Goal: Task Accomplishment & Management: Manage account settings

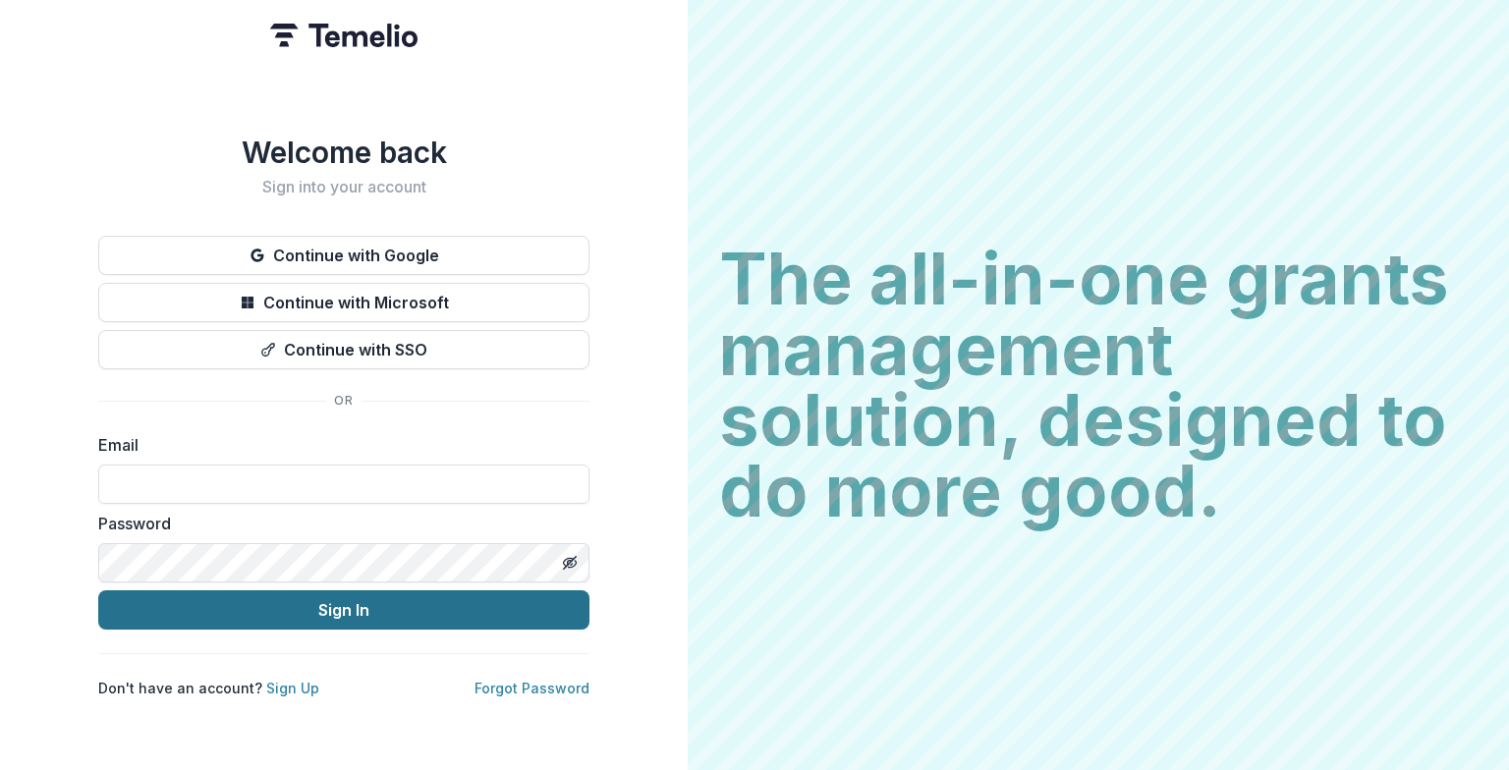
type input "**********"
click at [267, 609] on button "Sign In" at bounding box center [343, 609] width 491 height 39
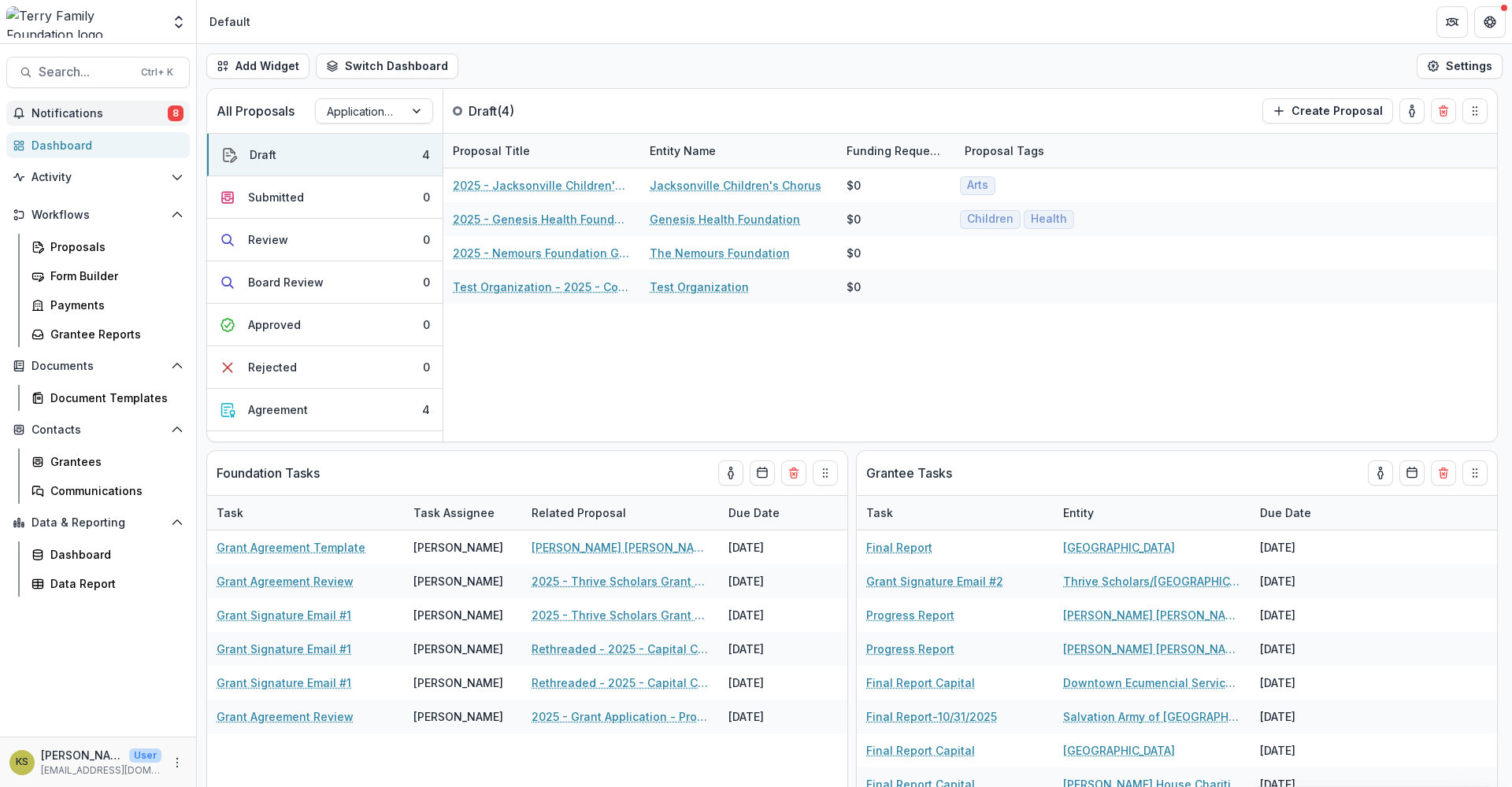
click at [81, 114] on span "Notifications" at bounding box center [99, 114] width 136 height 14
click at [79, 143] on div "Dashboard" at bounding box center [104, 145] width 146 height 17
click at [96, 616] on p "[EMAIL_ADDRESS][DOMAIN_NAME]" at bounding box center [101, 771] width 120 height 14
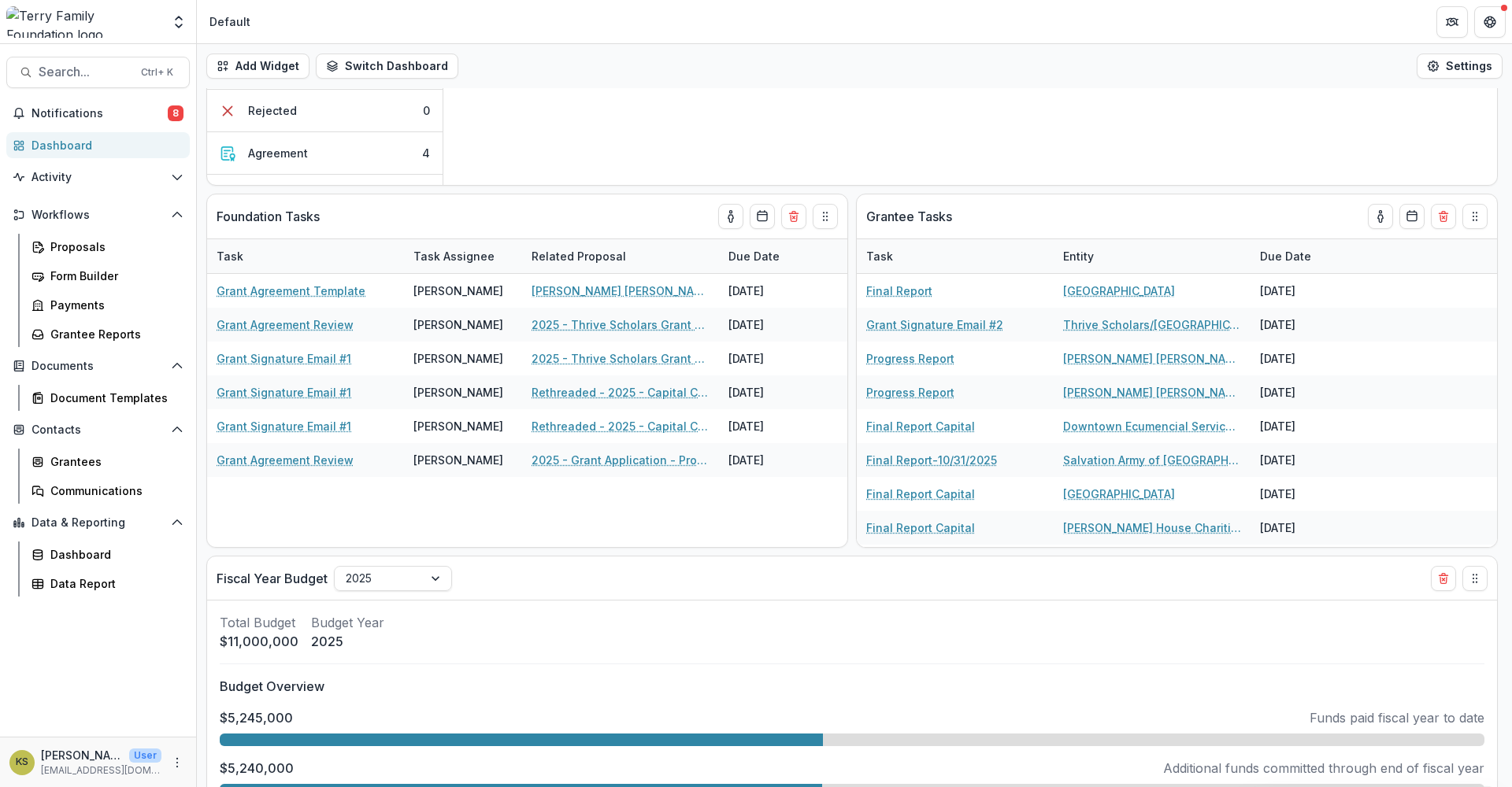
scroll to position [262, 0]
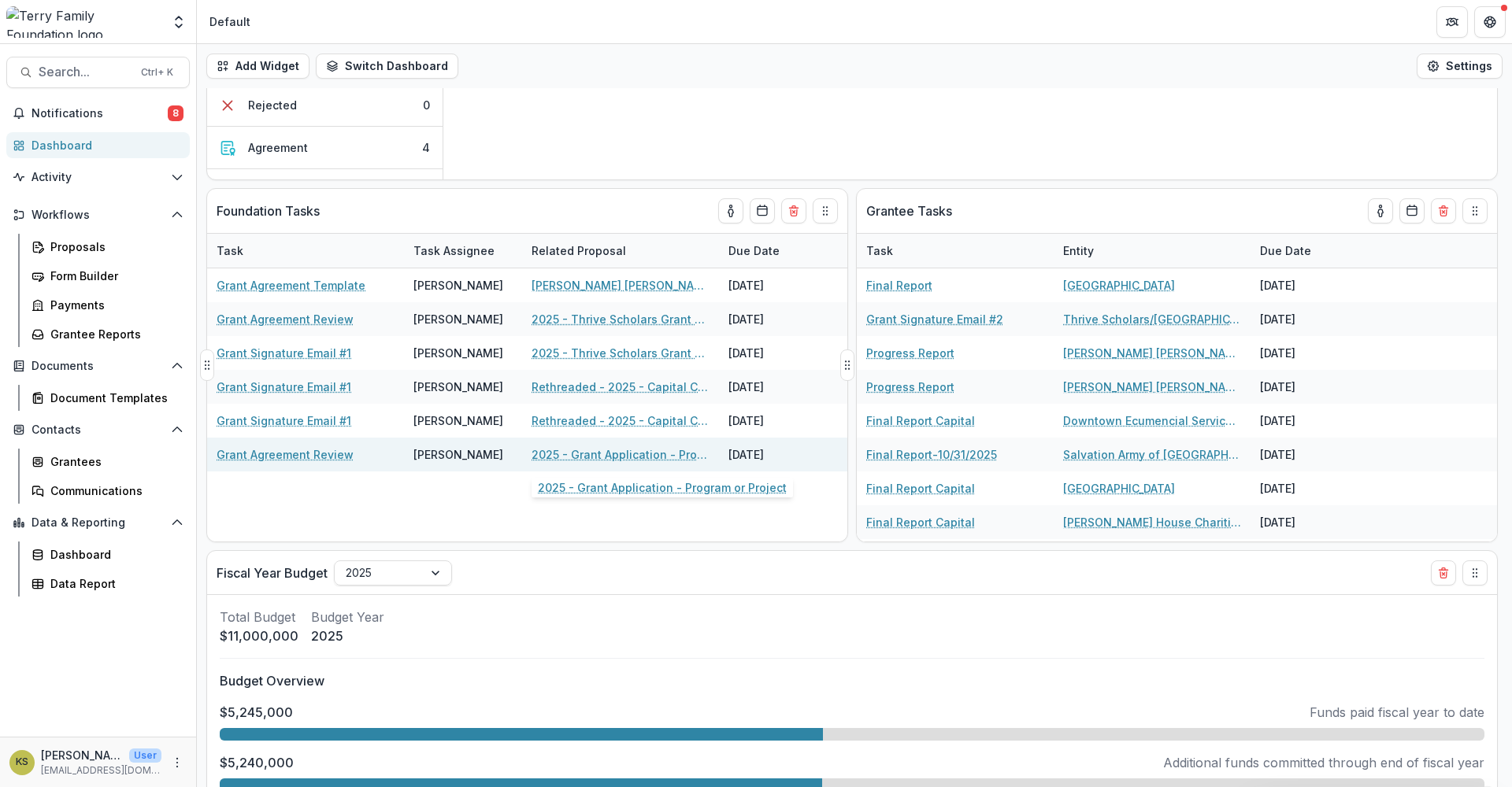
click at [596, 451] on link "2025 - Grant Application - Program or Project" at bounding box center [621, 454] width 178 height 17
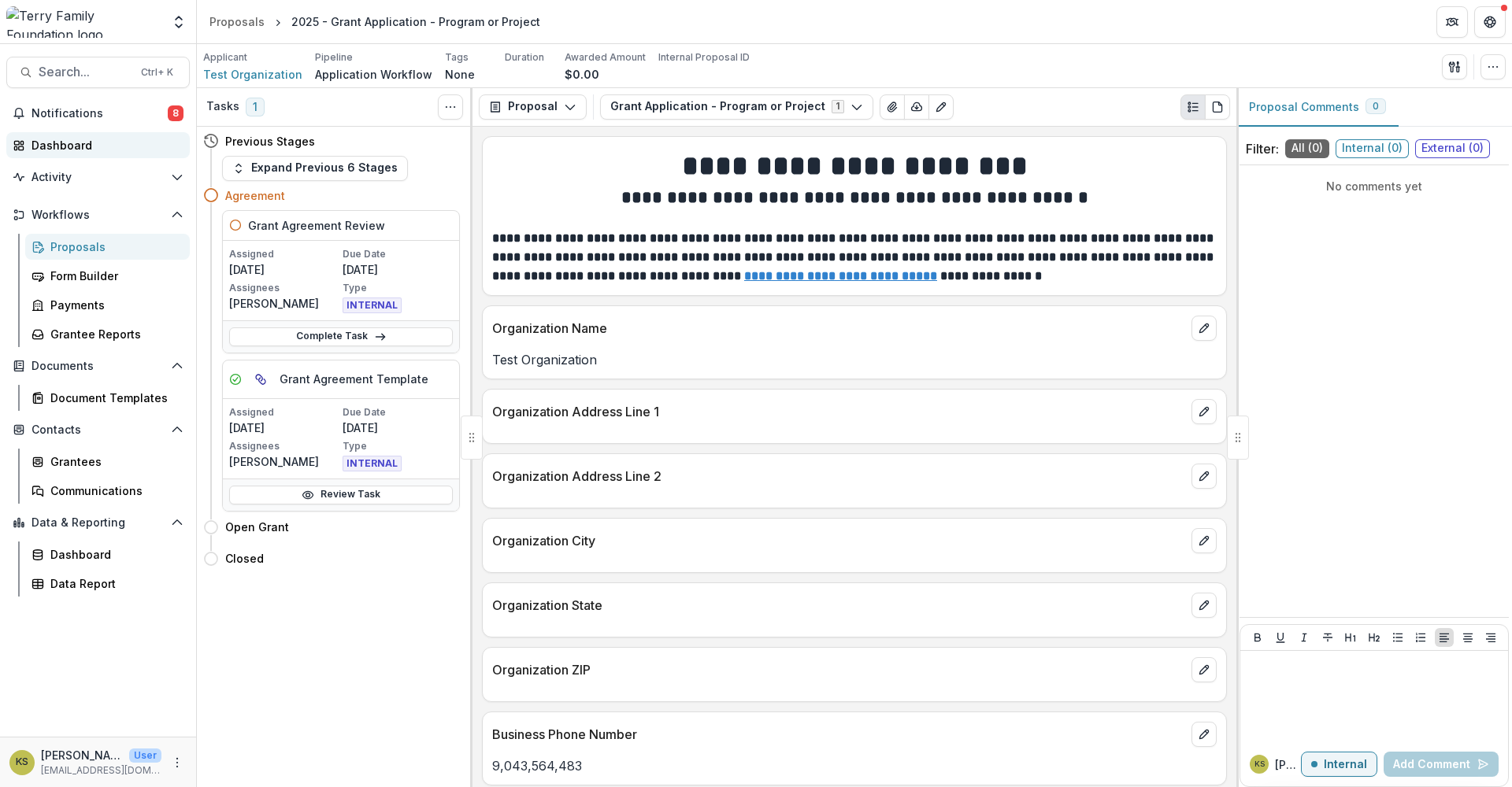
click at [64, 144] on div "Dashboard" at bounding box center [104, 145] width 146 height 17
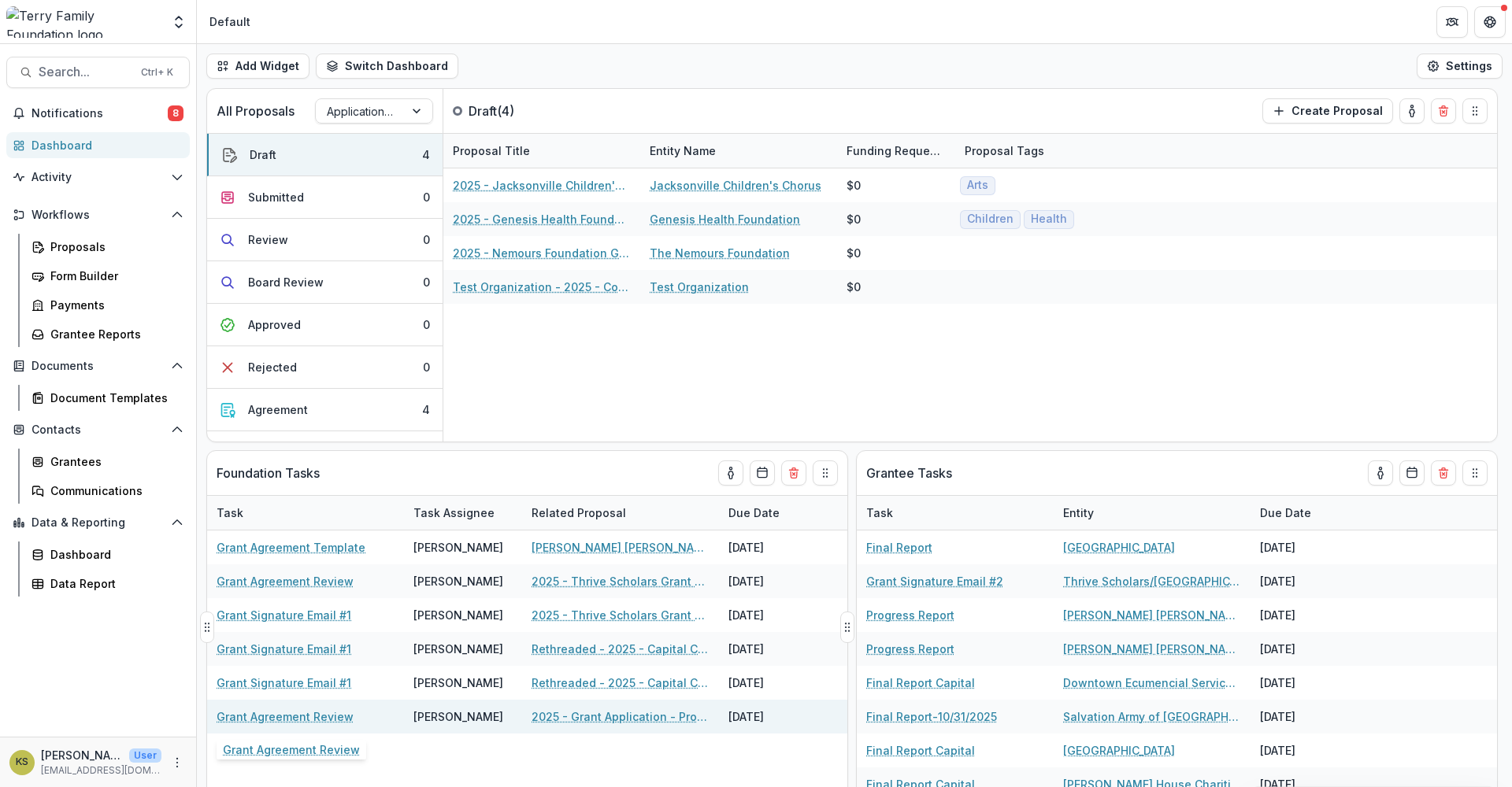
click at [351, 616] on div "Grant Agreement Review" at bounding box center [305, 716] width 178 height 34
click at [345, 616] on link "Grant Agreement Review" at bounding box center [285, 716] width 137 height 17
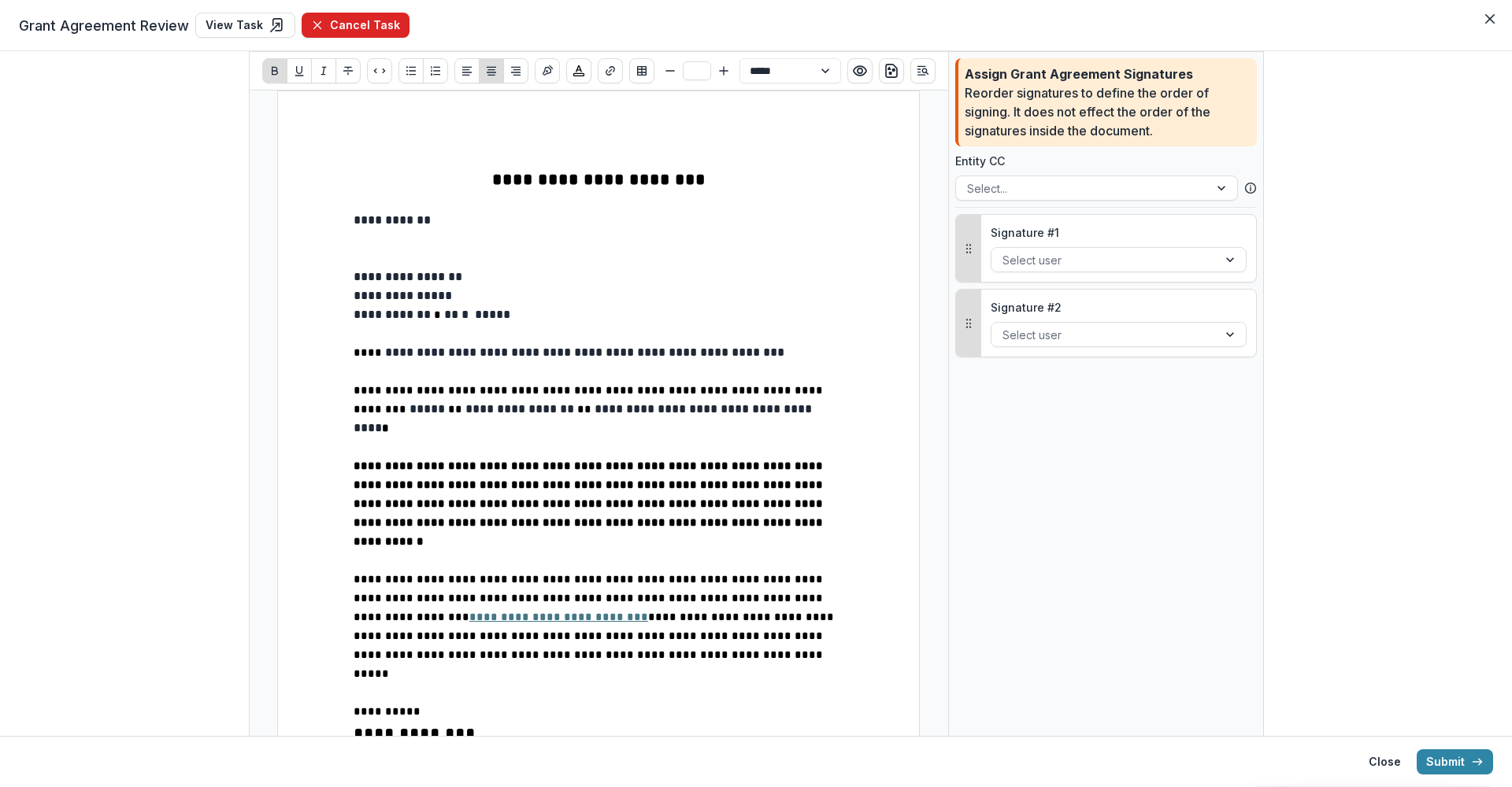
click at [321, 30] on button "Cancel Task" at bounding box center [355, 25] width 108 height 25
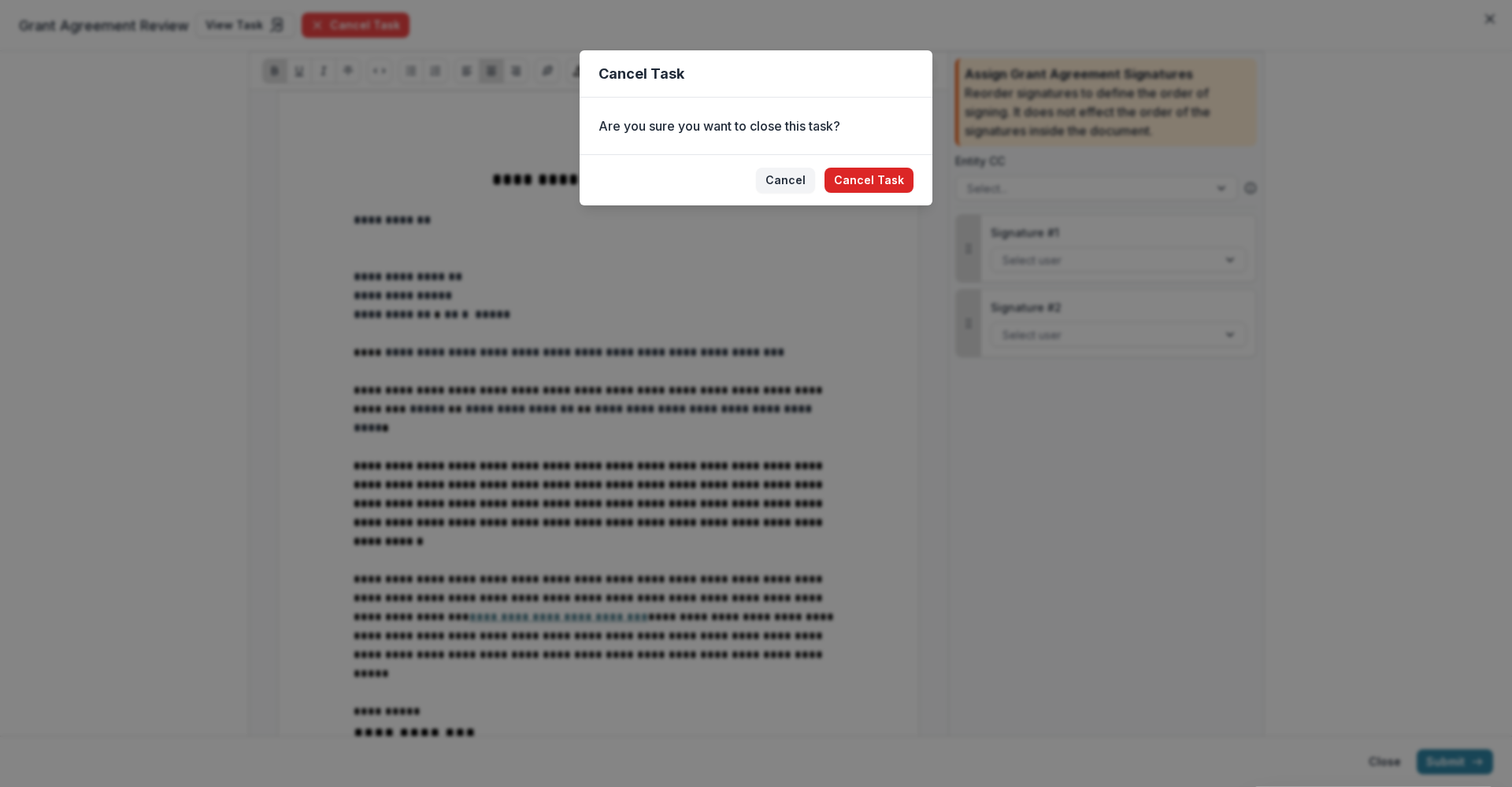
click at [879, 180] on button "Cancel Task" at bounding box center [868, 180] width 89 height 25
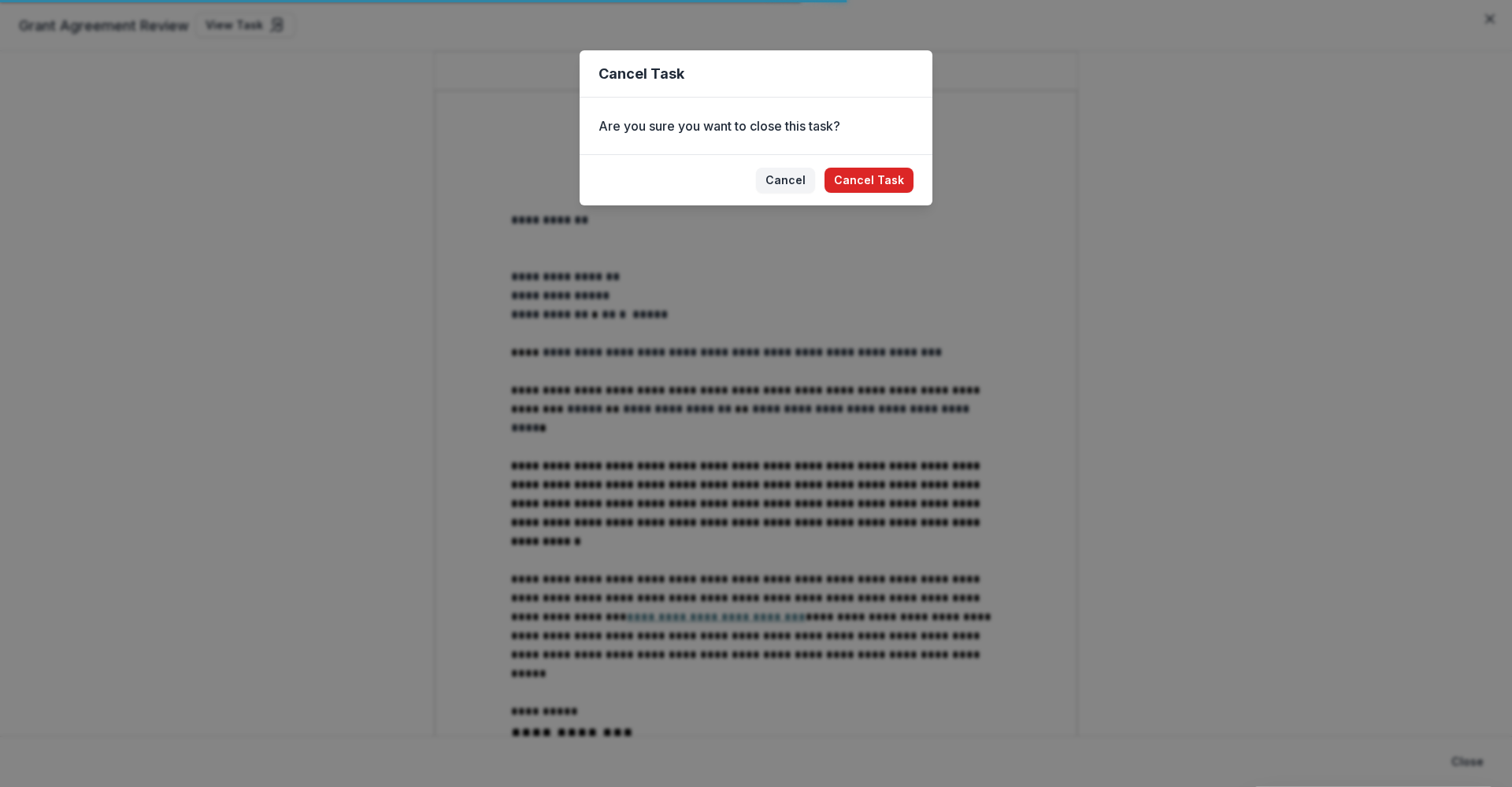
click at [871, 182] on button "Cancel Task" at bounding box center [868, 180] width 89 height 25
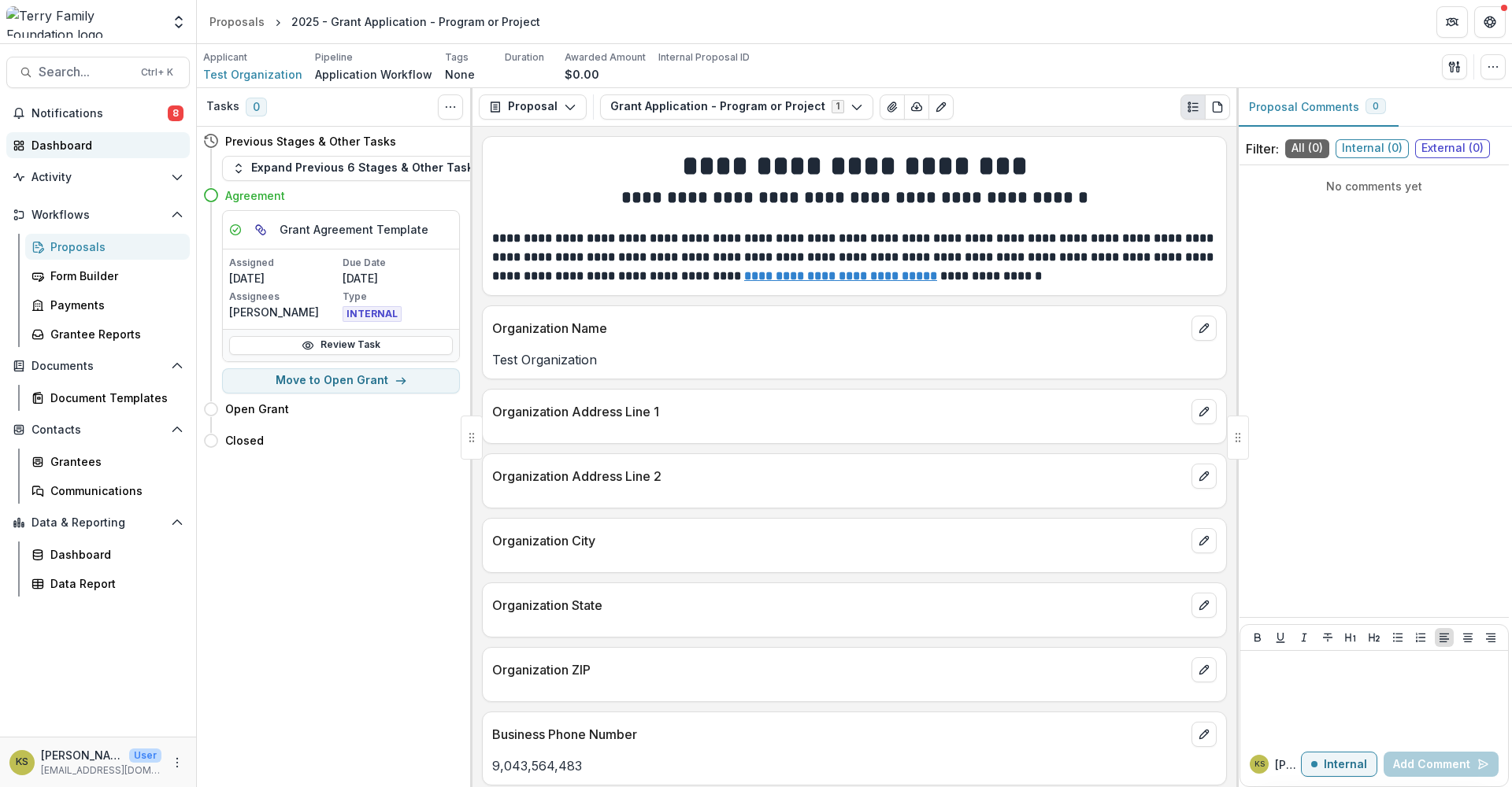
click at [46, 150] on div "Dashboard" at bounding box center [104, 145] width 146 height 17
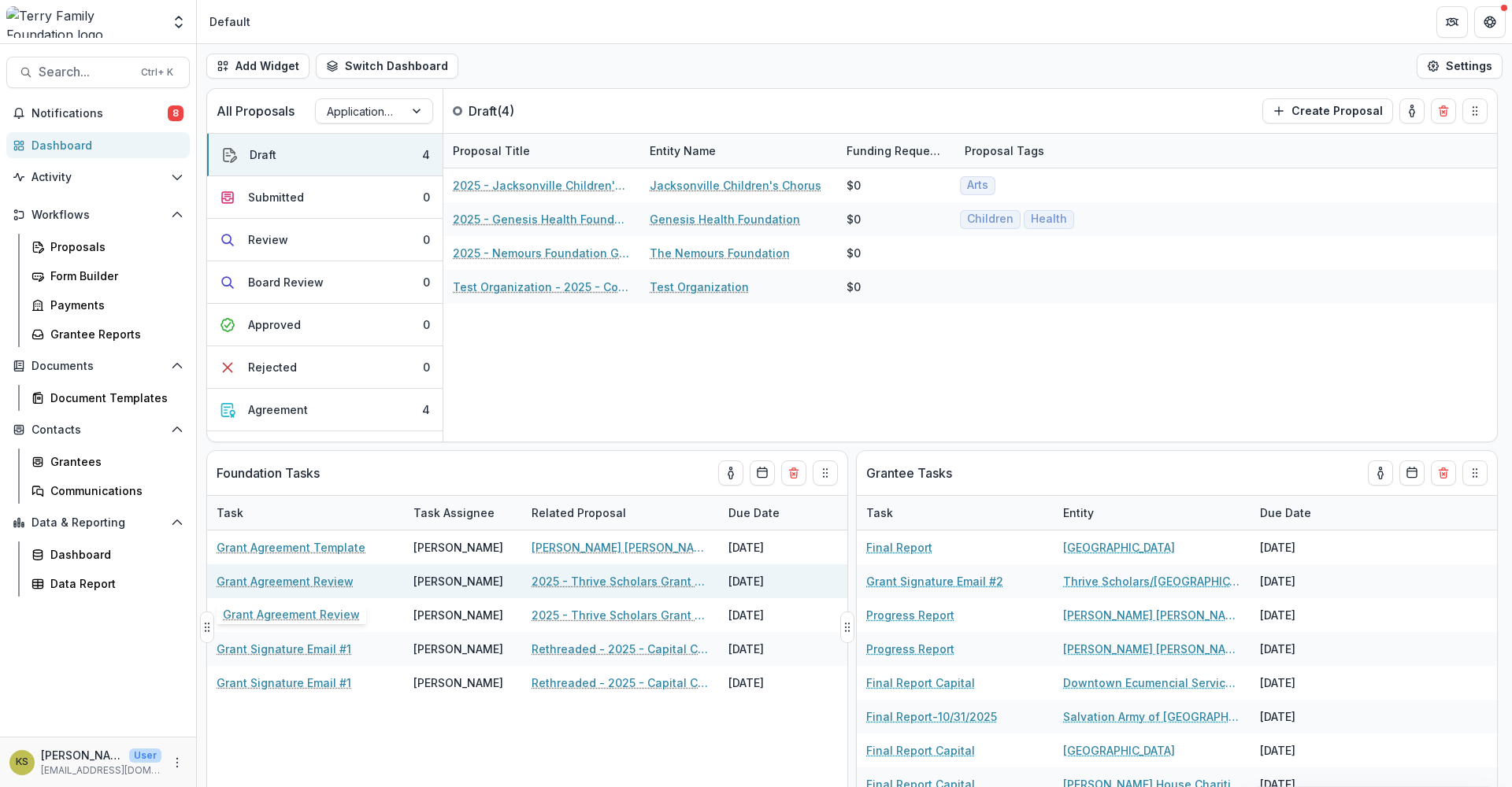
click at [295, 581] on link "Grant Agreement Review" at bounding box center [285, 581] width 137 height 17
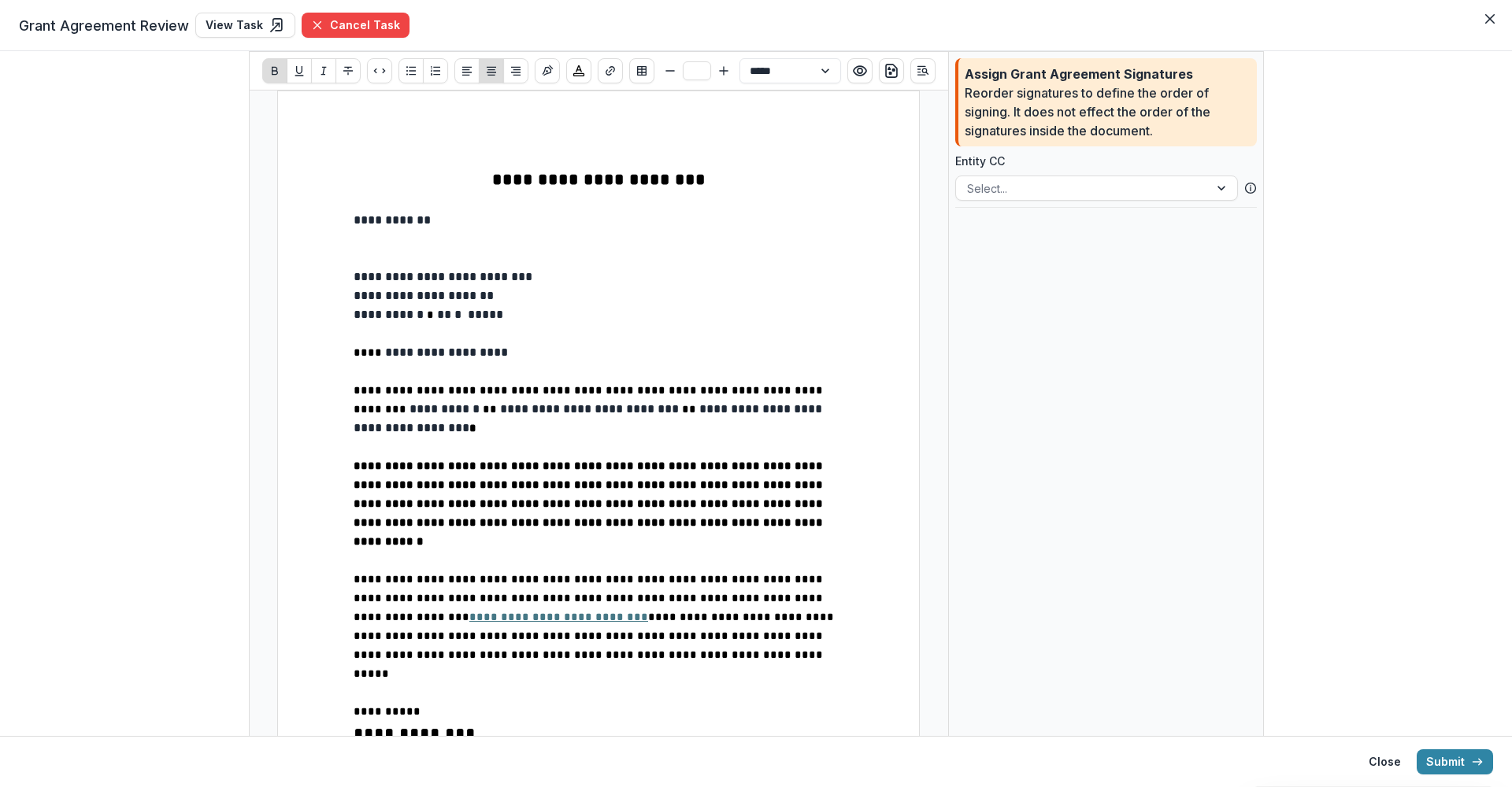
type input "**"
click at [625, 413] on span "**********" at bounding box center [589, 418] width 471 height 30
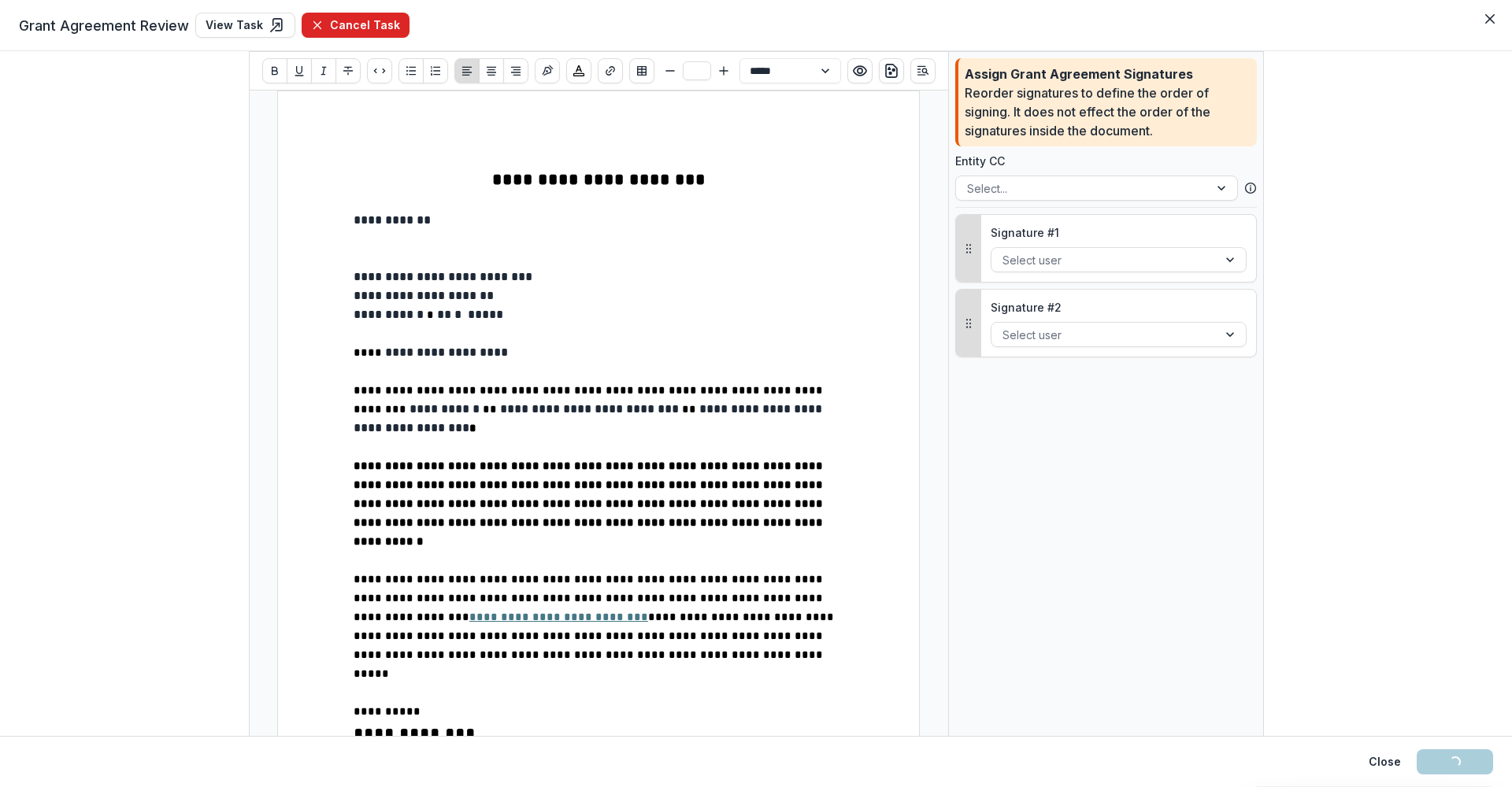
click at [383, 18] on button "Cancel Task" at bounding box center [355, 25] width 108 height 25
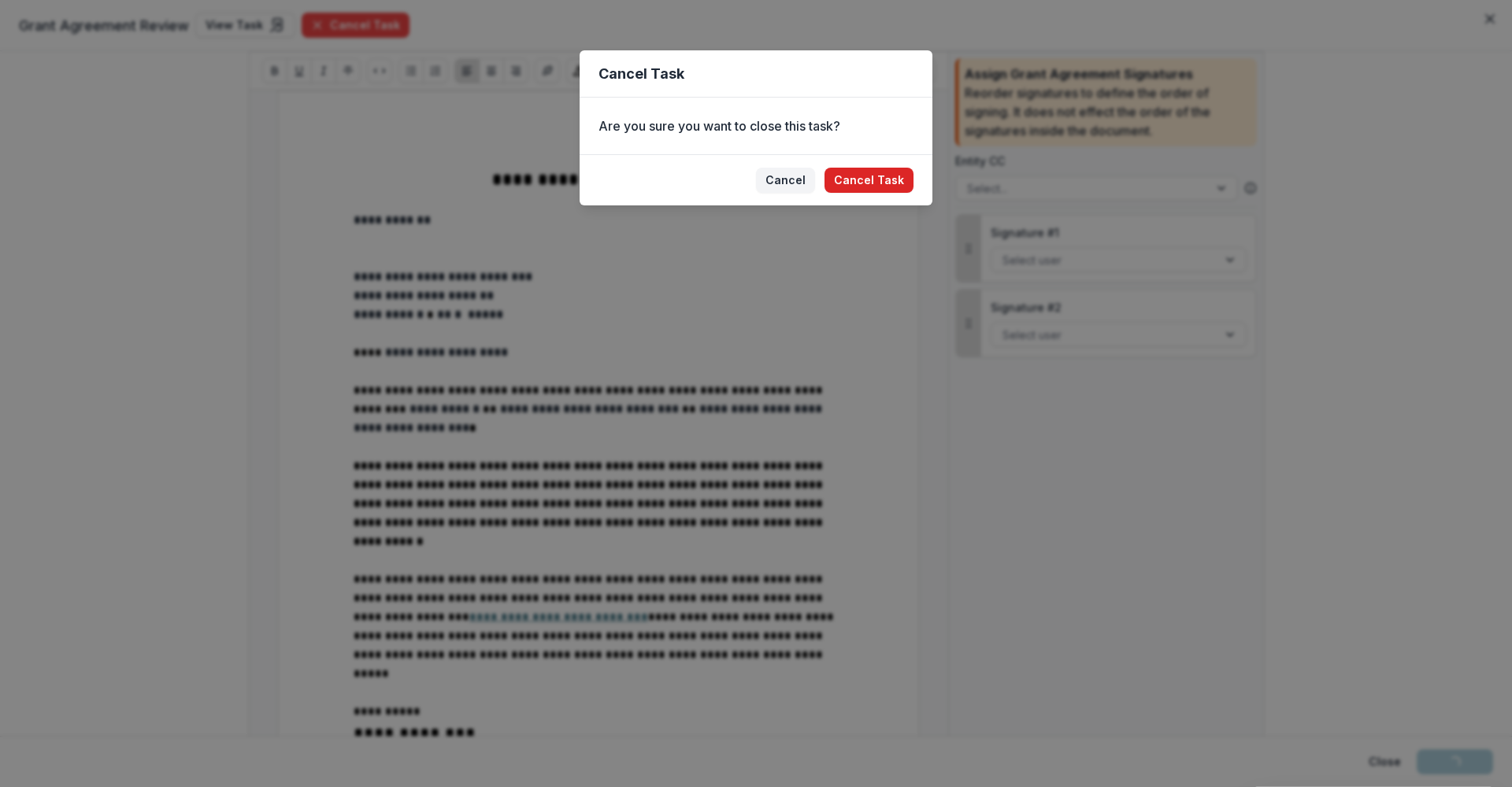
click at [876, 179] on button "Cancel Task" at bounding box center [868, 180] width 89 height 25
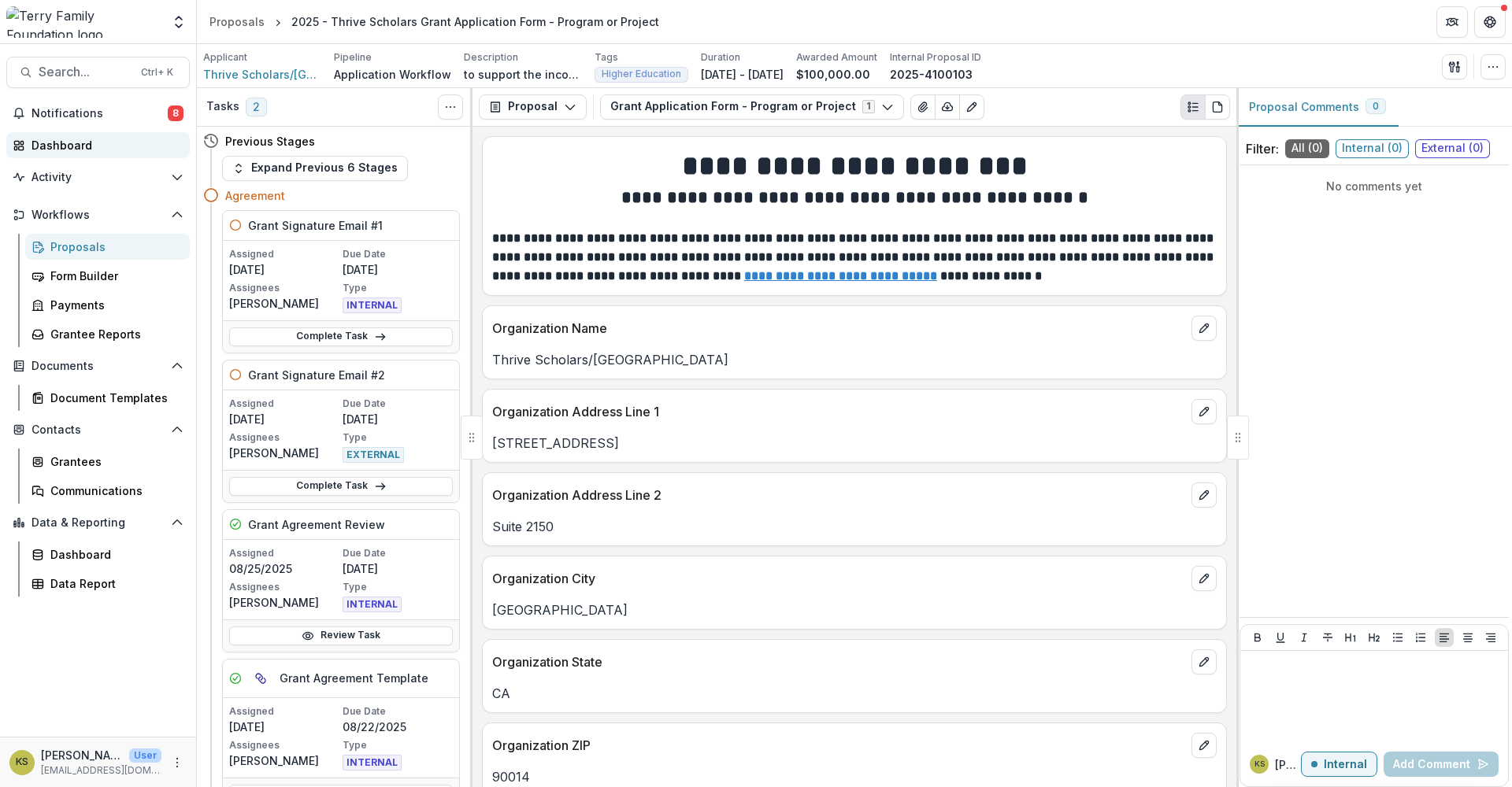
click at [54, 136] on link "Dashboard" at bounding box center [98, 145] width 184 height 26
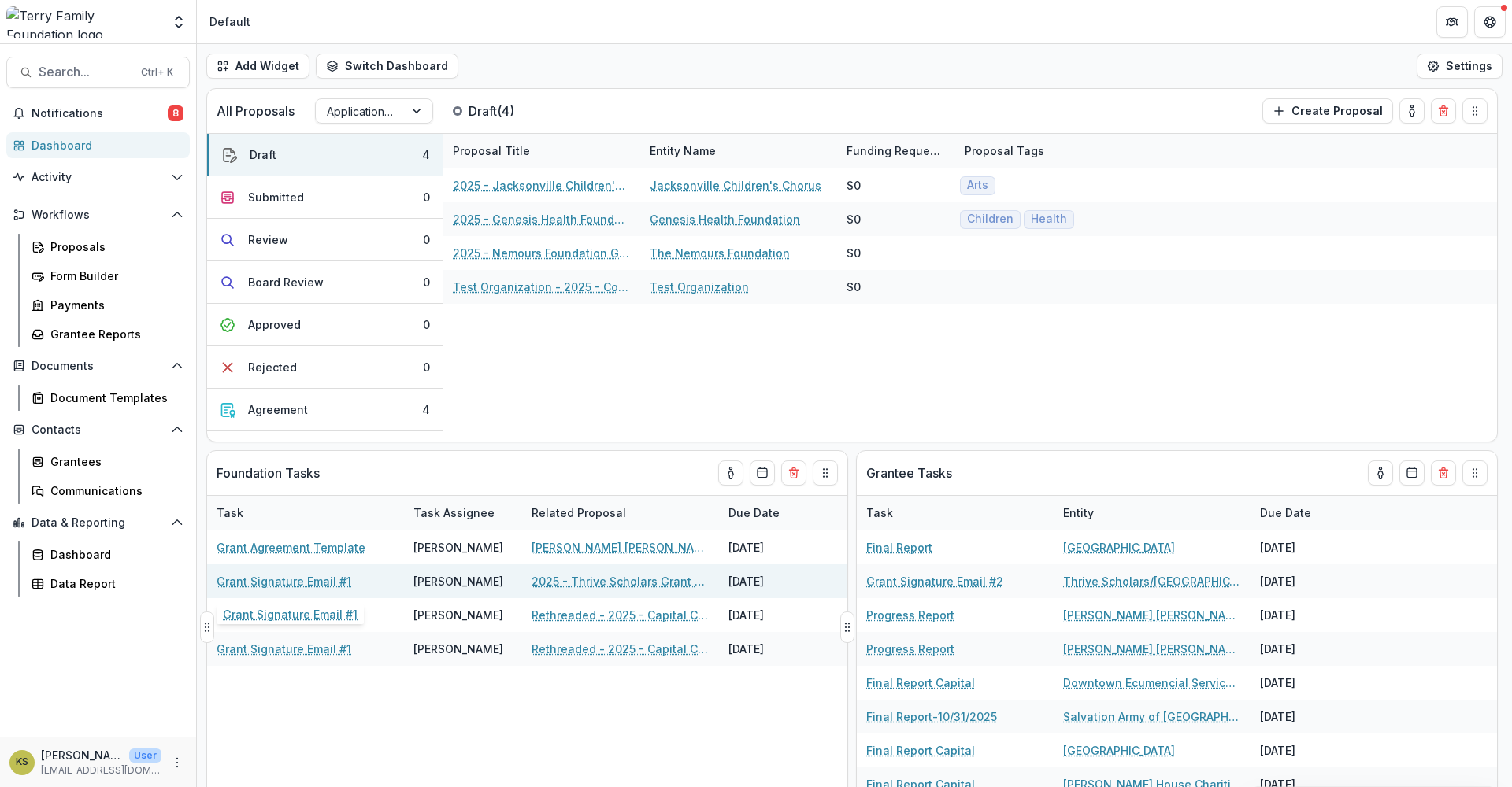
click at [286, 581] on link "Grant Signature Email #1" at bounding box center [284, 581] width 135 height 17
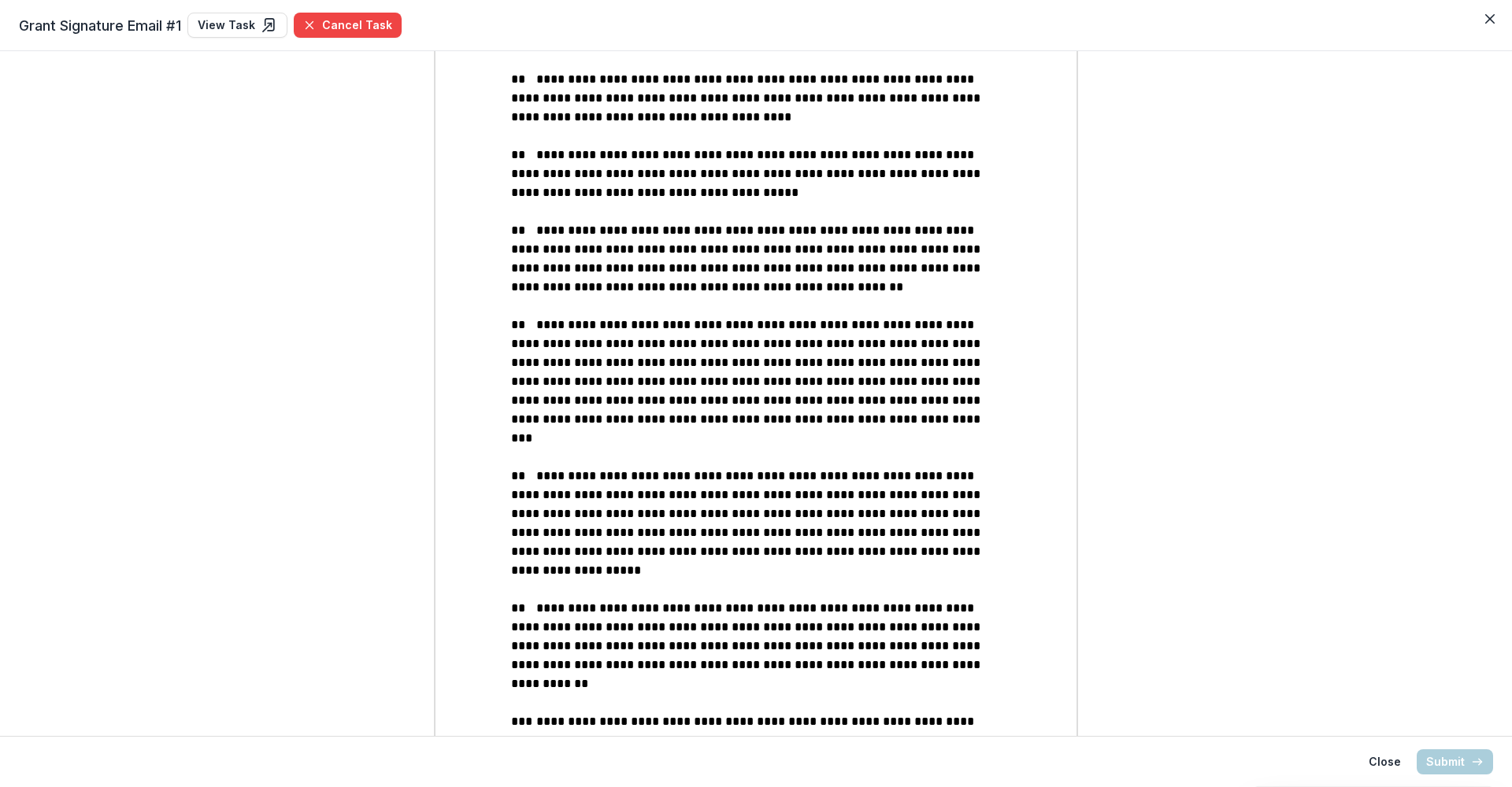
scroll to position [1836, 0]
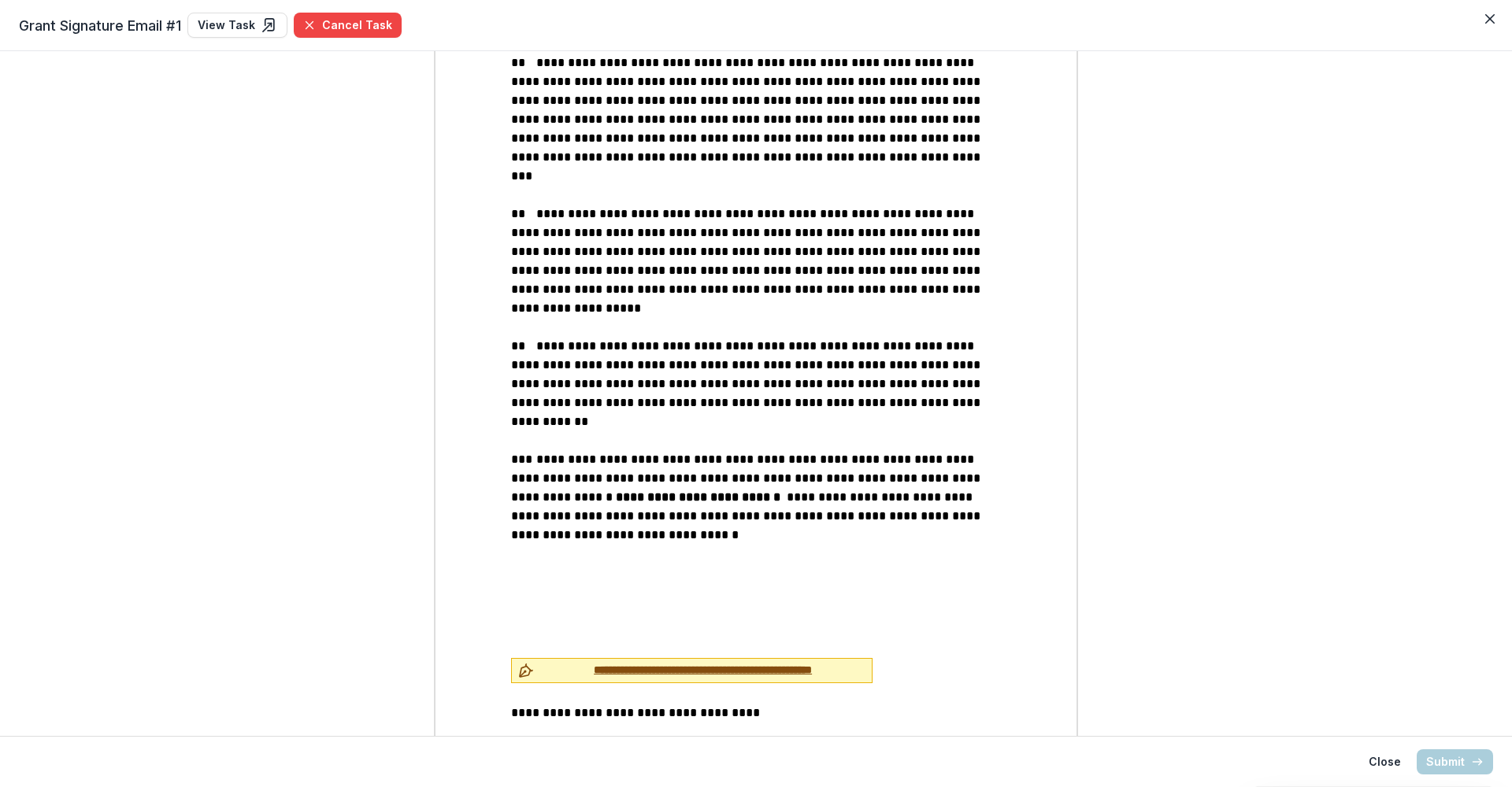
click at [576, 616] on span "**********" at bounding box center [703, 670] width 325 height 17
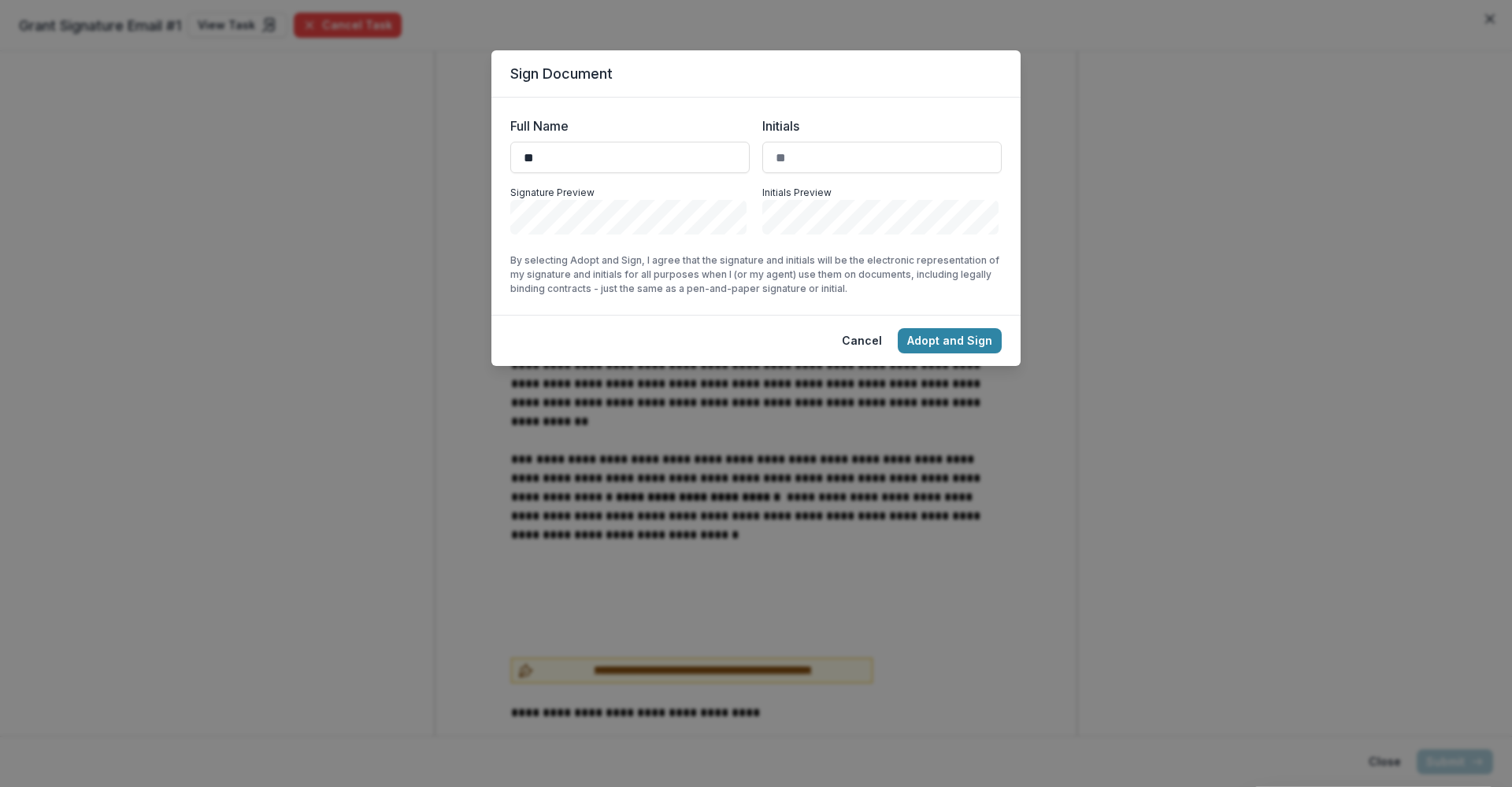
type input "*"
type input "**********"
click at [948, 338] on button "Adopt and Sign" at bounding box center [950, 341] width 104 height 25
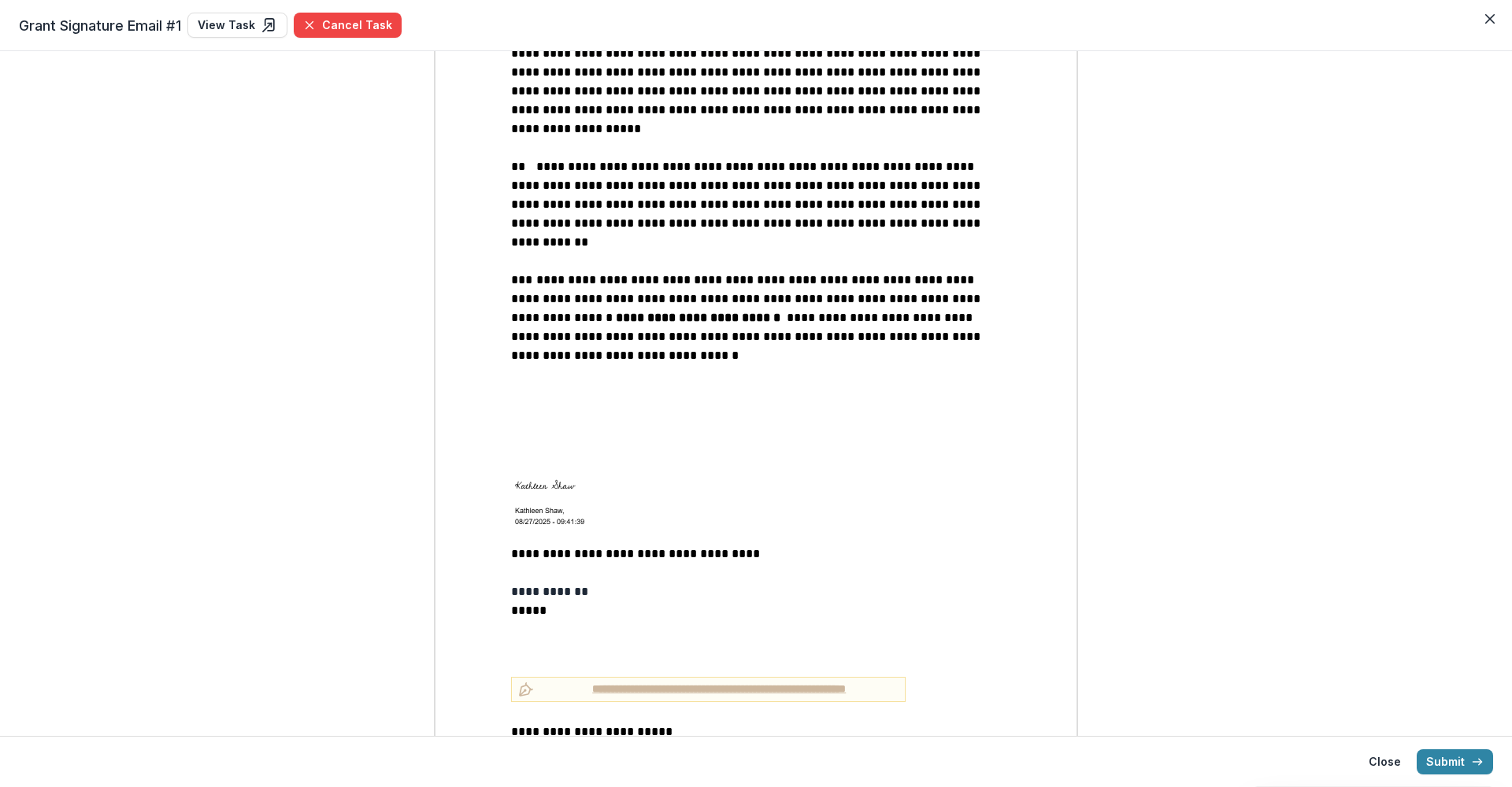
scroll to position [2020, 0]
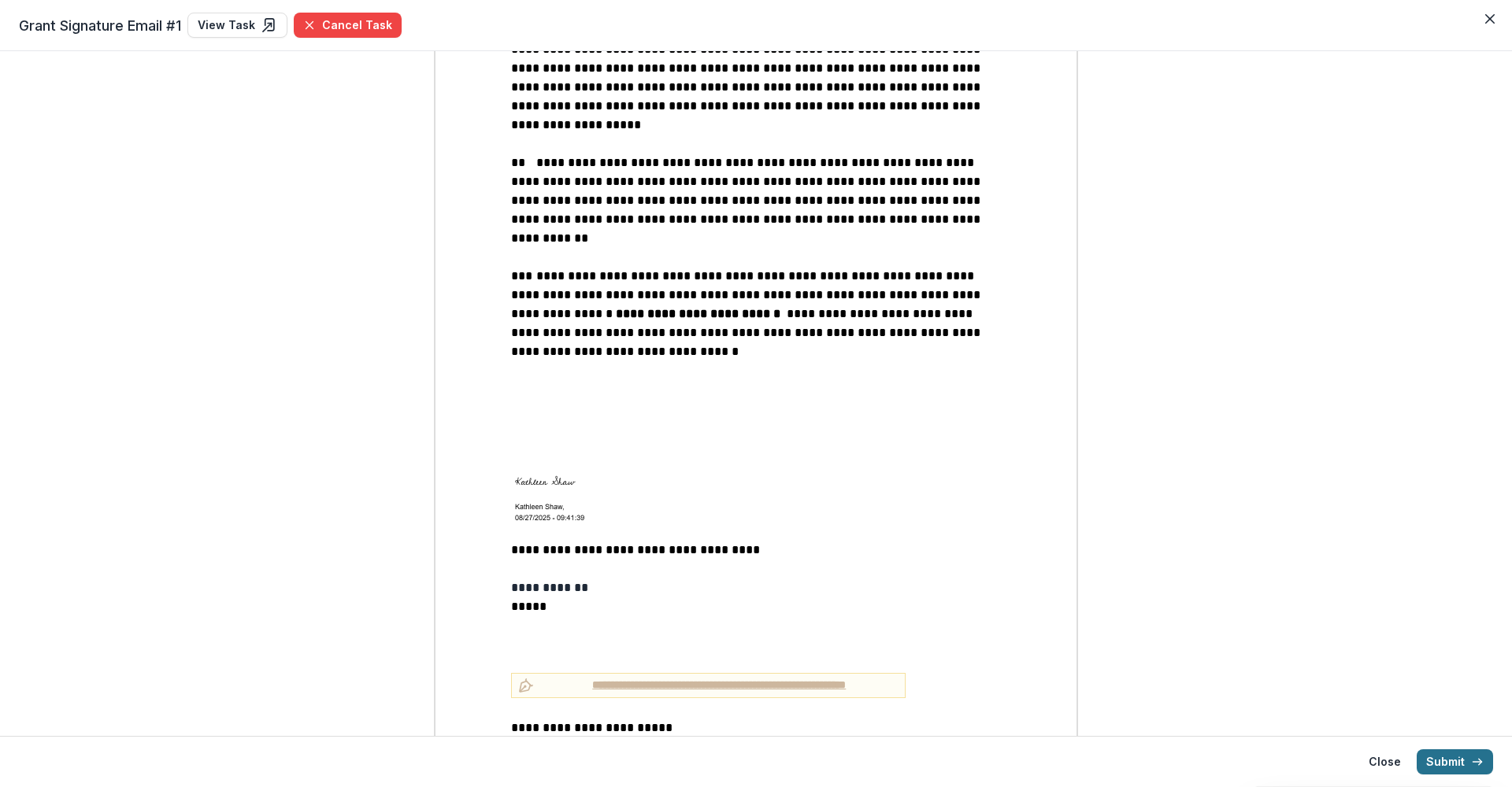
click at [1209, 616] on button "Submit" at bounding box center [1454, 761] width 76 height 25
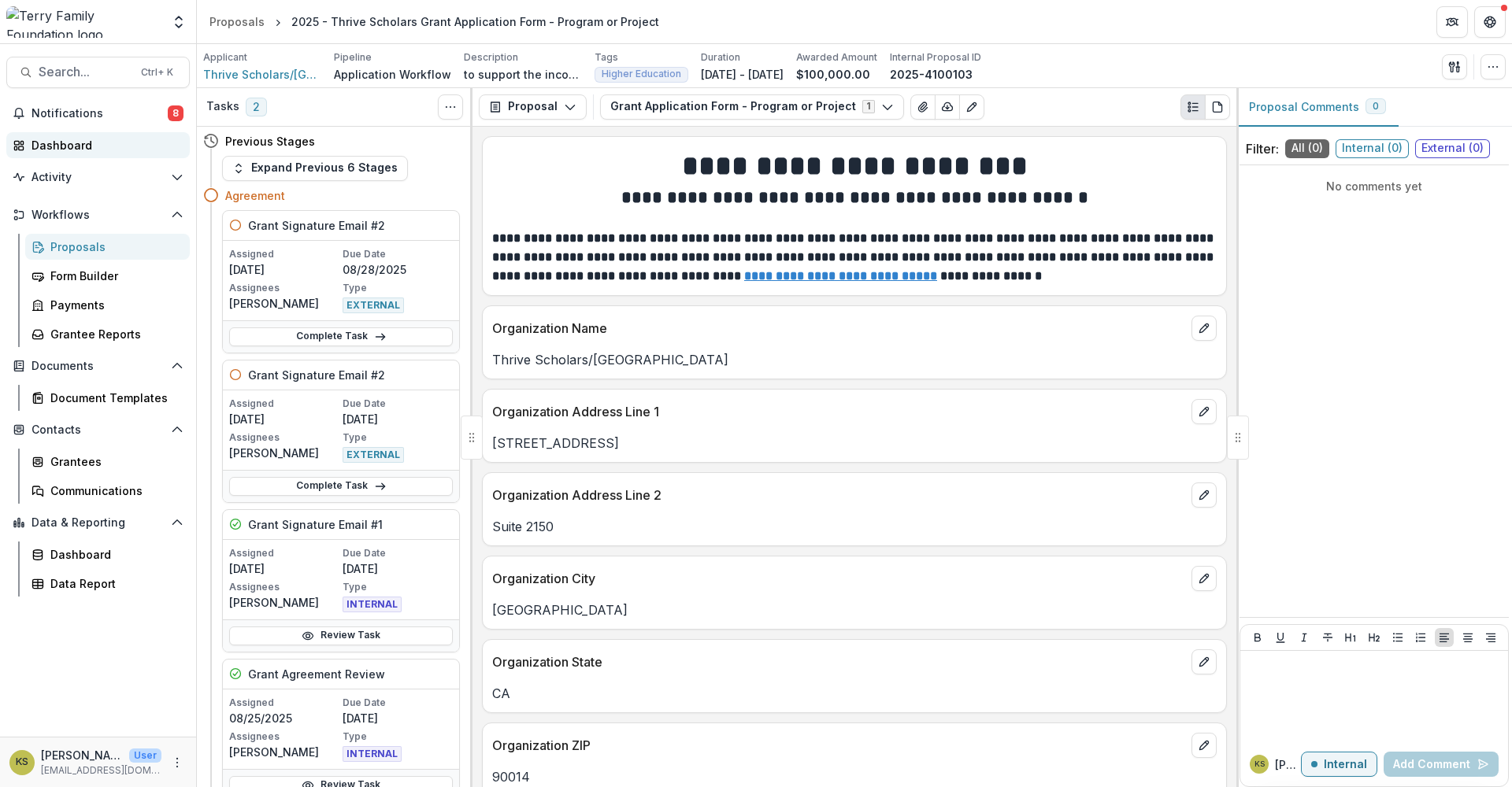
click at [85, 142] on div "Dashboard" at bounding box center [104, 145] width 146 height 17
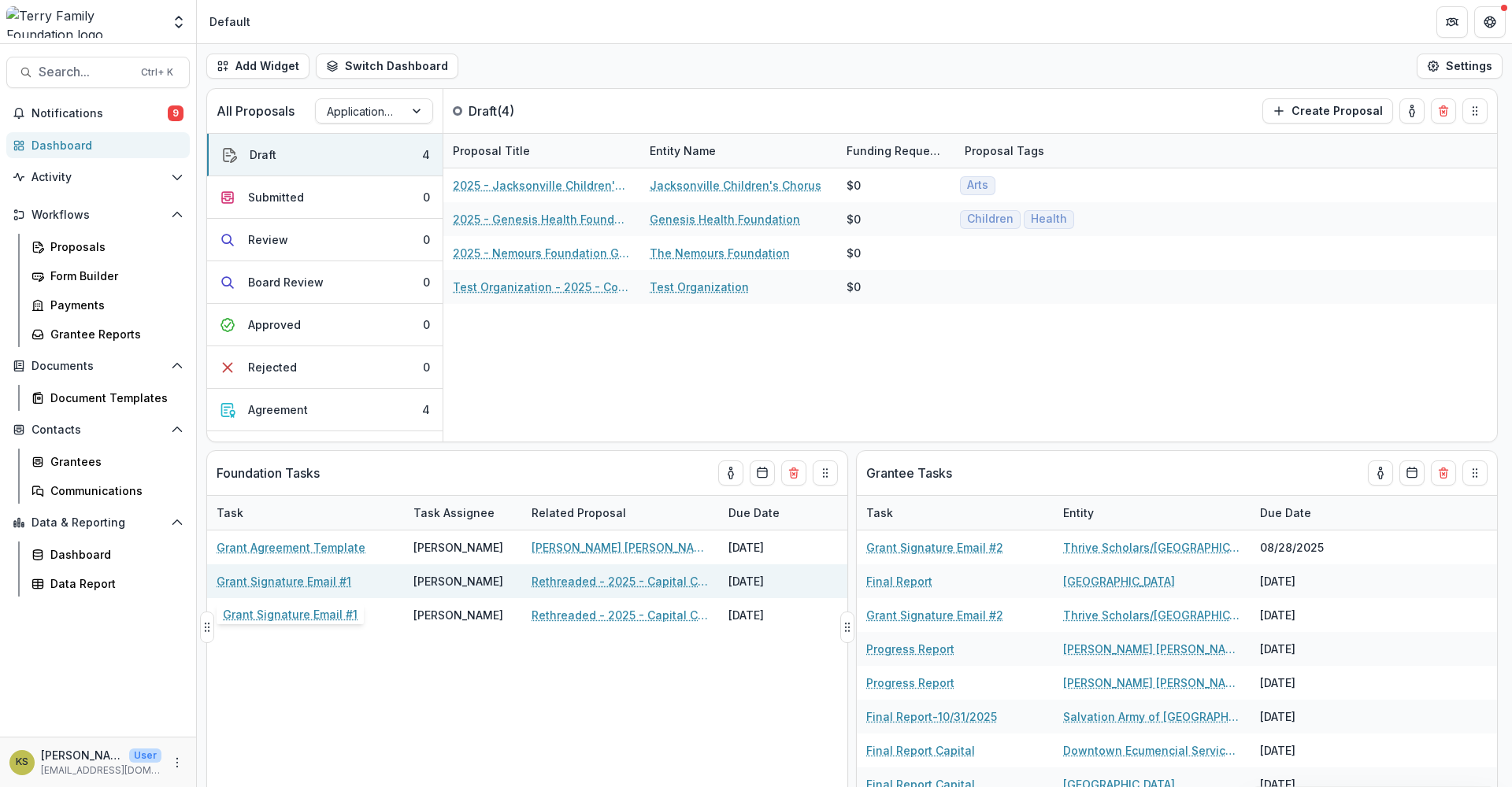
click at [315, 582] on link "Grant Signature Email #1" at bounding box center [284, 581] width 135 height 17
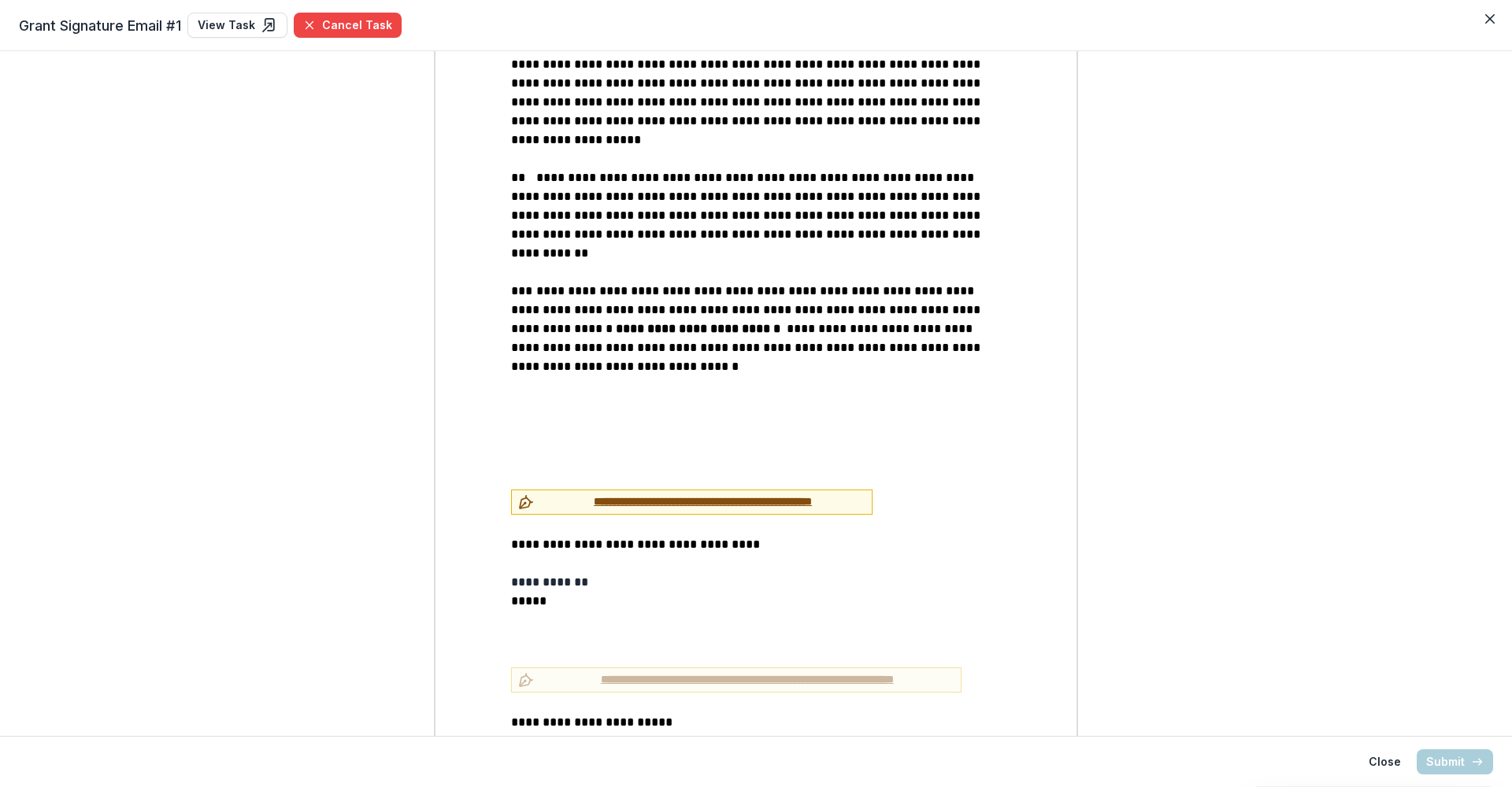
scroll to position [1979, 0]
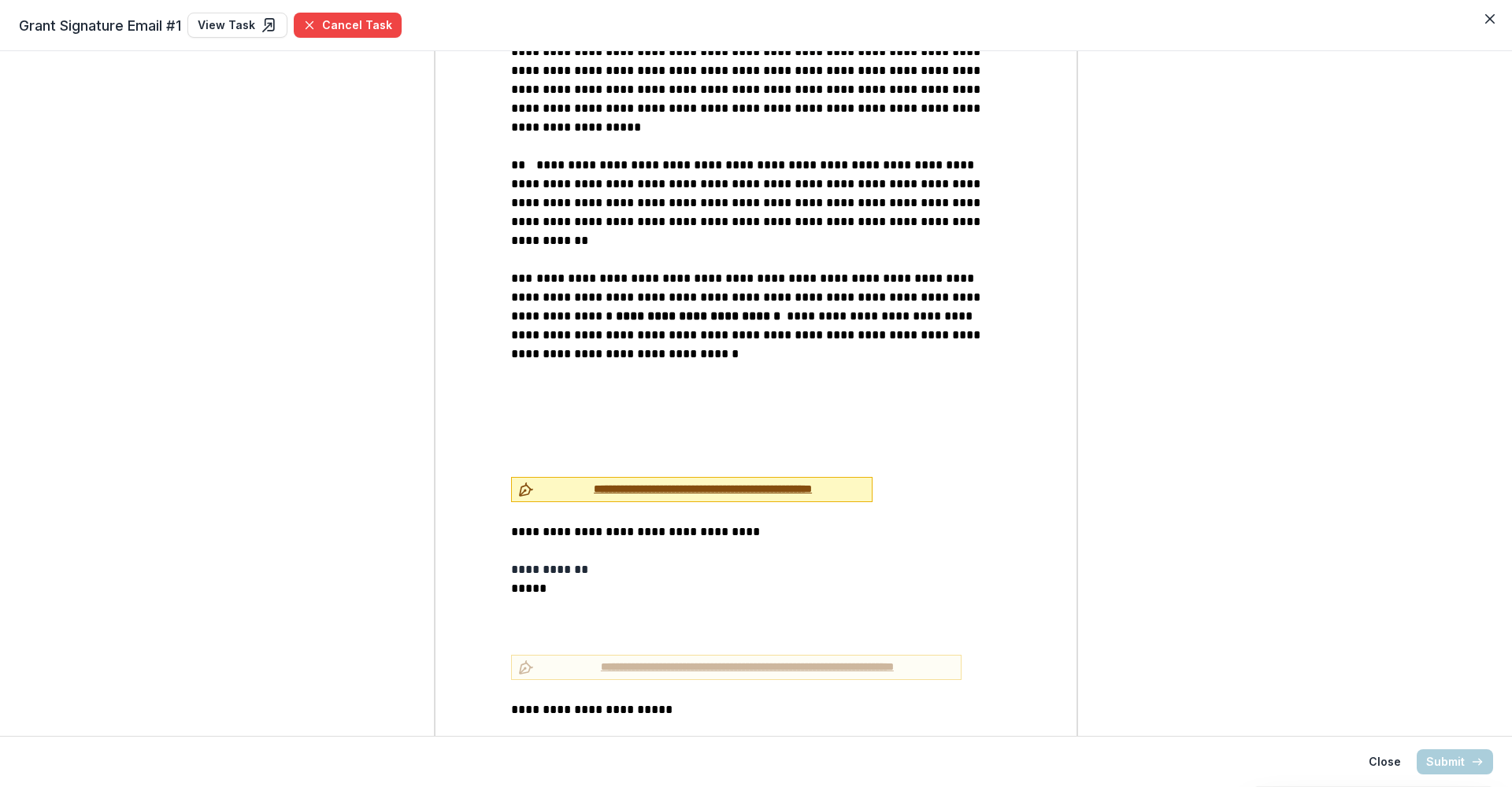
click at [619, 481] on span "**********" at bounding box center [703, 489] width 325 height 17
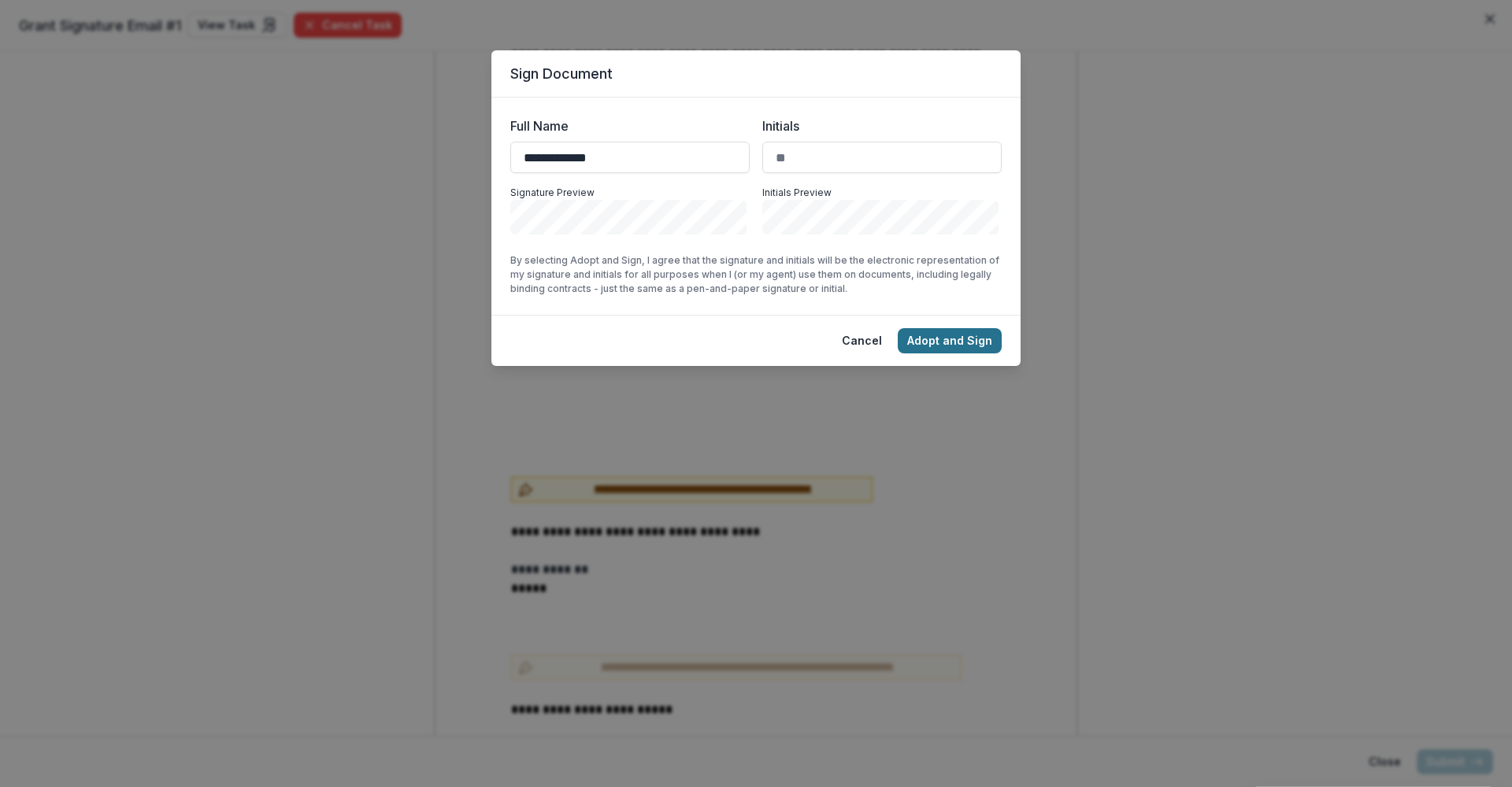
type input "**********"
click at [954, 341] on button "Adopt and Sign" at bounding box center [950, 341] width 104 height 25
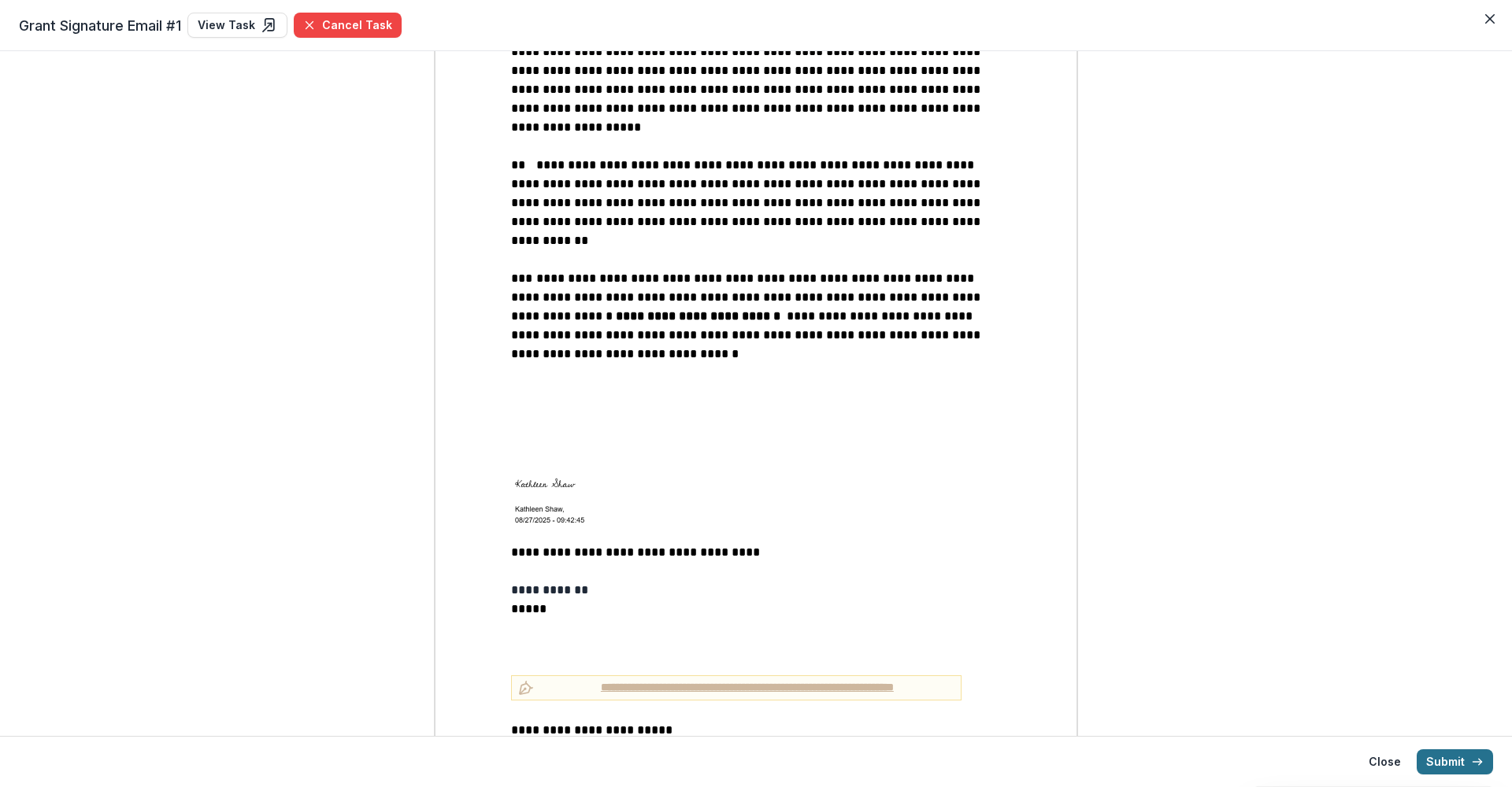
click at [1209, 616] on button "Submit" at bounding box center [1454, 761] width 76 height 25
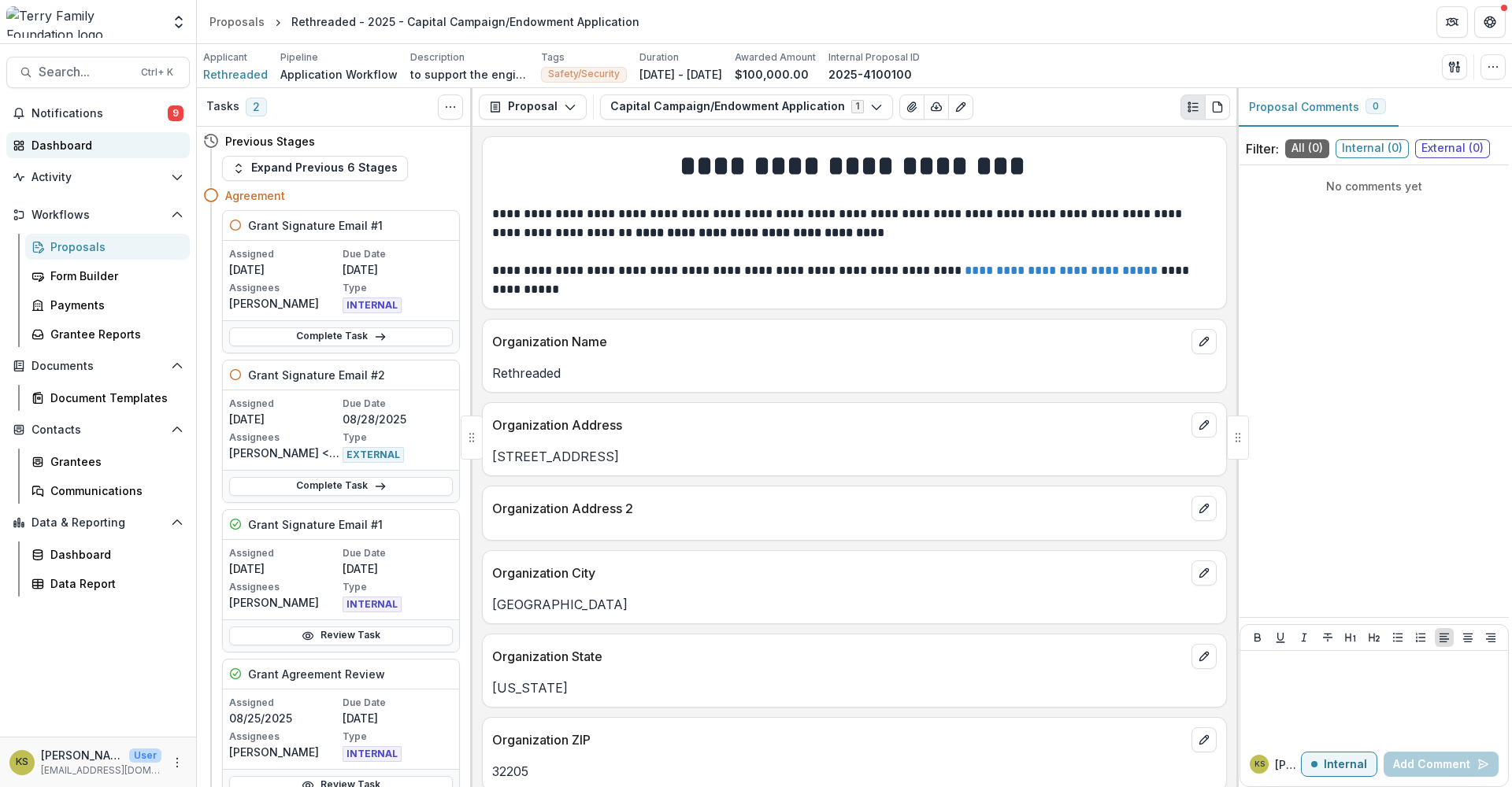
click at [64, 147] on div "Dashboard" at bounding box center [104, 145] width 146 height 17
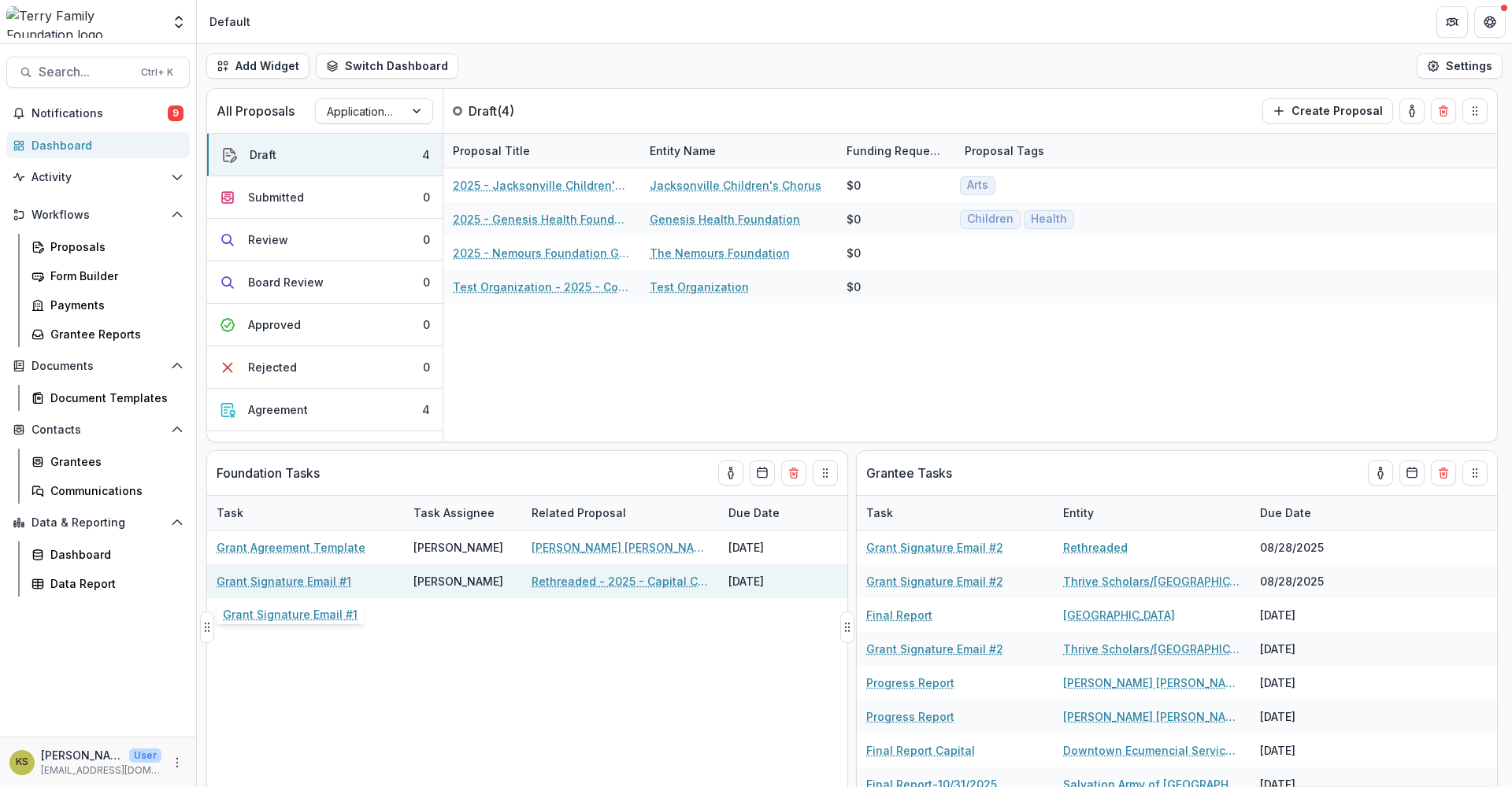
click at [253, 583] on link "Grant Signature Email #1" at bounding box center [284, 581] width 135 height 17
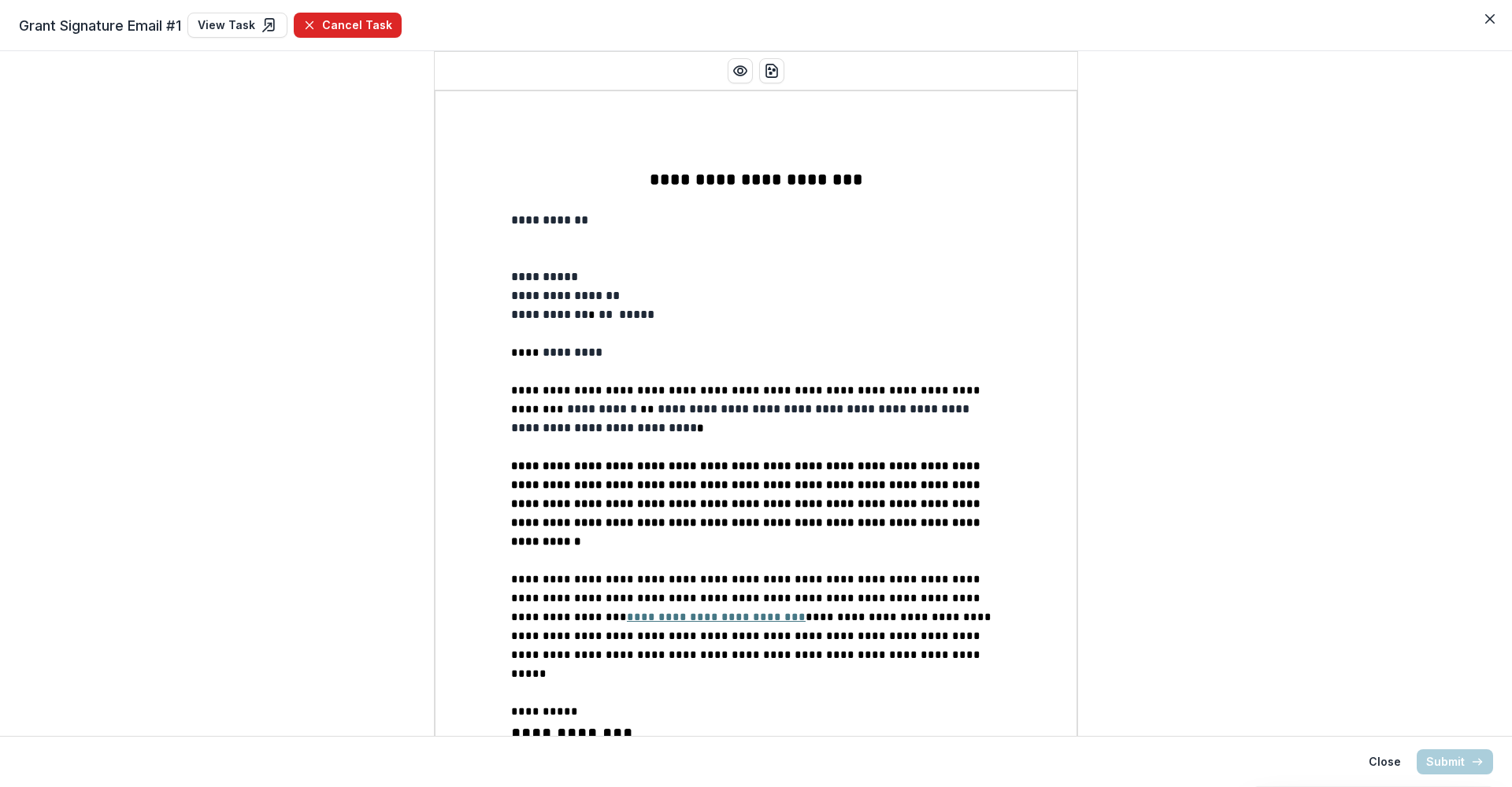
click at [371, 23] on button "Cancel Task" at bounding box center [347, 25] width 108 height 25
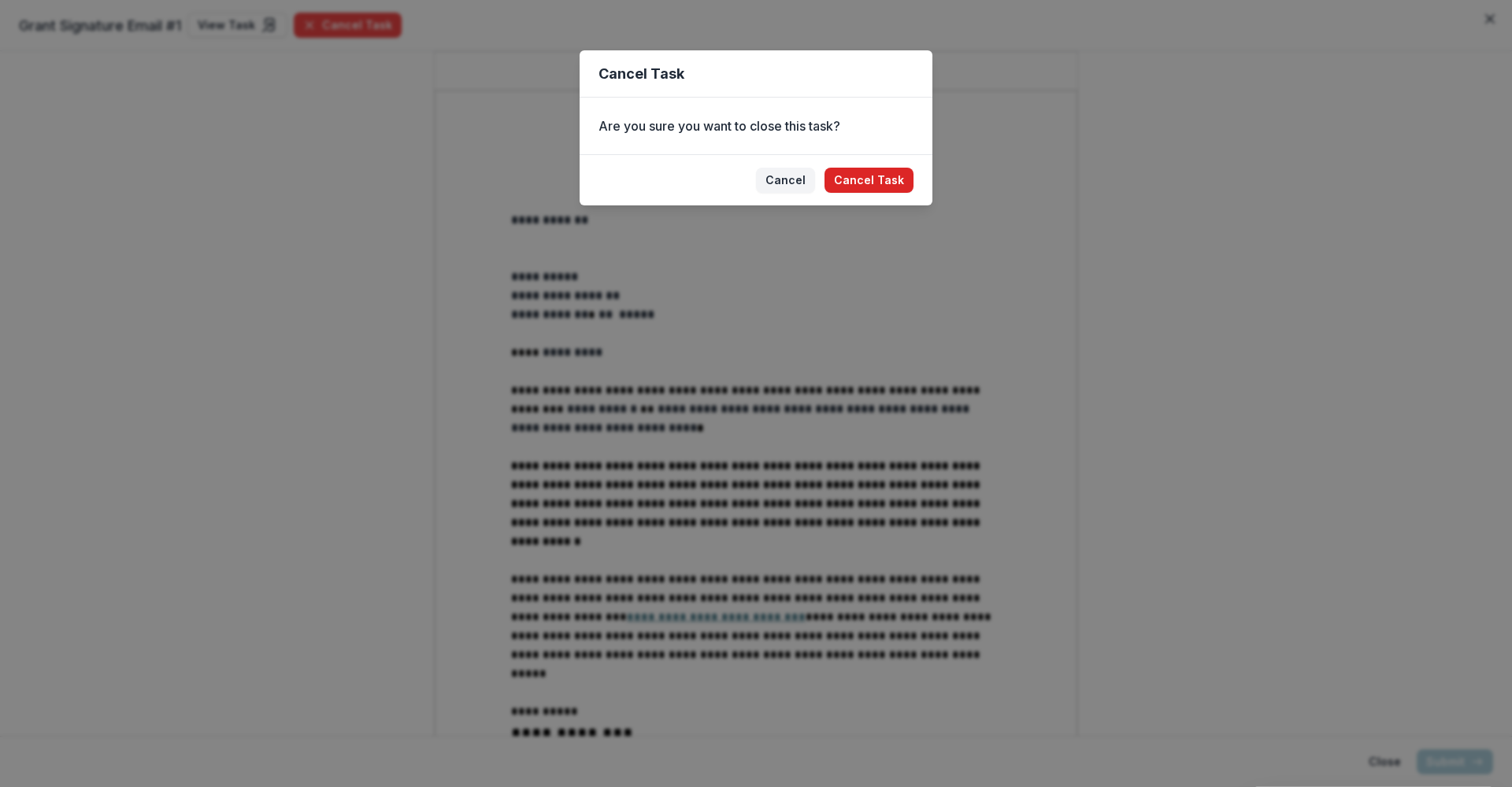
click at [868, 180] on button "Cancel Task" at bounding box center [868, 180] width 89 height 25
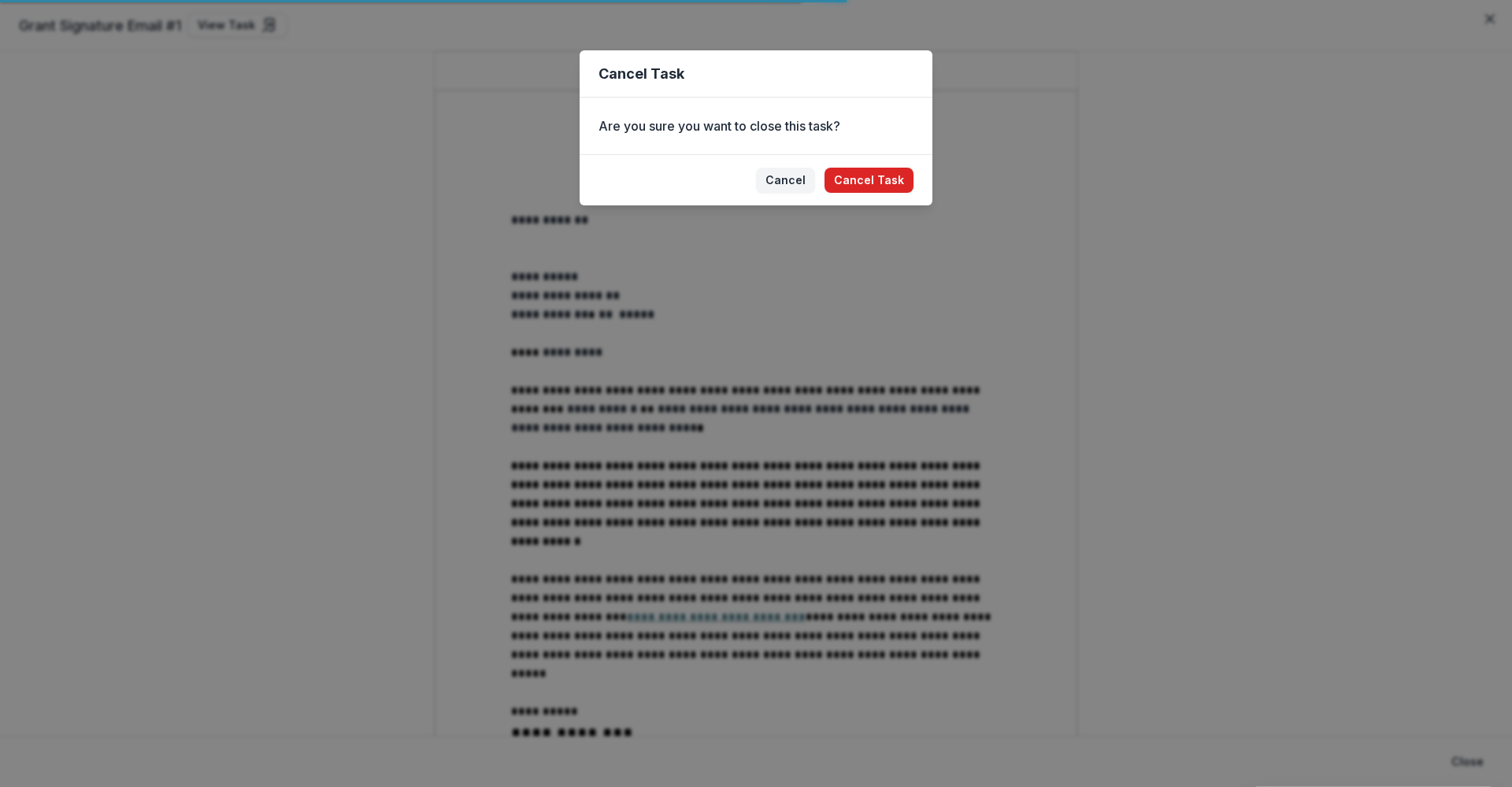
click at [872, 183] on button "Cancel Task" at bounding box center [868, 180] width 89 height 25
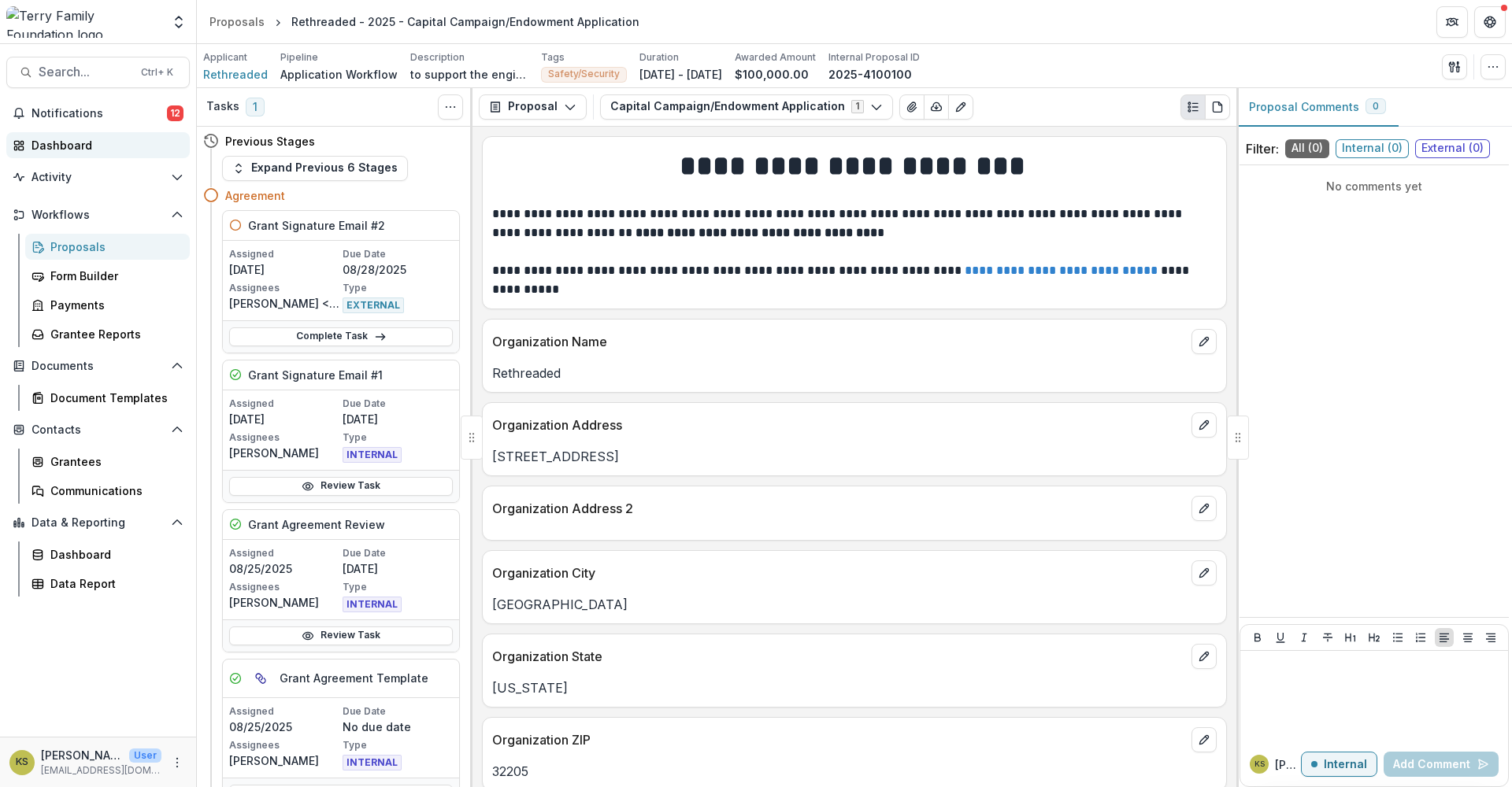
click at [91, 147] on div "Dashboard" at bounding box center [104, 145] width 146 height 17
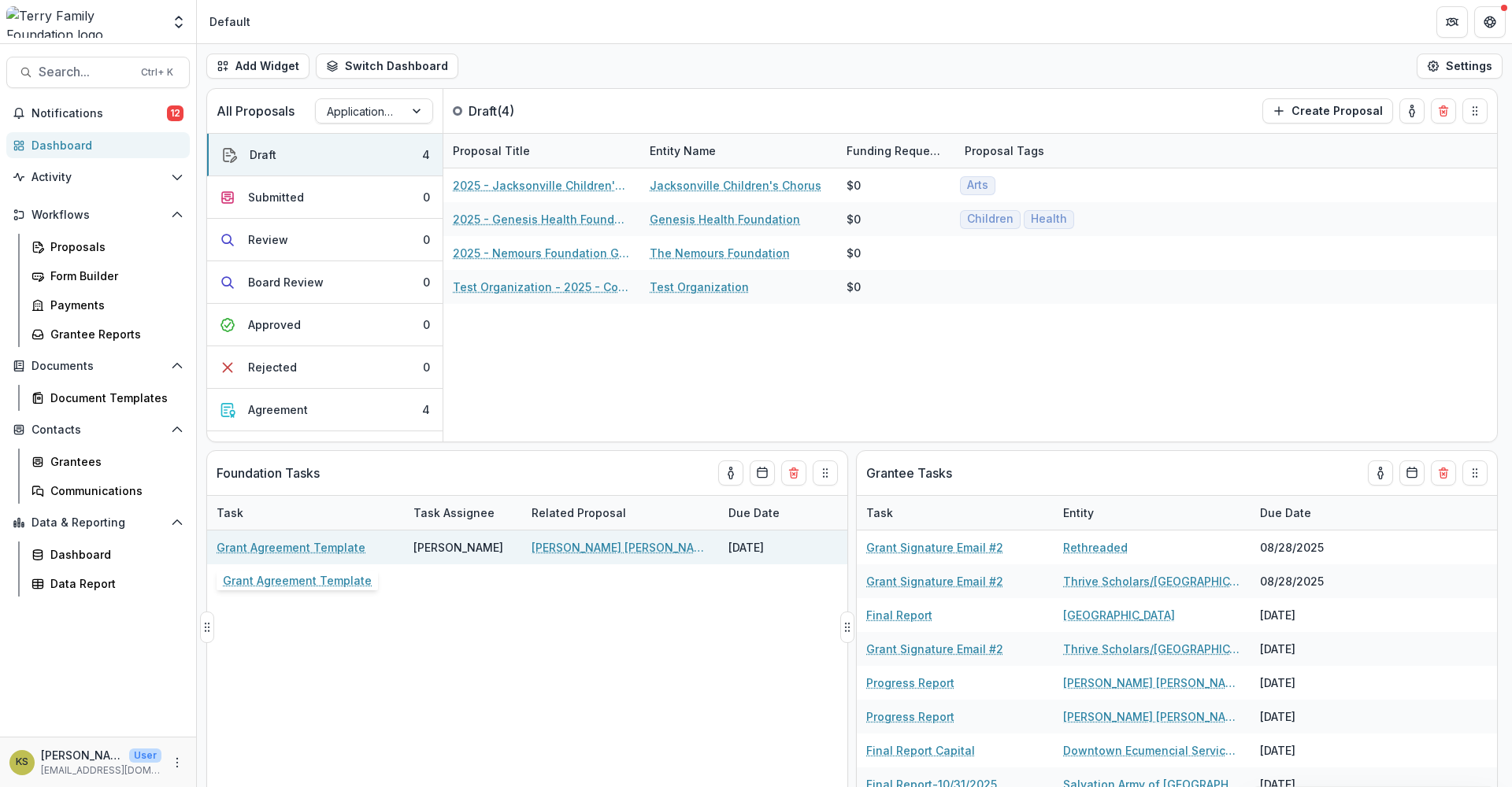
click at [322, 551] on link "Grant Agreement Template" at bounding box center [291, 547] width 149 height 17
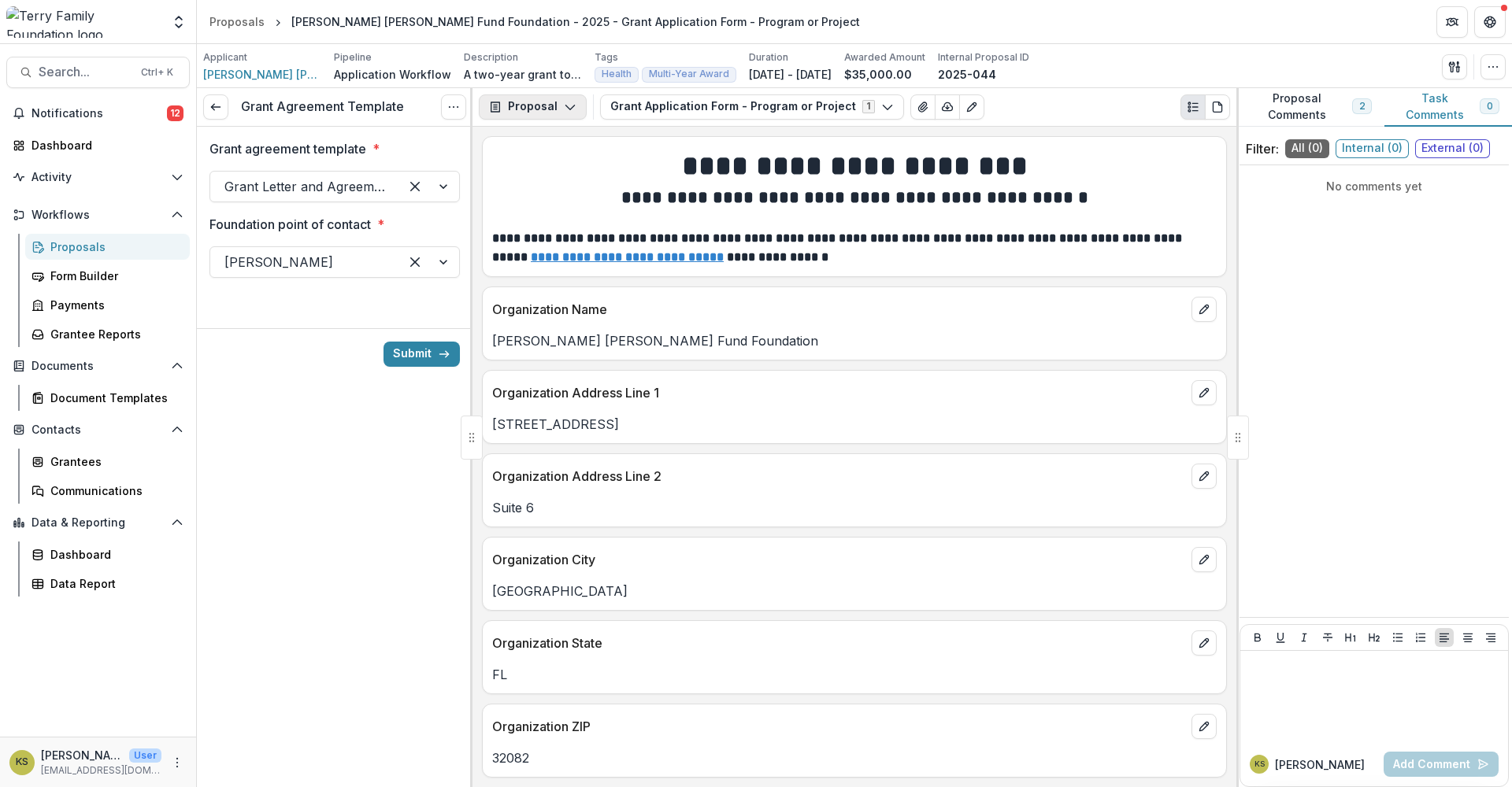
click at [550, 111] on button "Proposal" at bounding box center [532, 107] width 108 height 25
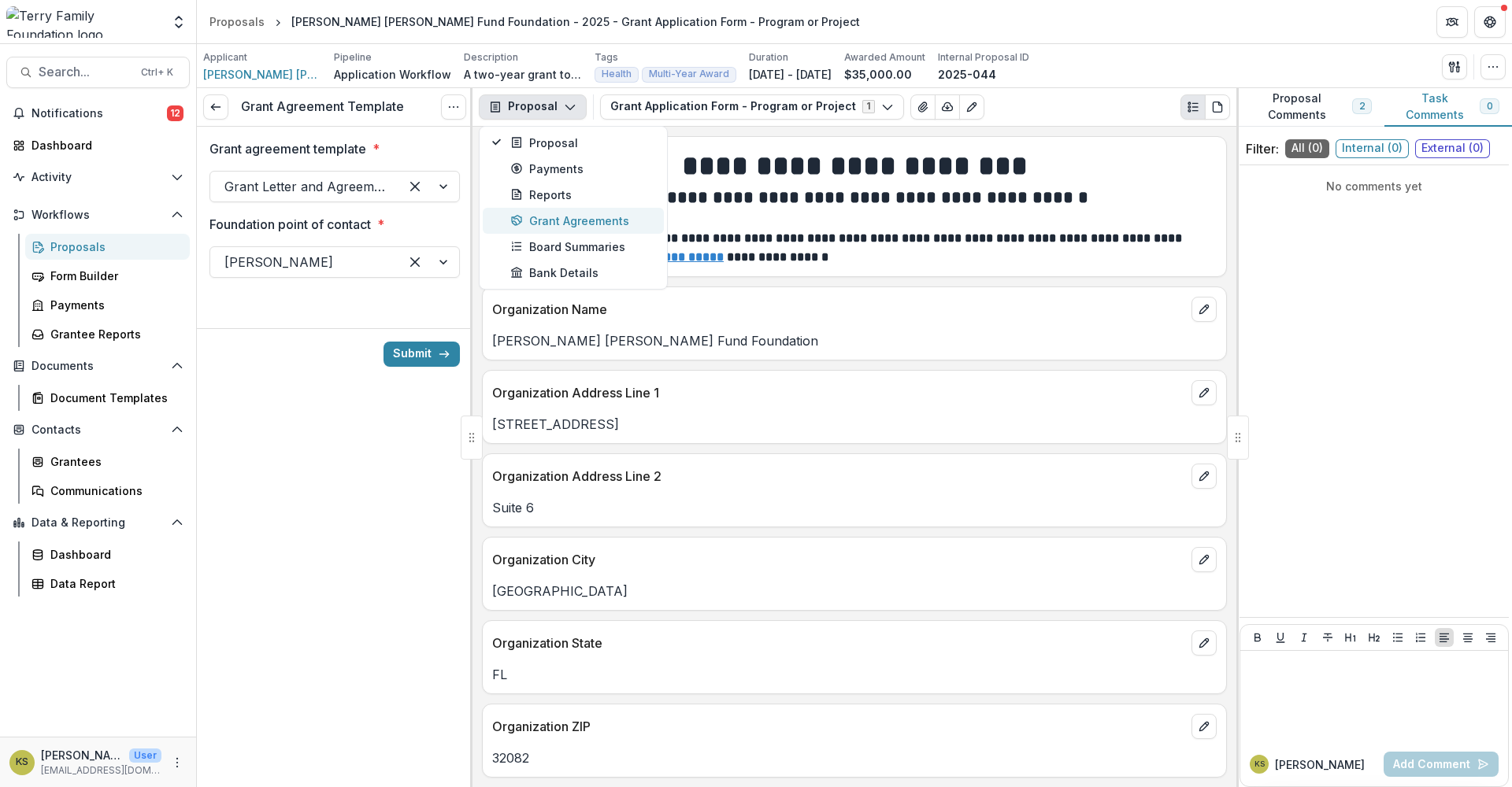
click at [557, 216] on div "Grant Agreements" at bounding box center [582, 220] width 144 height 17
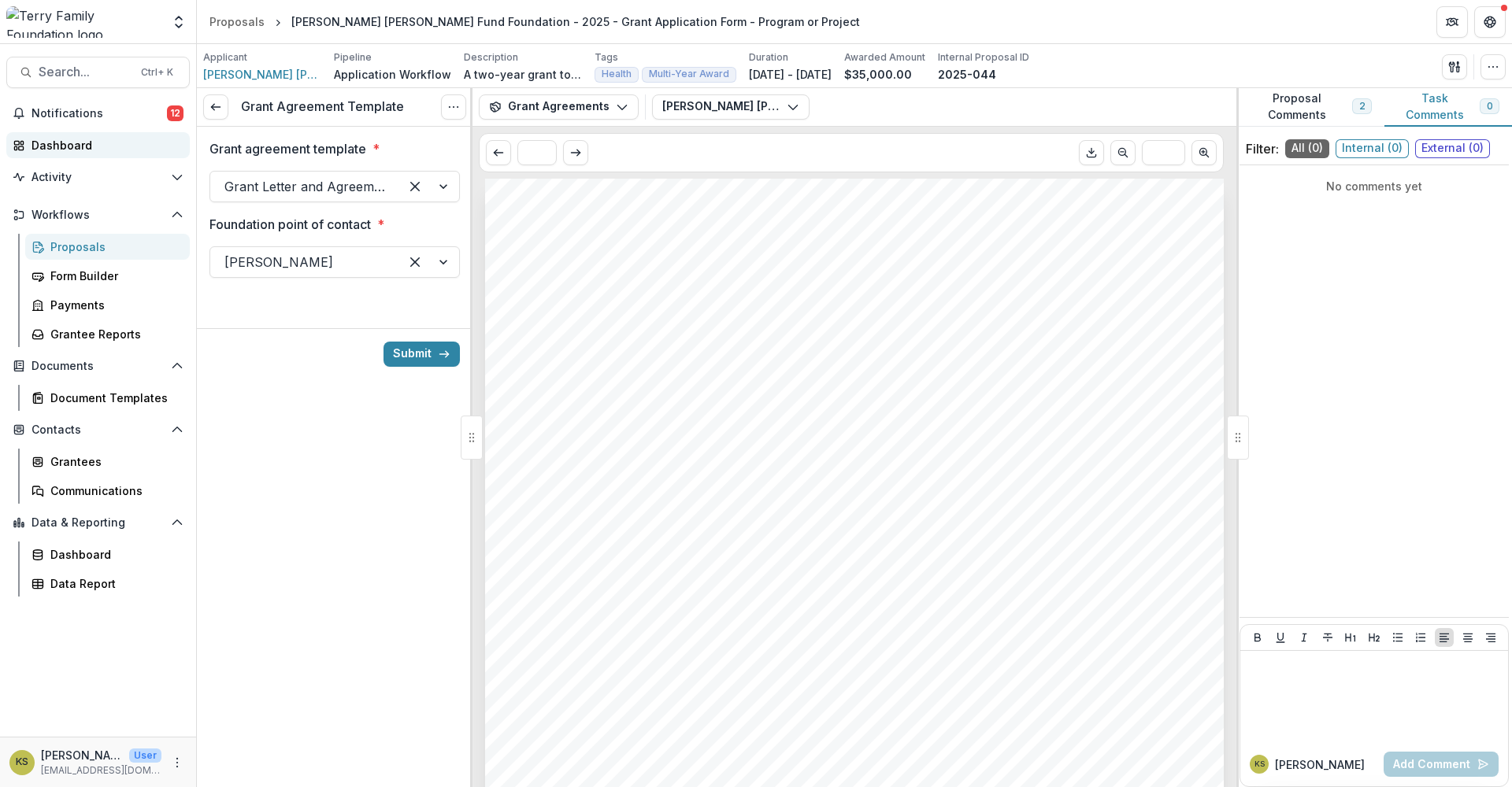
click at [95, 145] on div "Dashboard" at bounding box center [104, 145] width 146 height 17
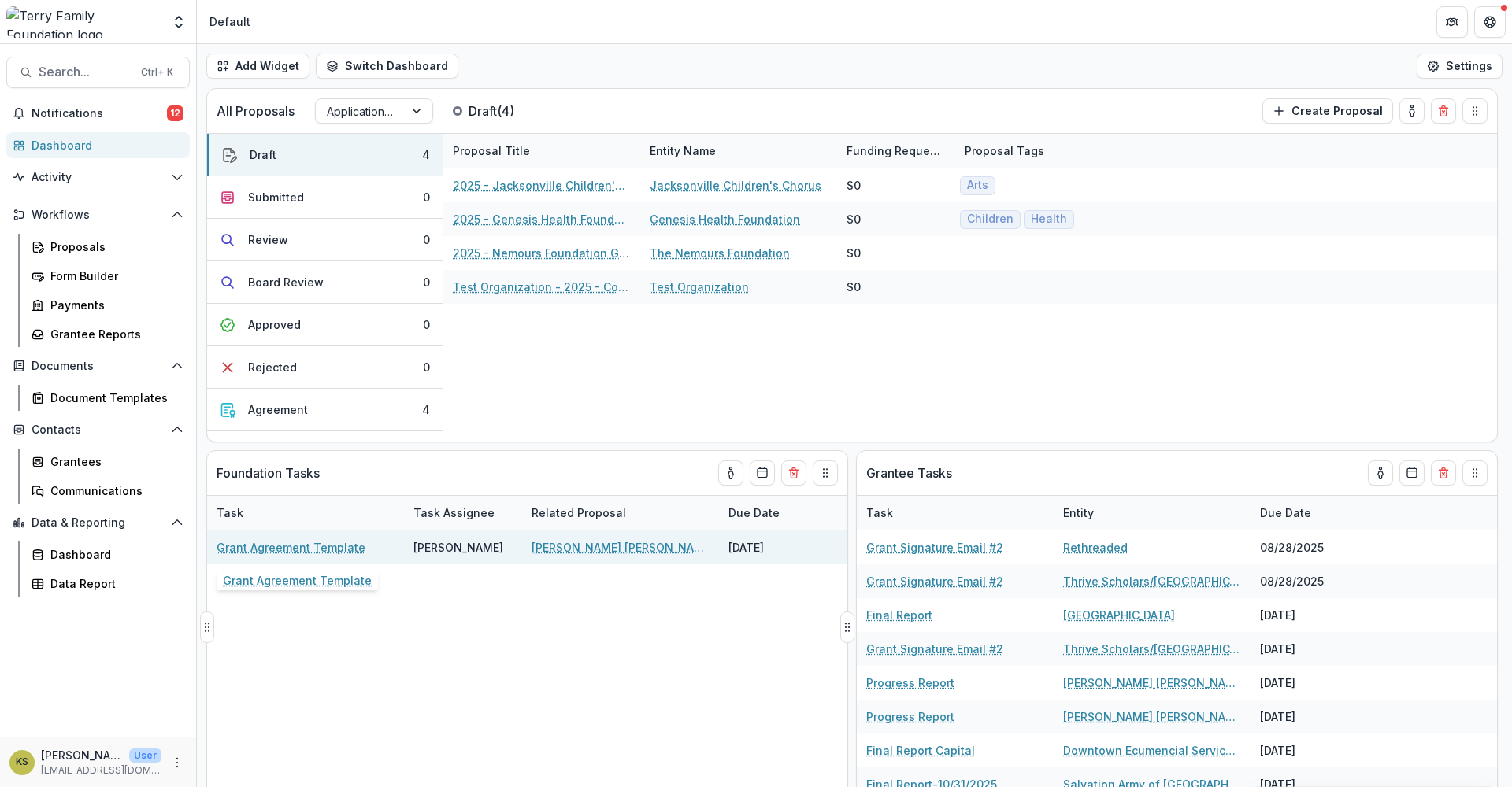
click at [330, 549] on link "Grant Agreement Template" at bounding box center [291, 547] width 149 height 17
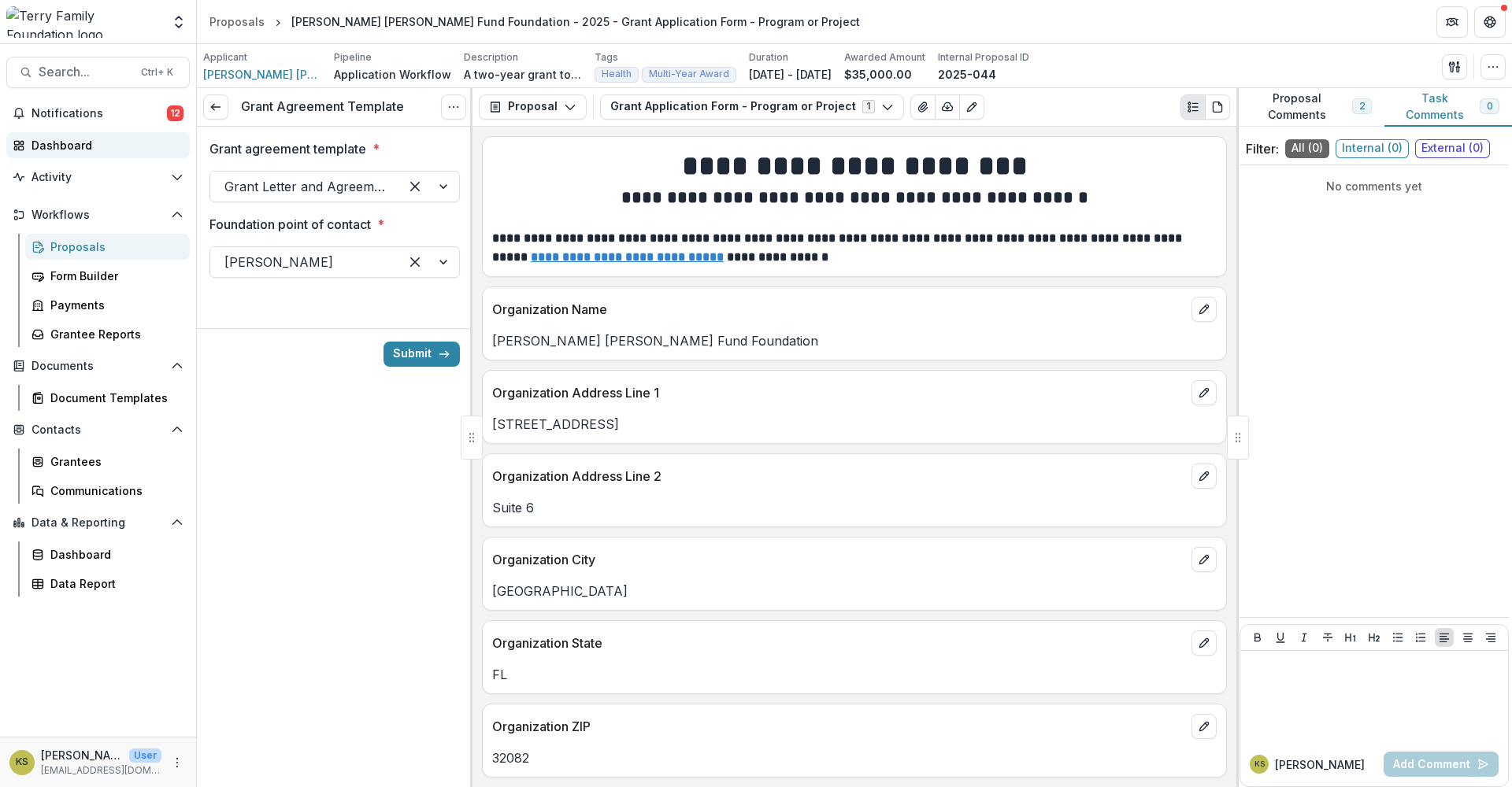
click at [56, 145] on div "Dashboard" at bounding box center [104, 145] width 146 height 17
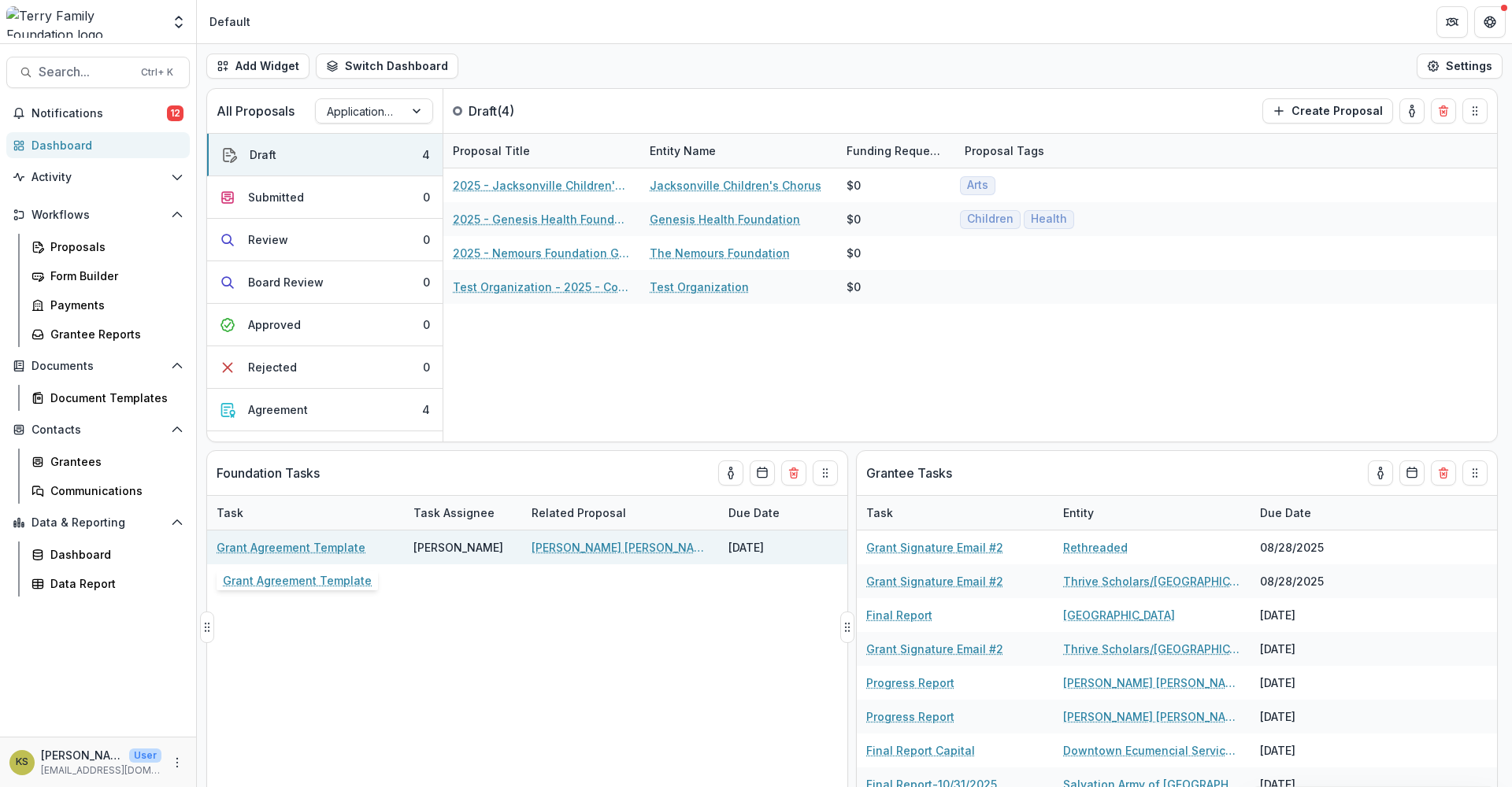
click at [275, 548] on link "Grant Agreement Template" at bounding box center [291, 547] width 149 height 17
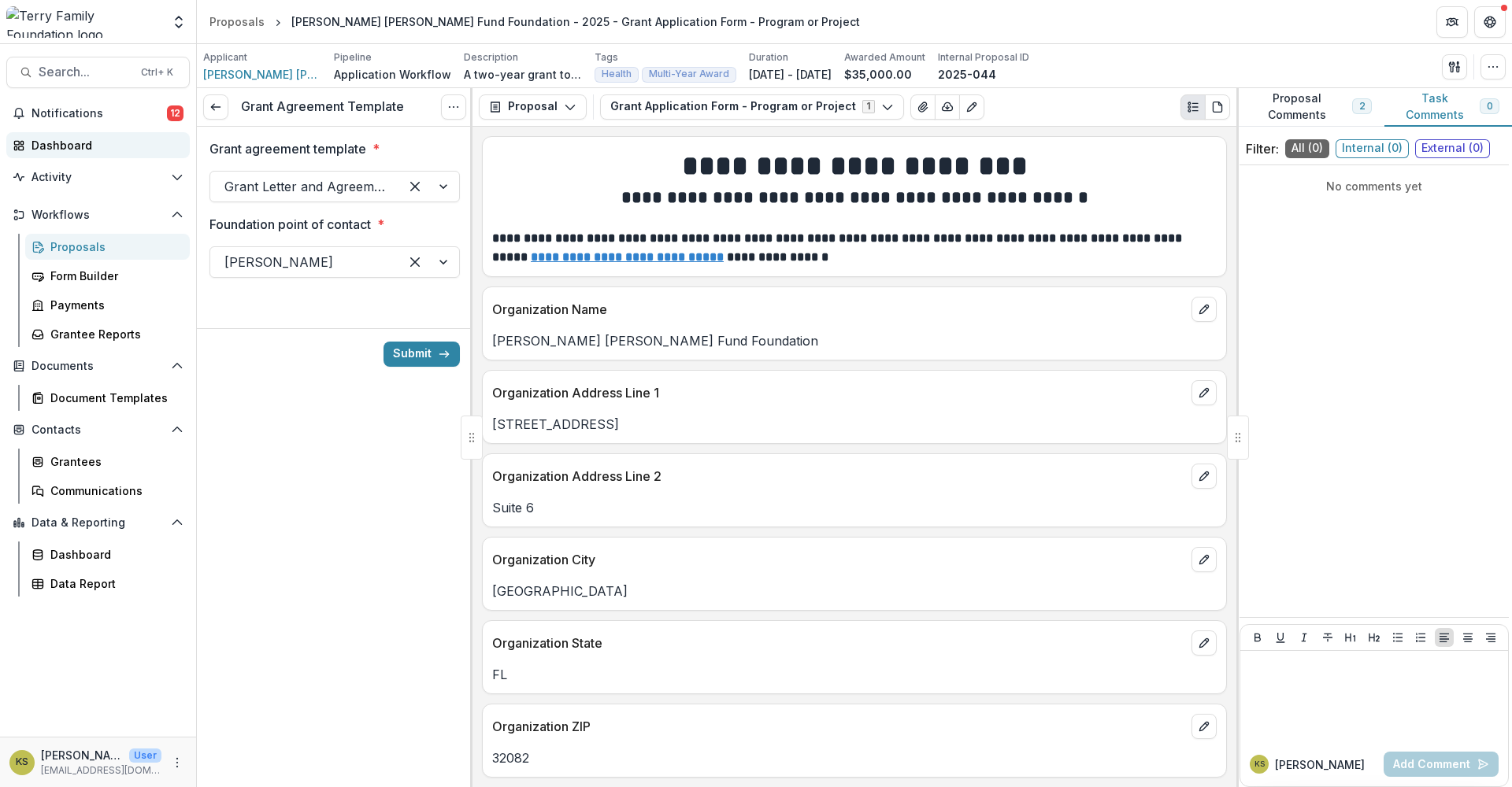
click at [71, 149] on div "Dashboard" at bounding box center [104, 145] width 146 height 17
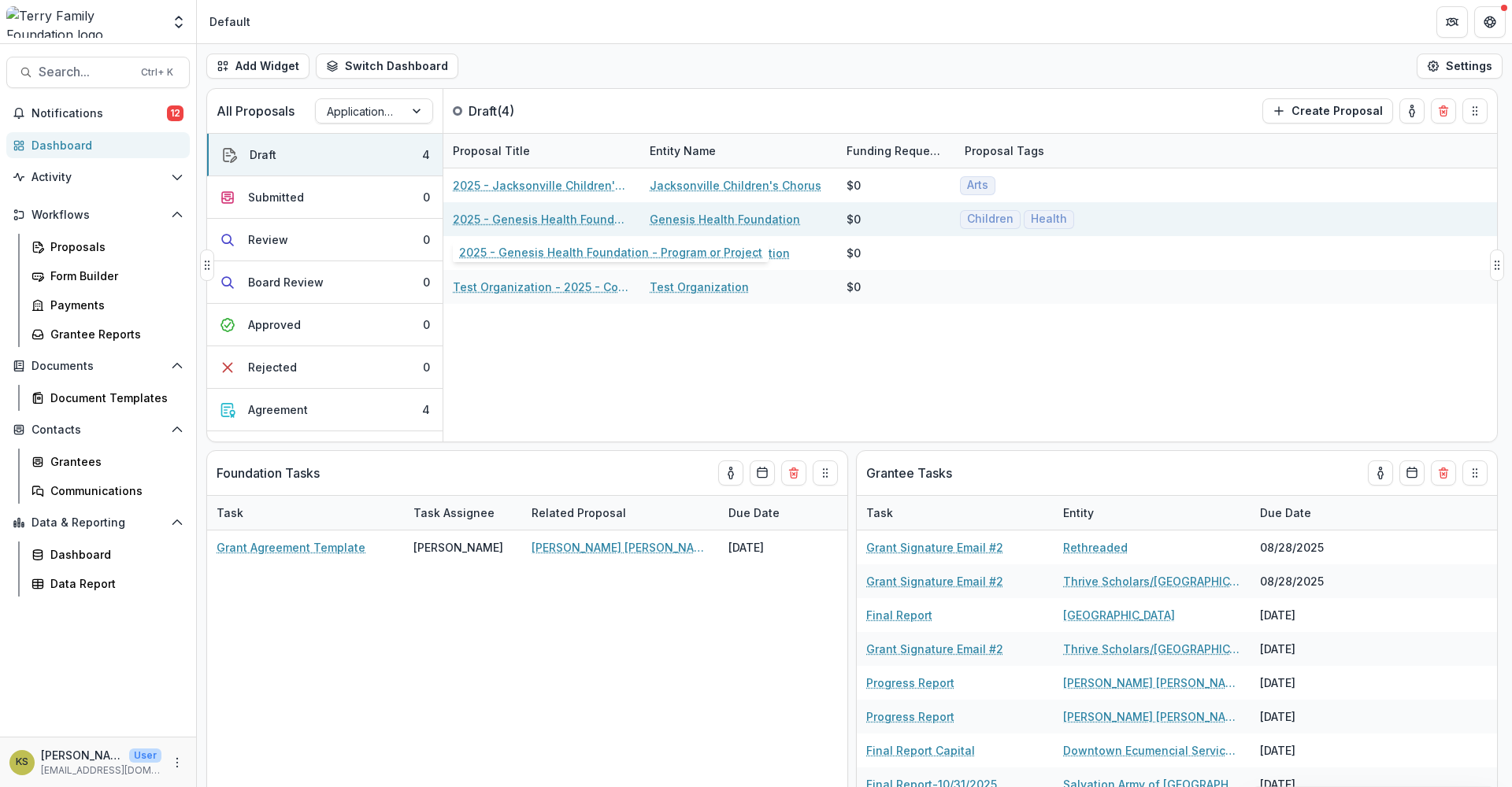
click at [566, 220] on link "2025 - Genesis Health Foundation - Program or Project" at bounding box center [542, 219] width 178 height 17
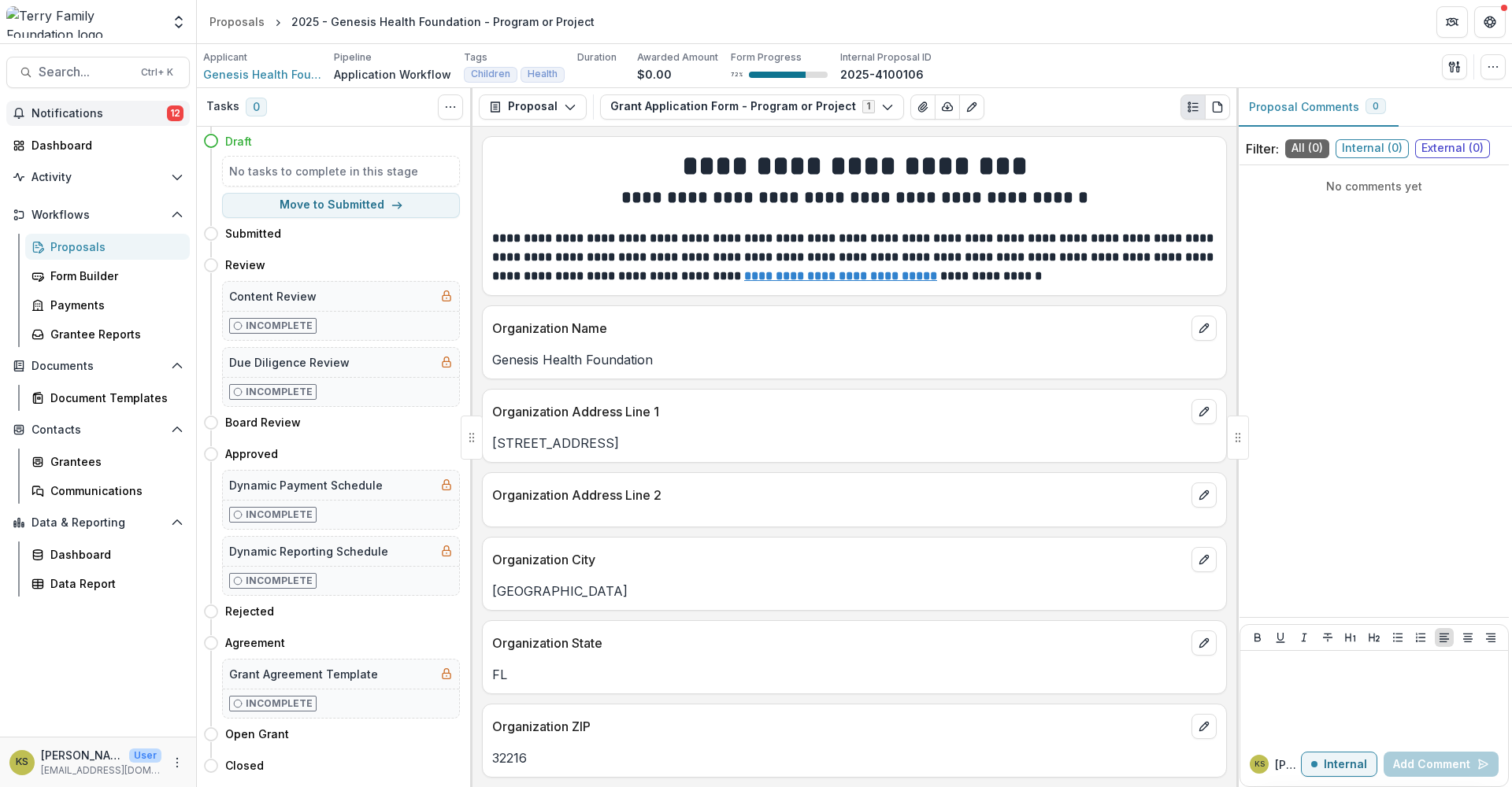
click at [109, 111] on span "Notifications" at bounding box center [99, 114] width 135 height 14
click at [42, 149] on div "Dashboard" at bounding box center [104, 145] width 146 height 17
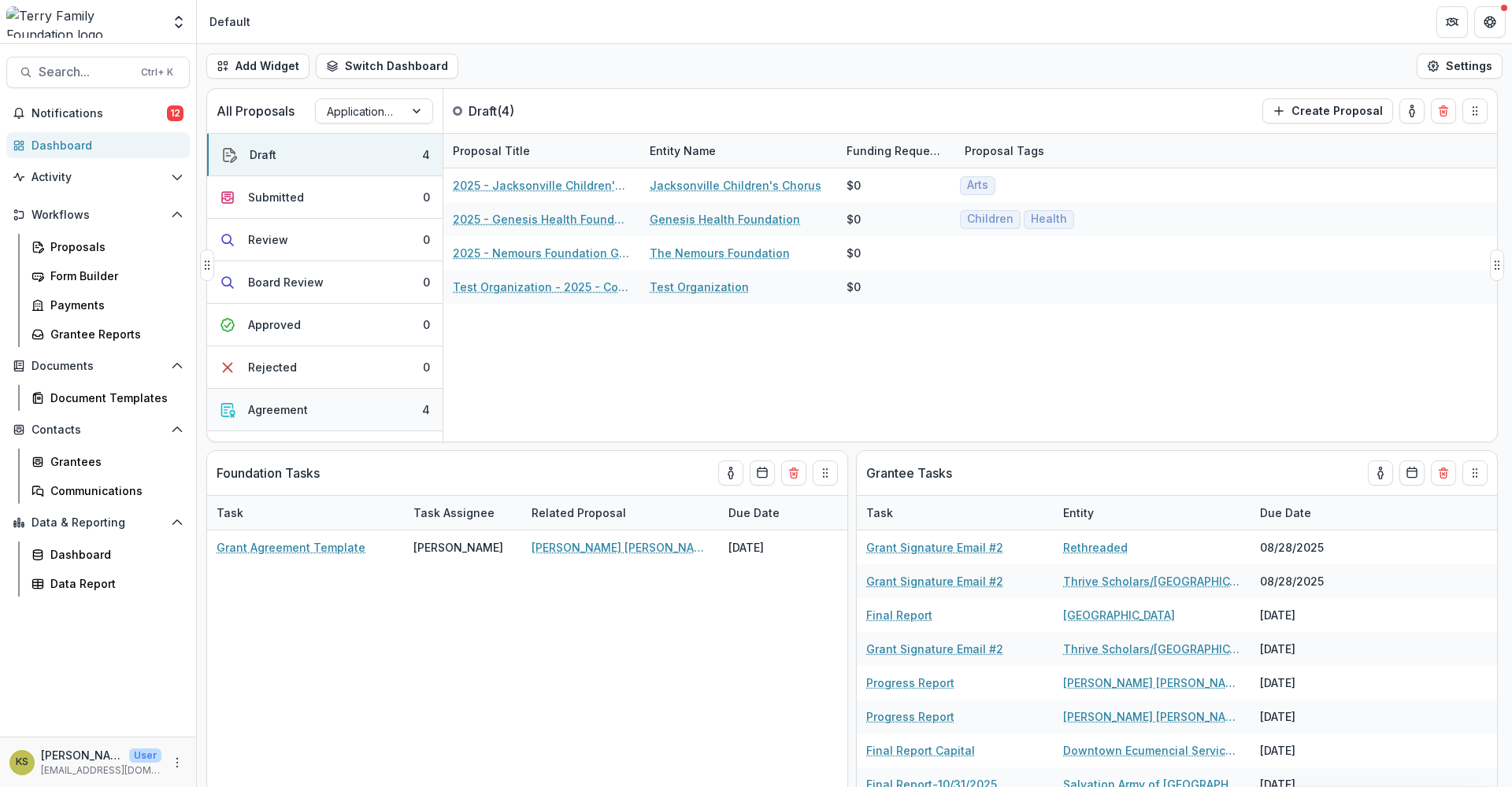
click at [285, 413] on div "Agreement" at bounding box center [277, 410] width 60 height 17
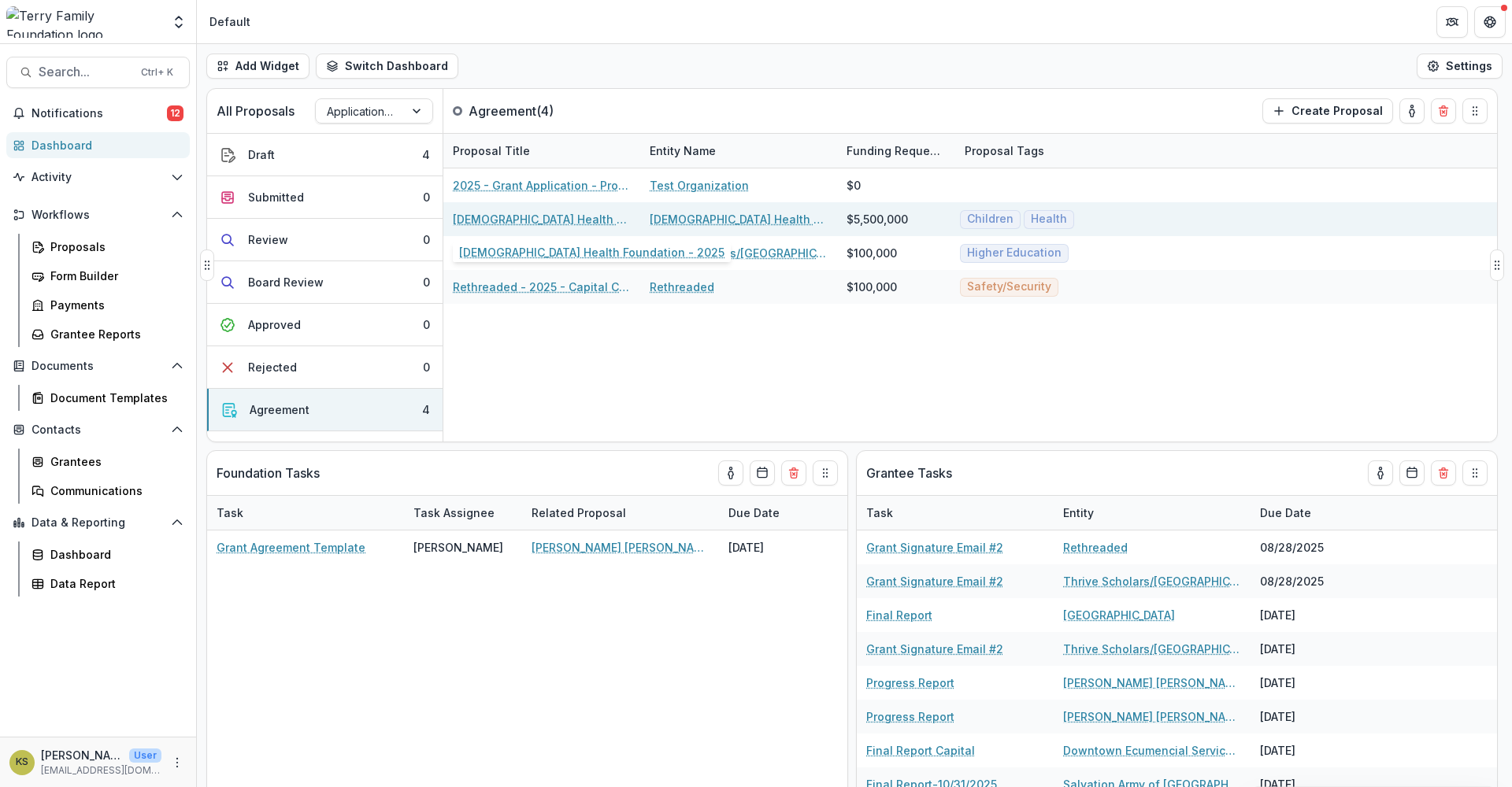
click at [562, 218] on link "[DEMOGRAPHIC_DATA] Health Foundation - 2025" at bounding box center [542, 219] width 178 height 17
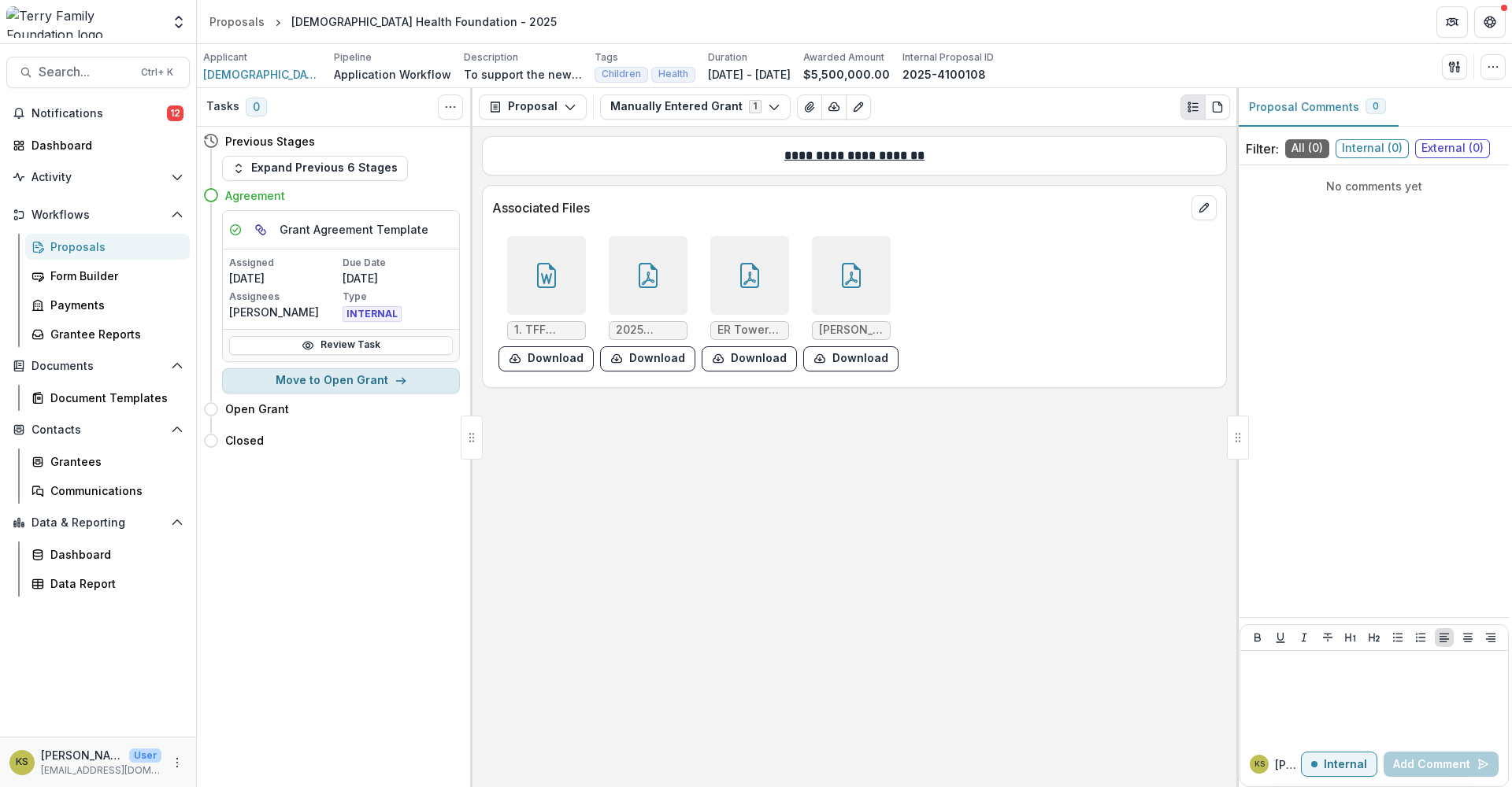
click at [338, 375] on button "Move to Open Grant" at bounding box center [341, 381] width 238 height 25
select select "**********"
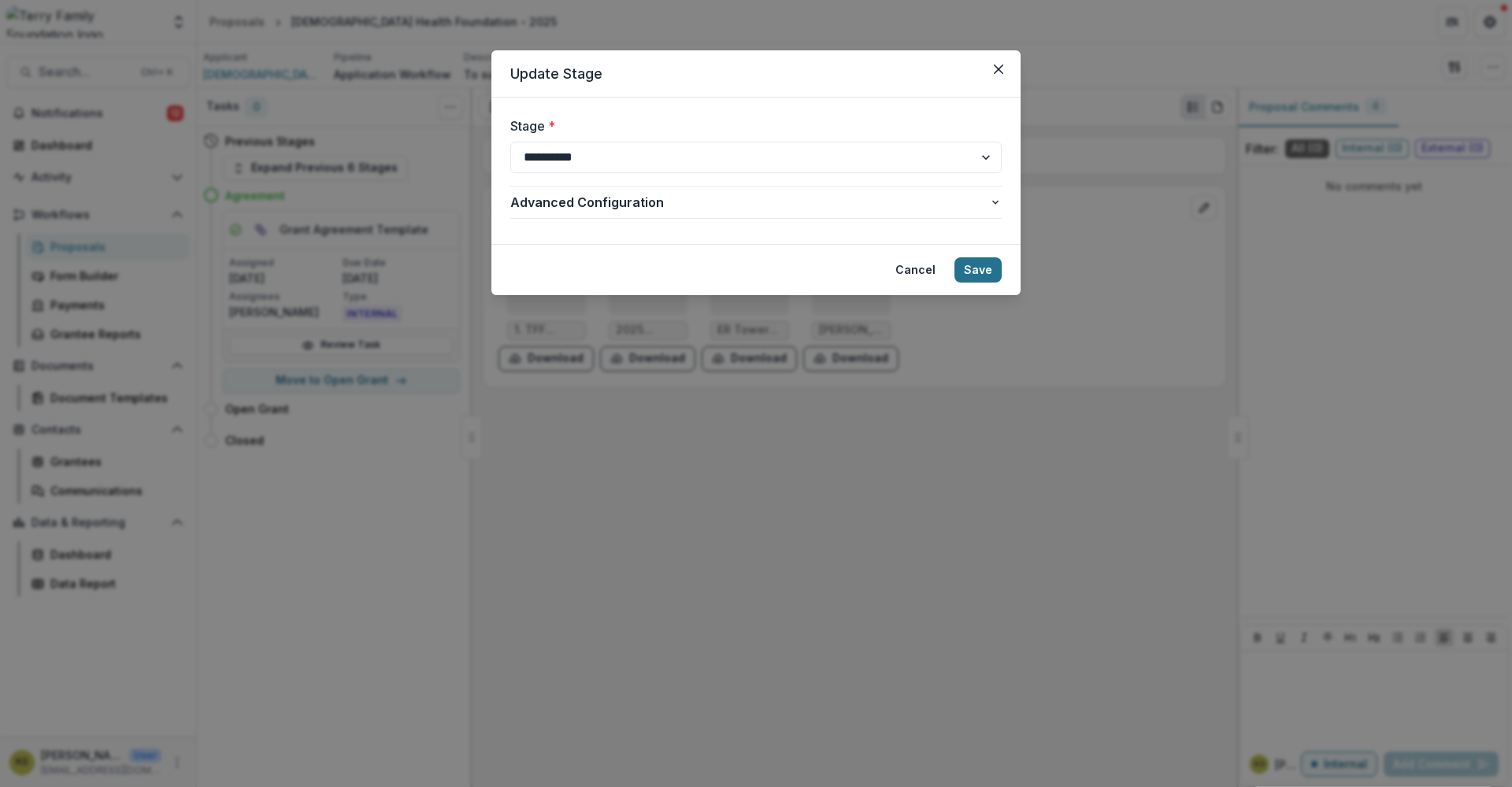
click at [995, 270] on button "Save" at bounding box center [977, 269] width 47 height 25
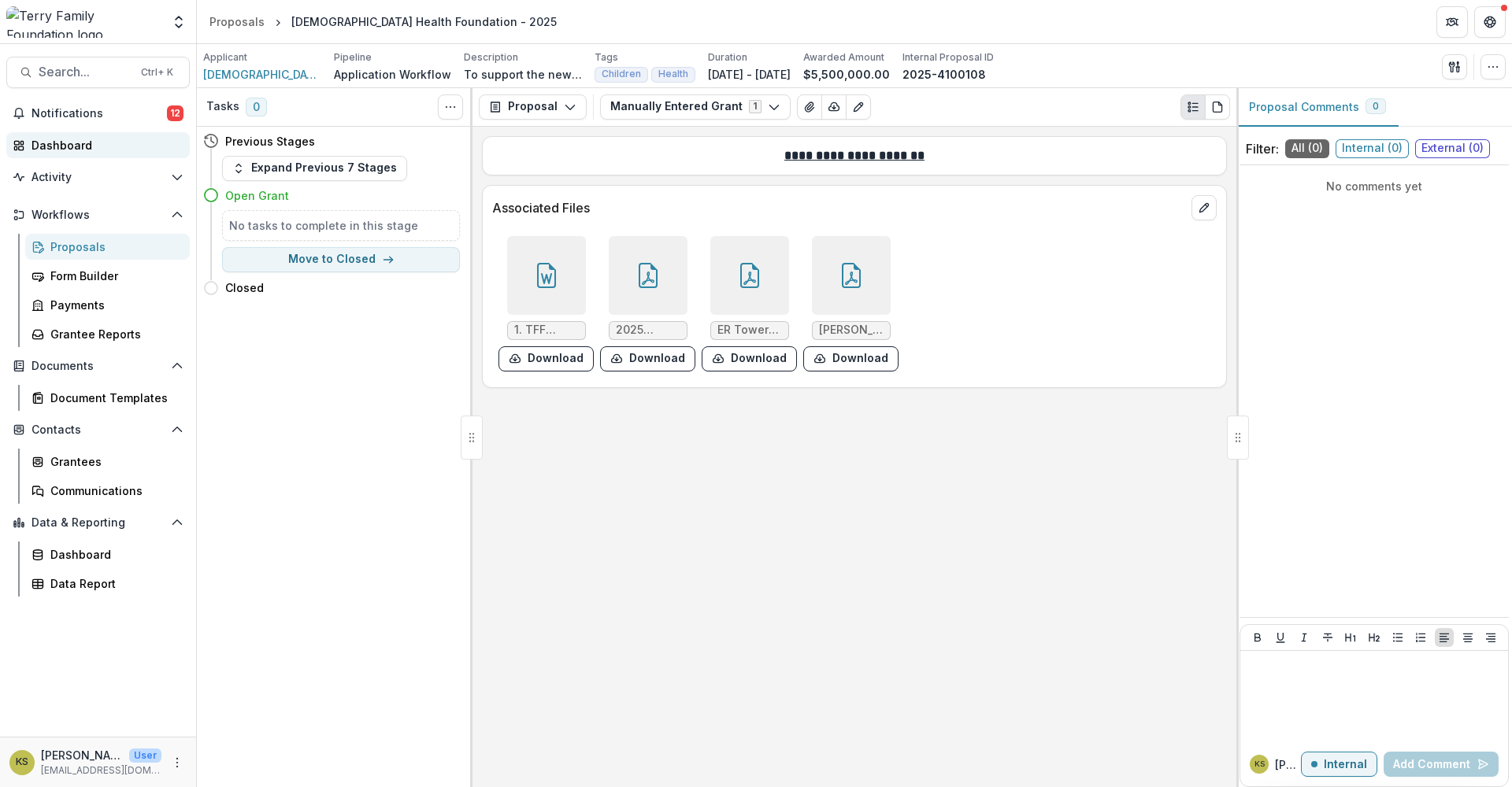
click at [67, 145] on div "Dashboard" at bounding box center [104, 145] width 146 height 17
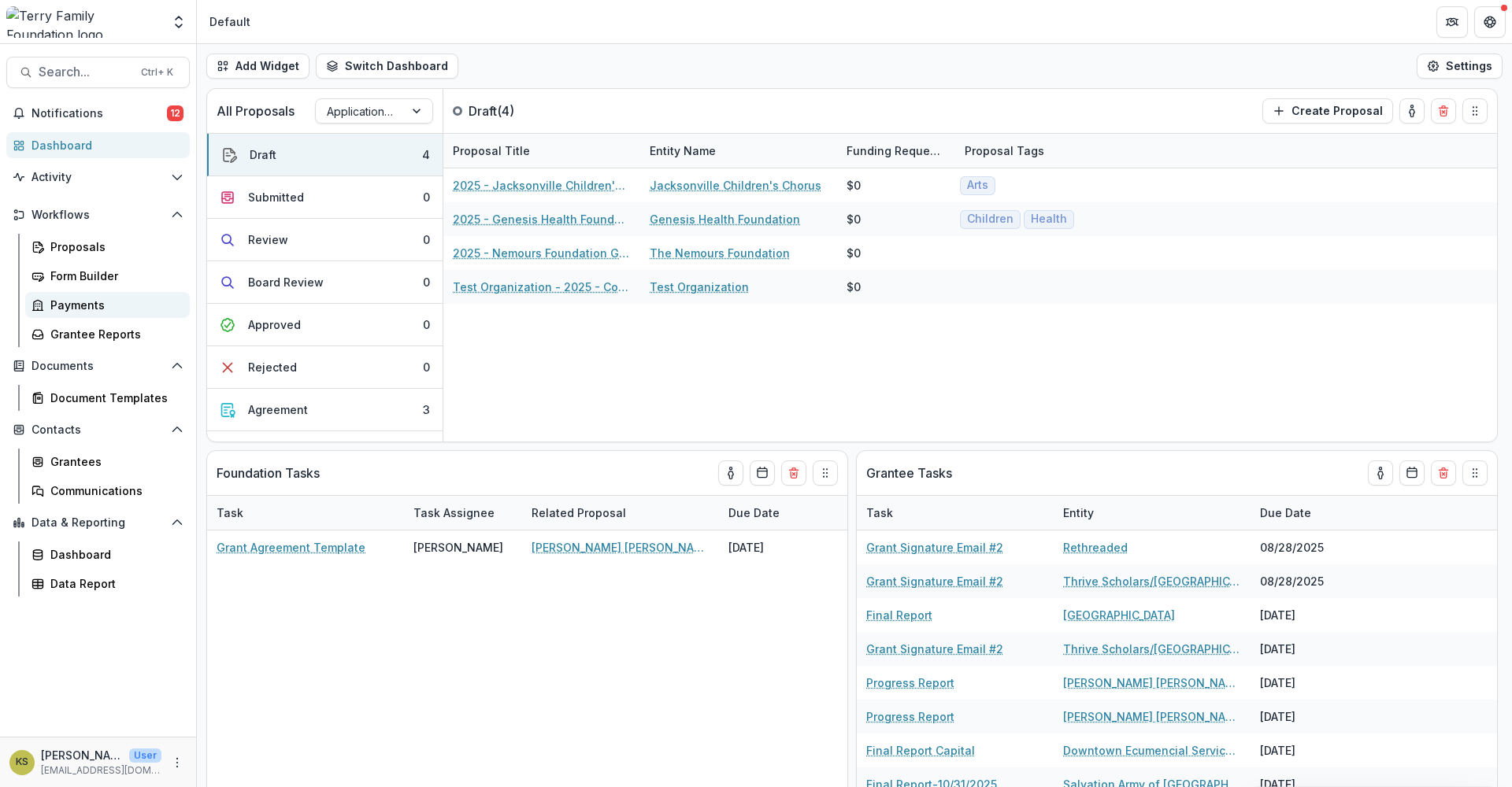
click at [64, 308] on div "Payments" at bounding box center [114, 305] width 127 height 17
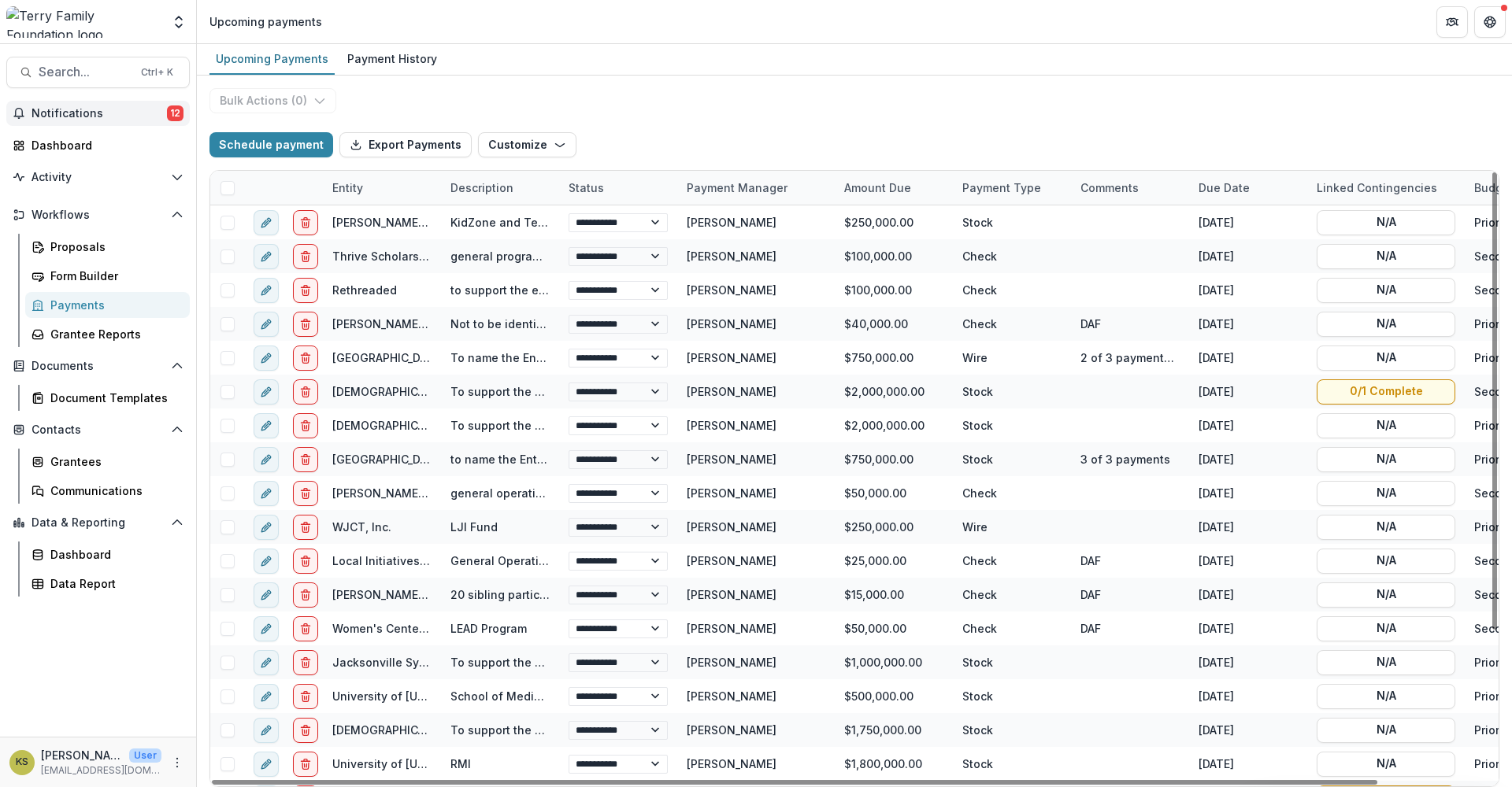
click at [96, 114] on span "Notifications" at bounding box center [99, 114] width 135 height 14
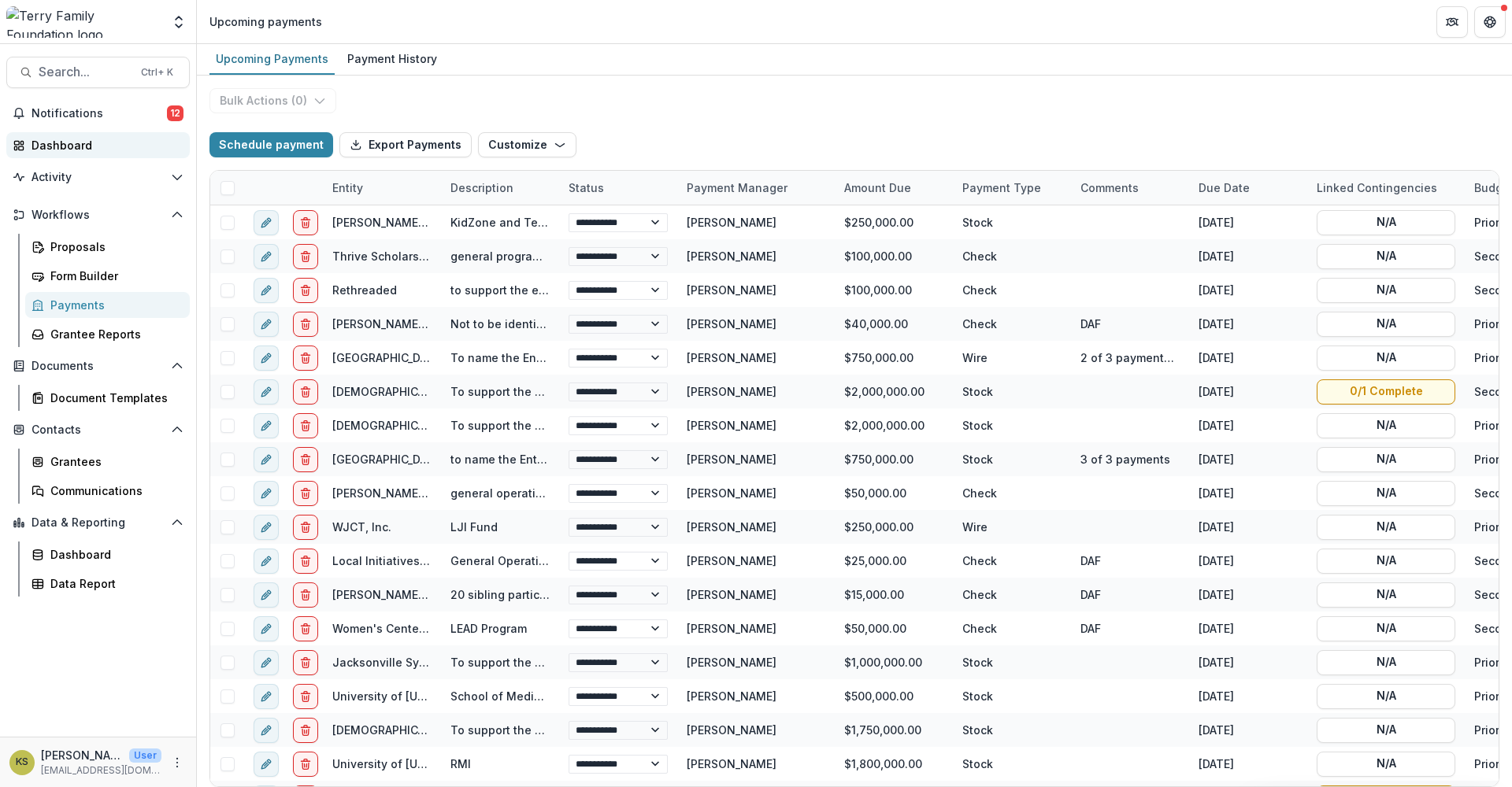
click at [81, 142] on div "Dashboard" at bounding box center [104, 145] width 146 height 17
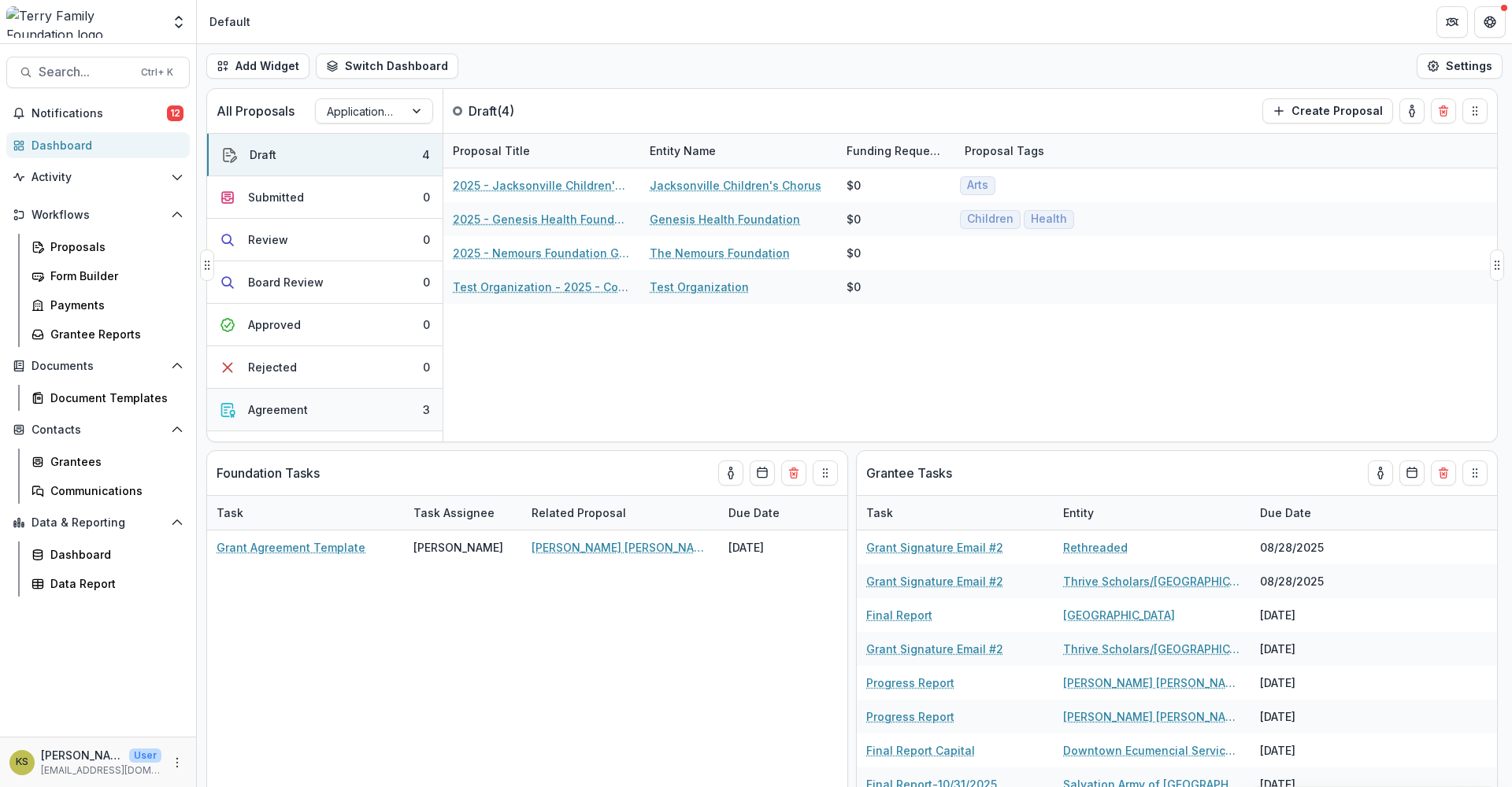
click at [353, 409] on button "Agreement 3" at bounding box center [325, 410] width 236 height 42
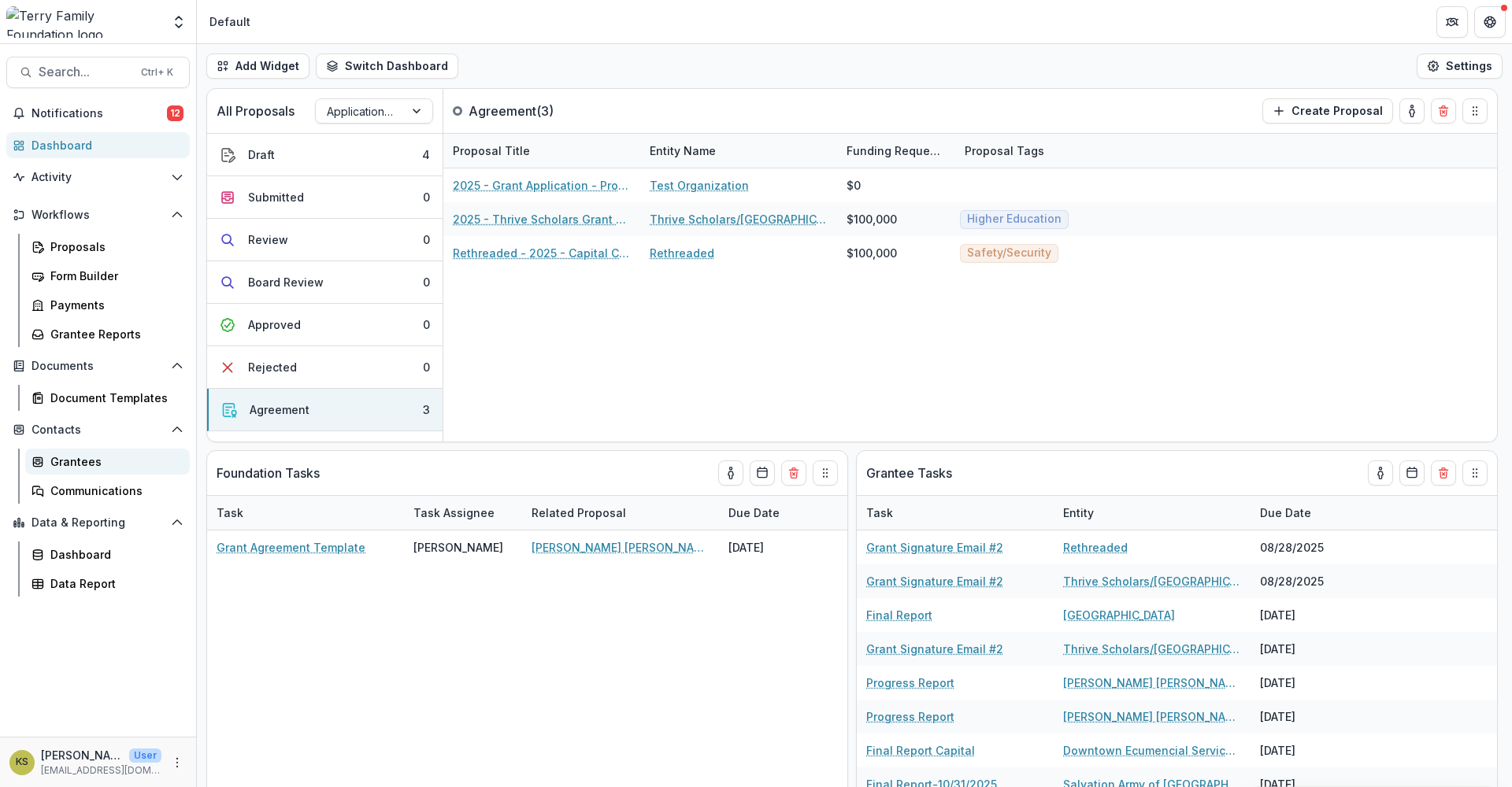
click at [81, 462] on div "Grantees" at bounding box center [114, 462] width 127 height 17
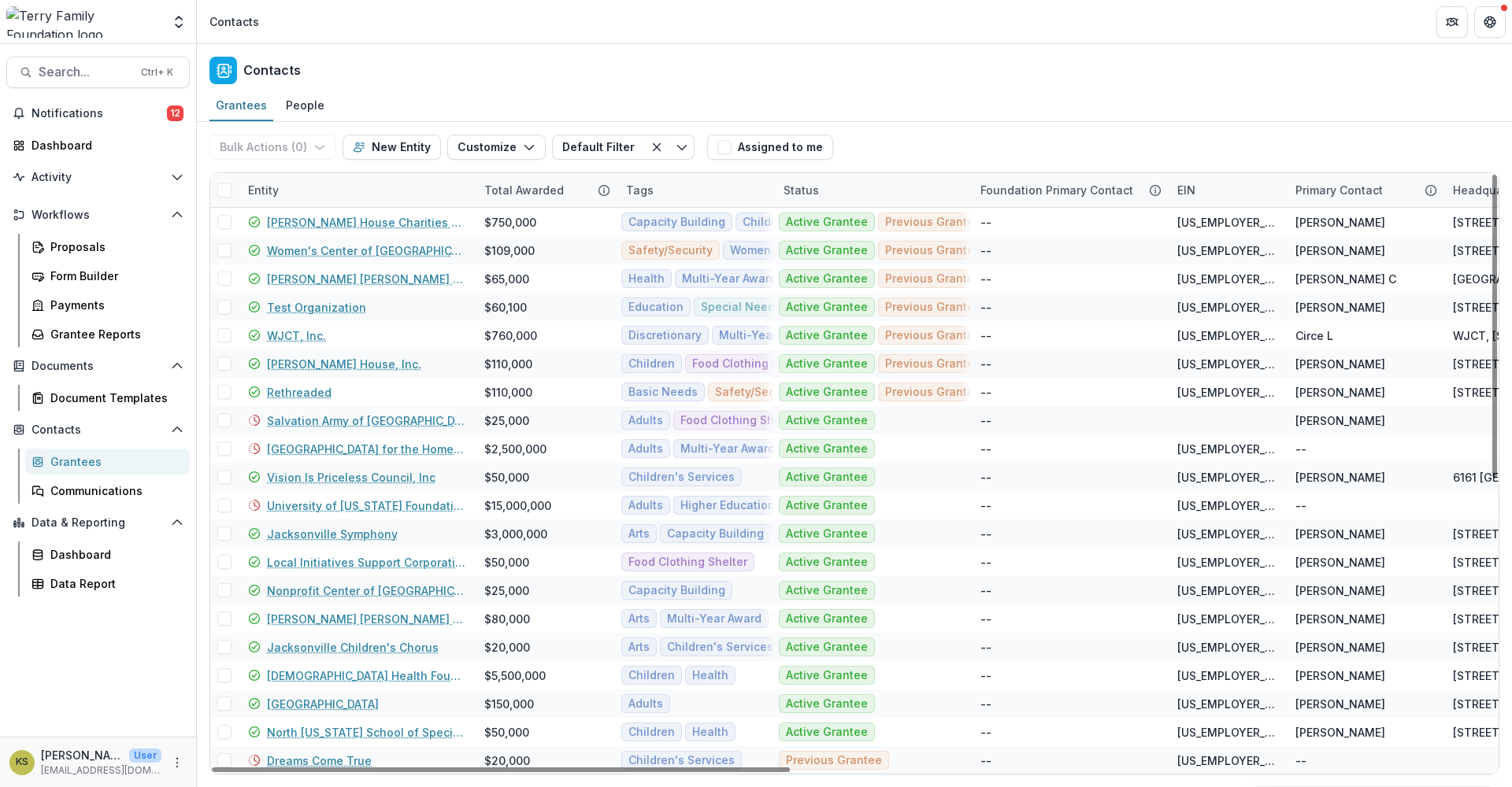
click at [286, 183] on div "Entity" at bounding box center [264, 190] width 50 height 17
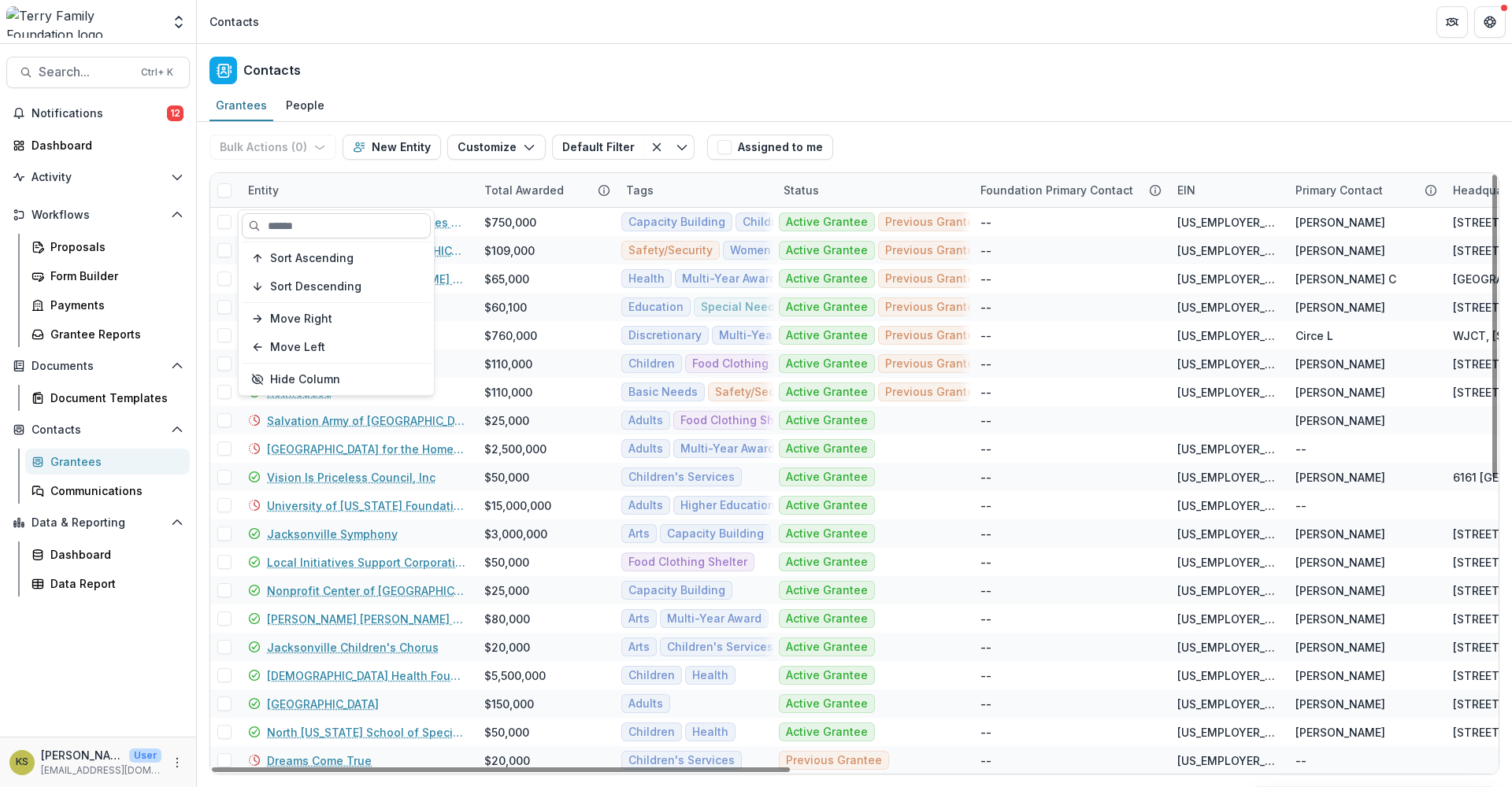
click at [341, 217] on input at bounding box center [337, 225] width 189 height 25
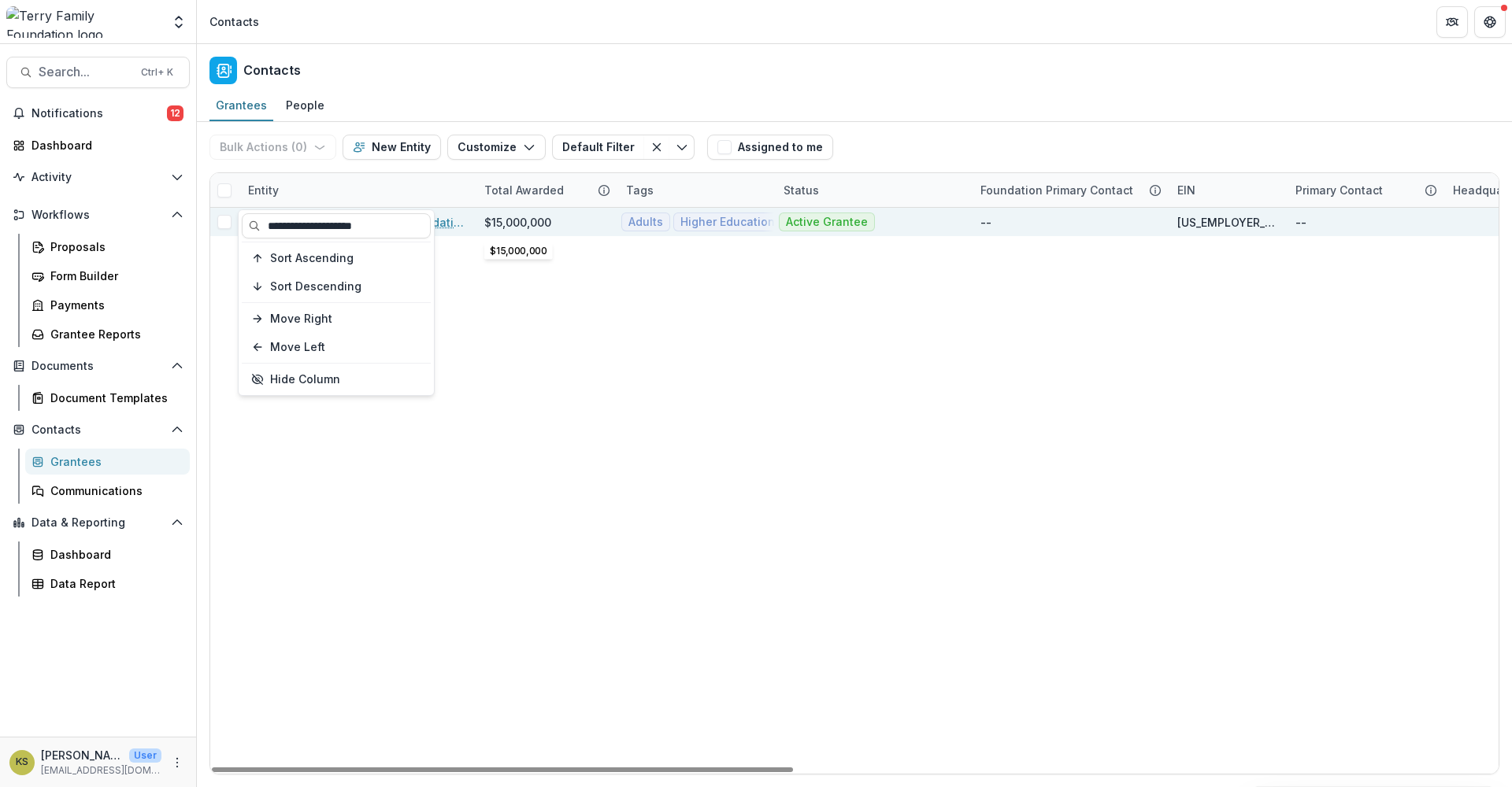
type input "**********"
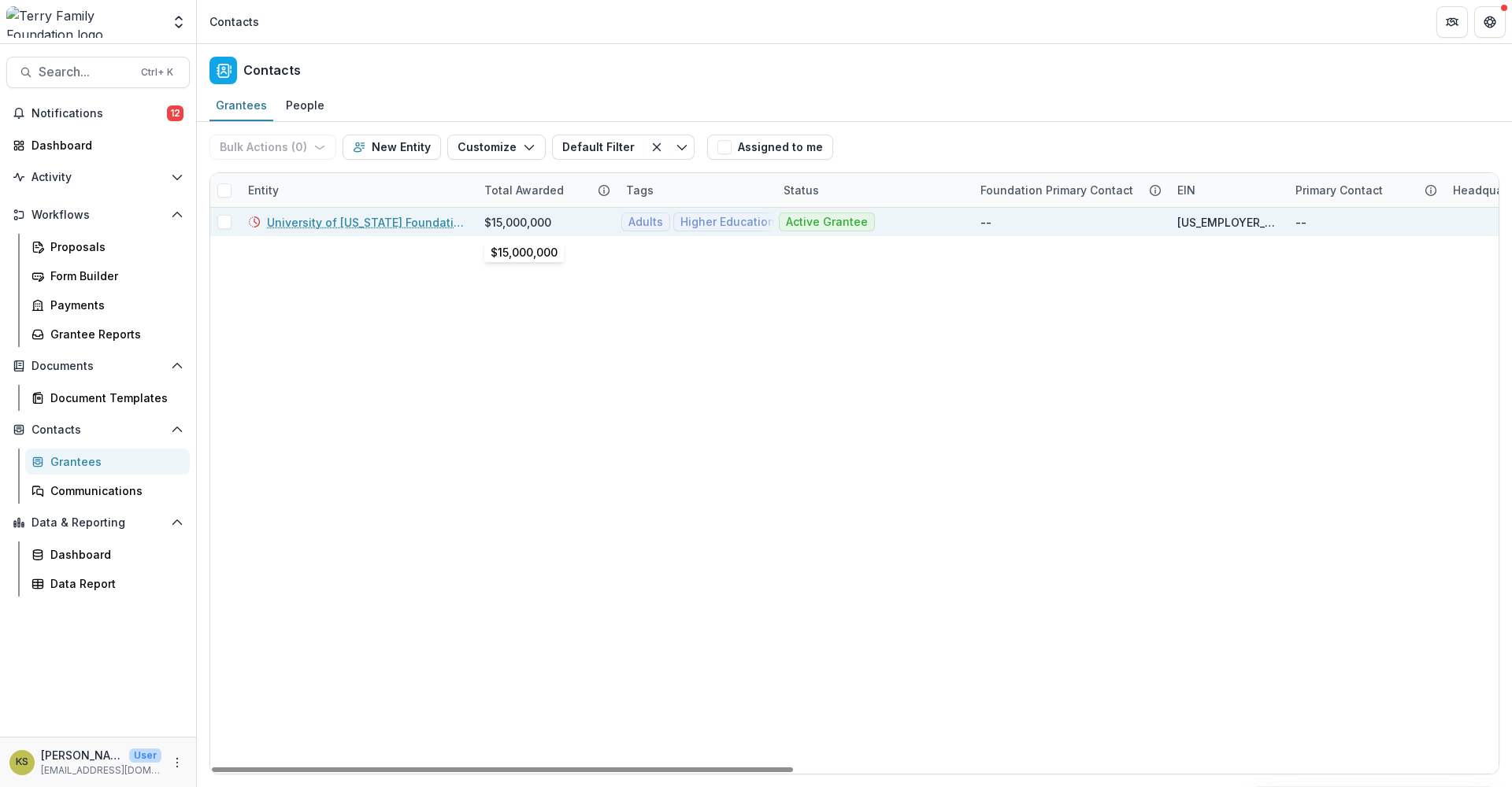
click at [487, 227] on div "$15,000,000" at bounding box center [517, 222] width 67 height 17
click at [373, 220] on link "University of [US_STATE] Foundation" at bounding box center [366, 222] width 198 height 17
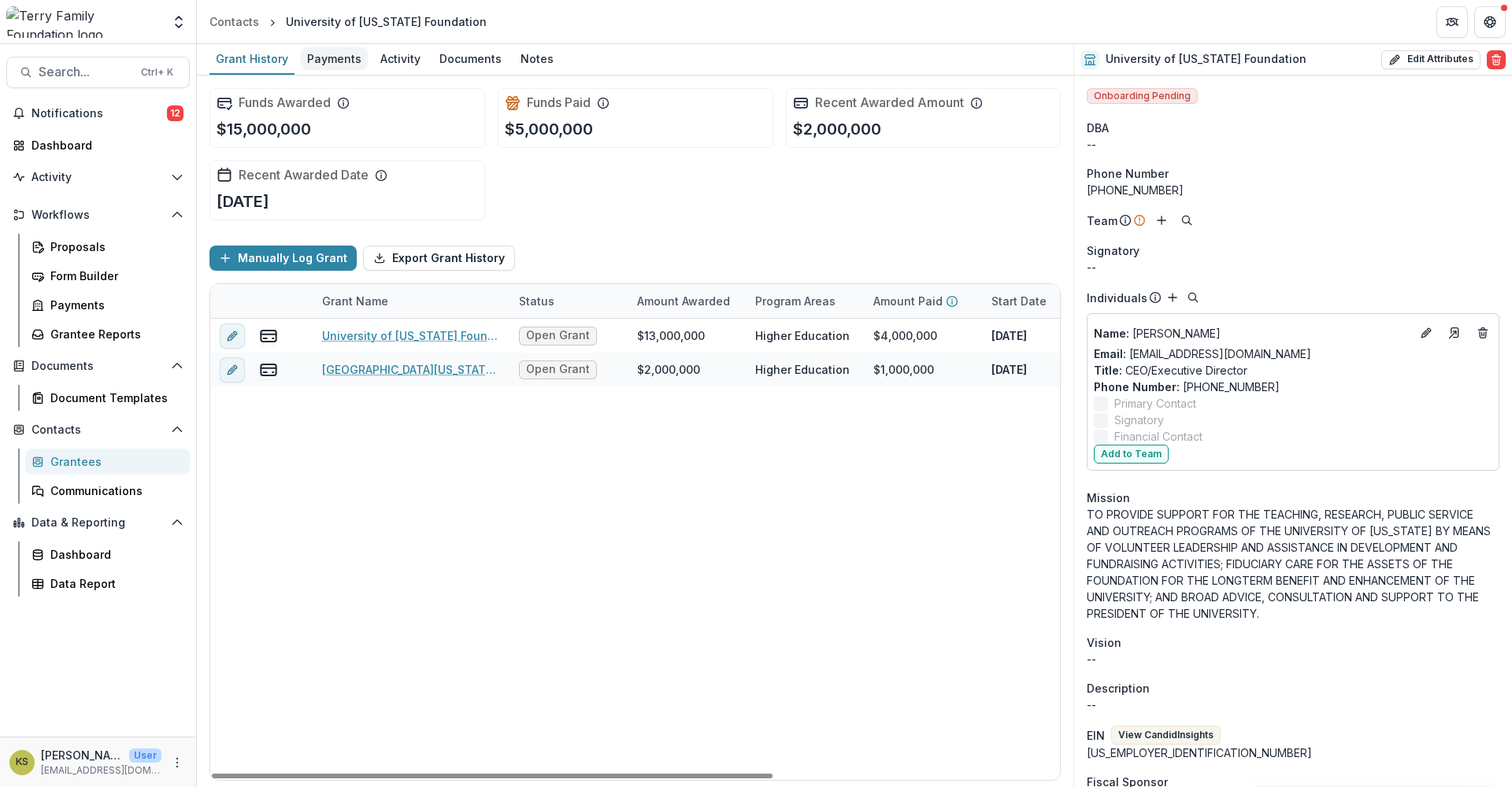
click at [338, 62] on div "Payments" at bounding box center [334, 59] width 67 height 22
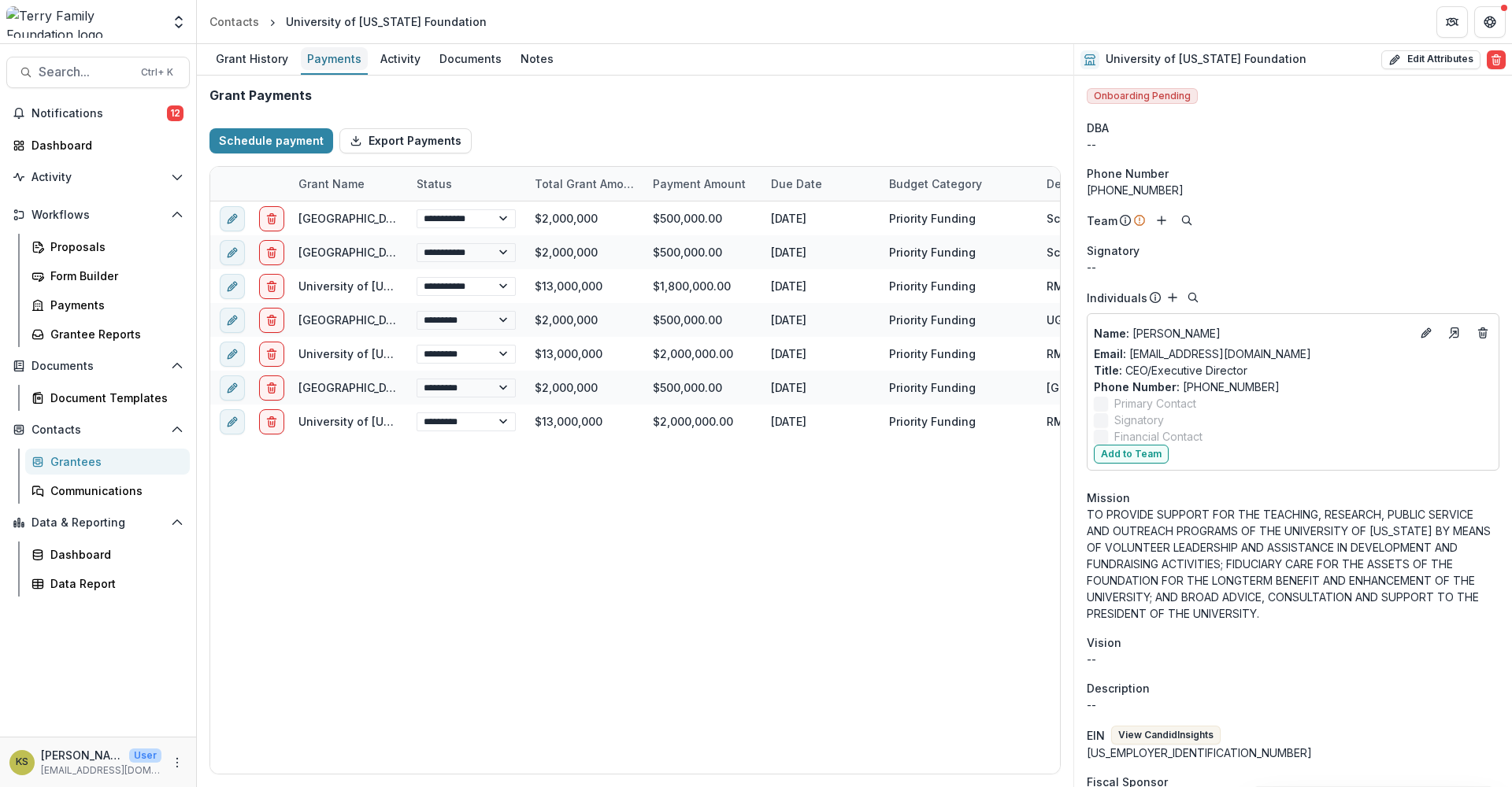
select select "****"
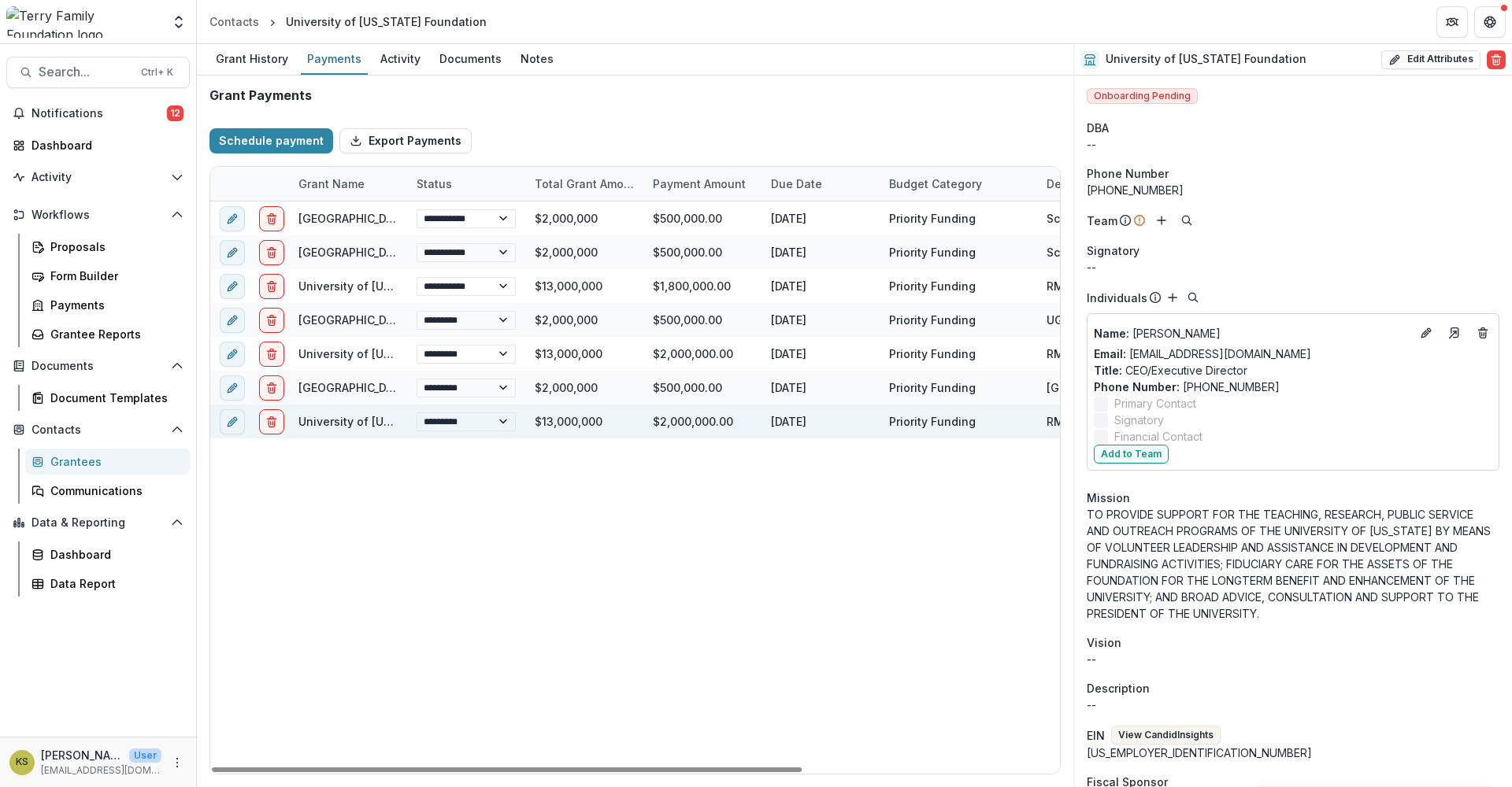
select select "****"
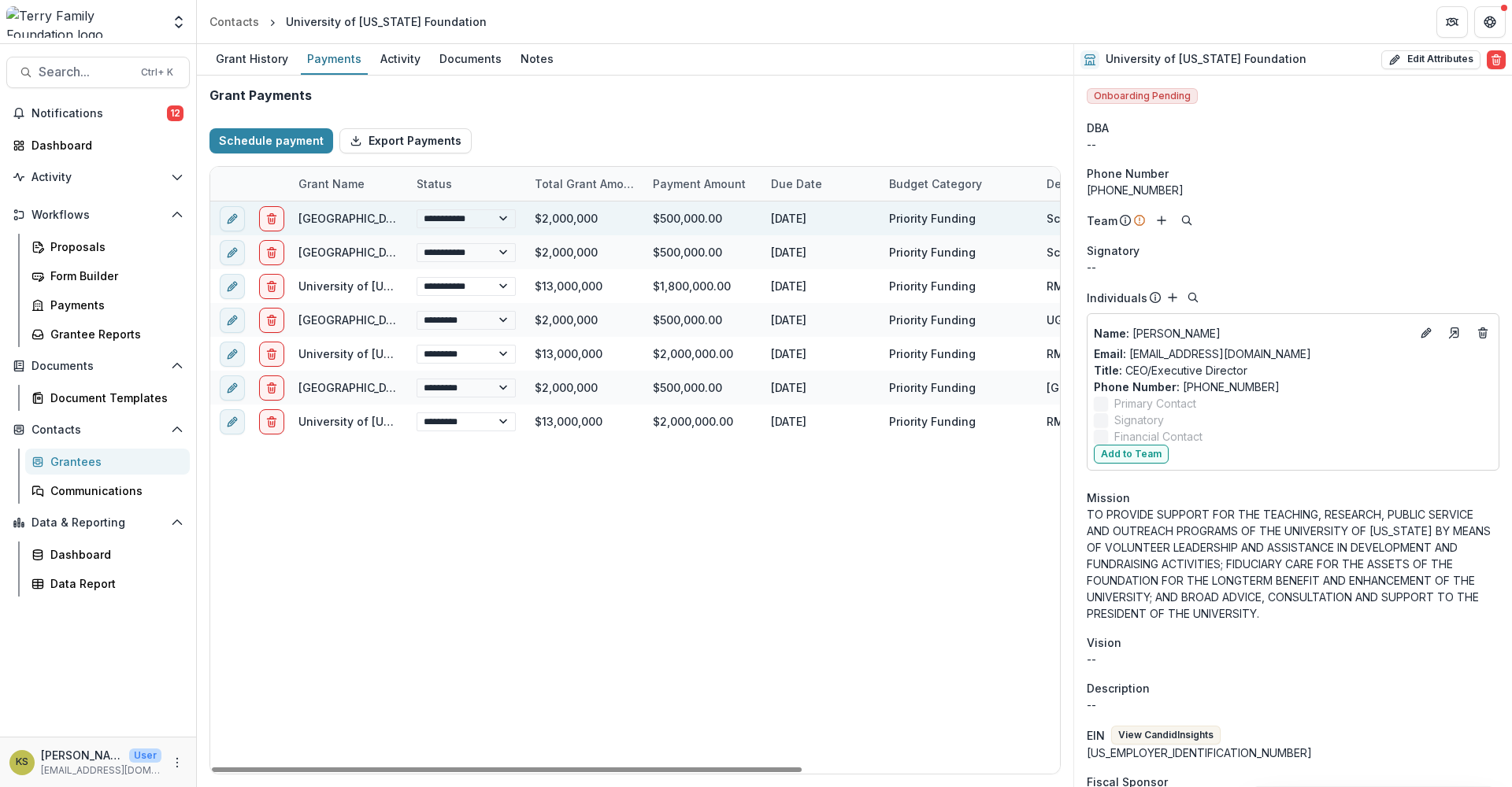
select select "****"
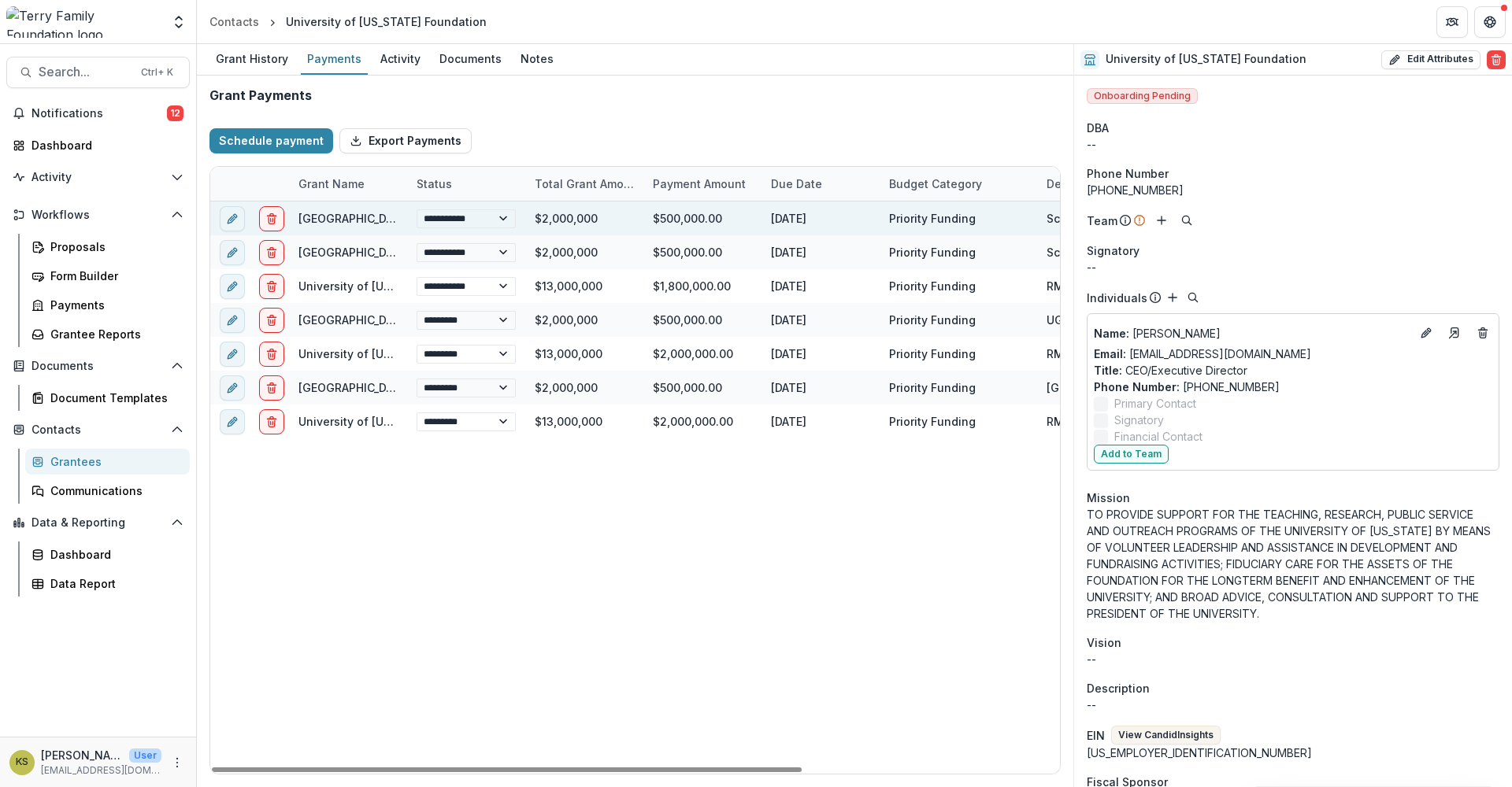
select select "****"
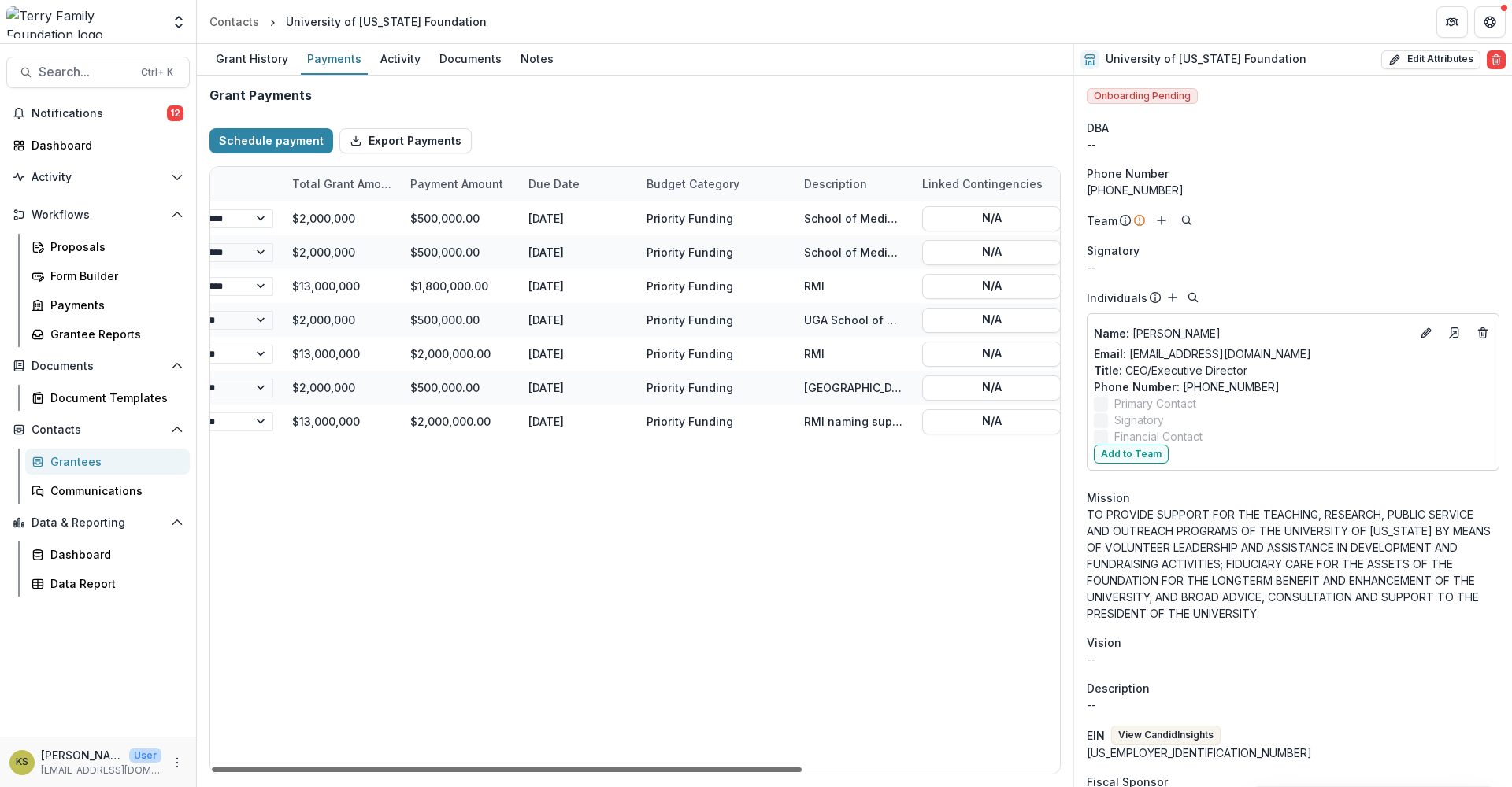
scroll to position [0, 230]
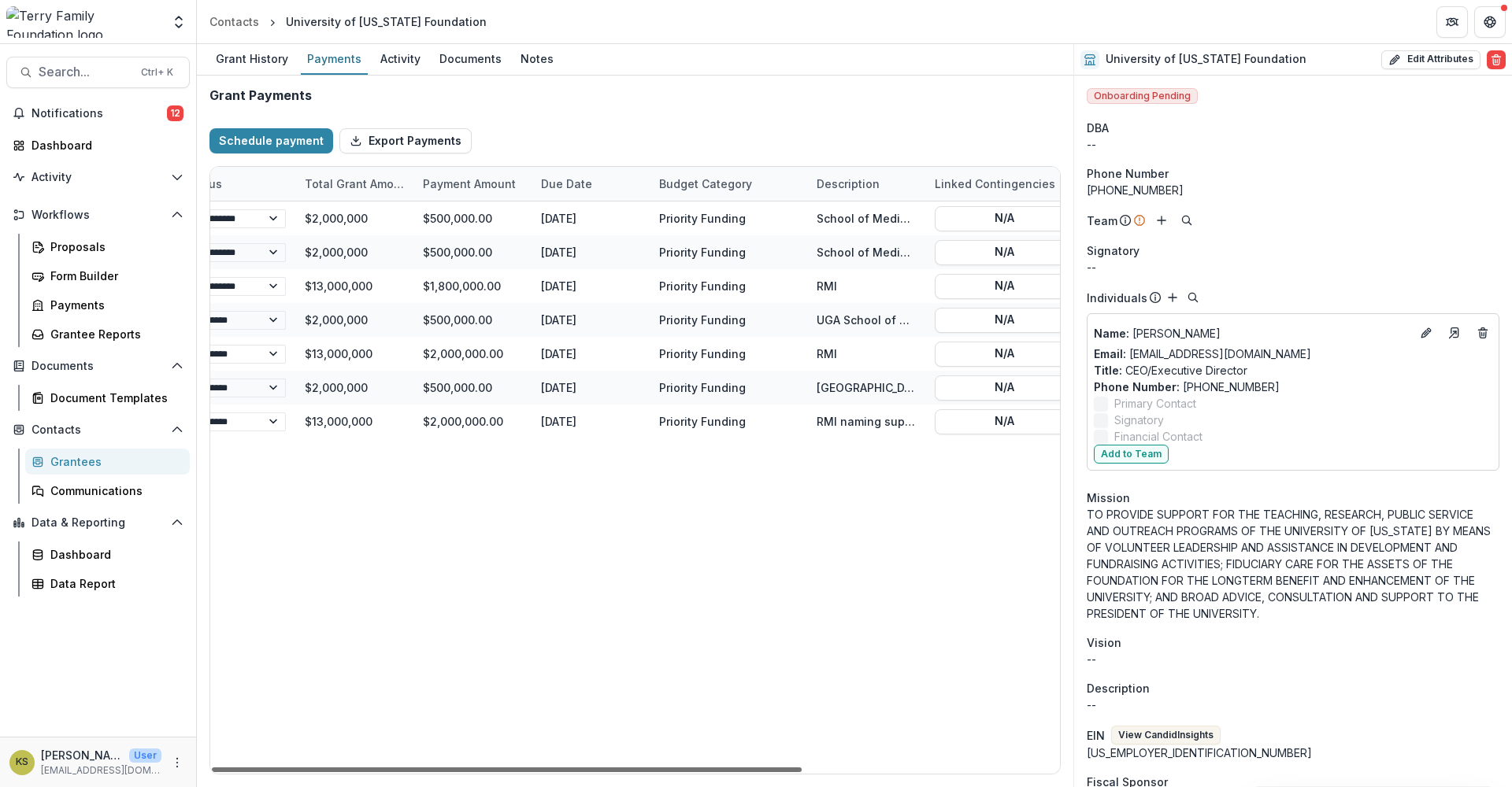
drag, startPoint x: 764, startPoint y: 766, endPoint x: 923, endPoint y: 788, distance: 160.5
click at [802, 616] on div at bounding box center [507, 770] width 590 height 5
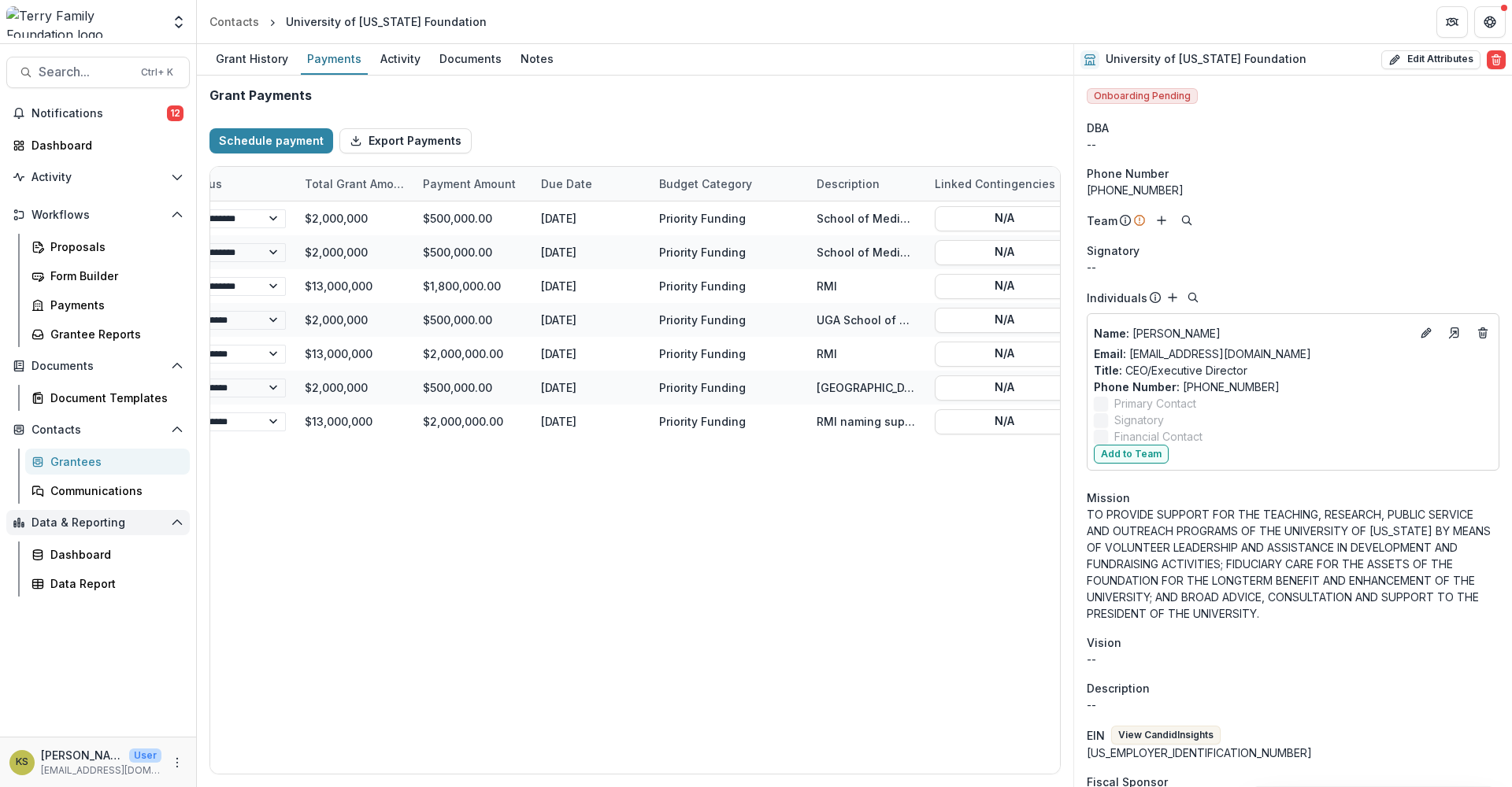
select select "****"
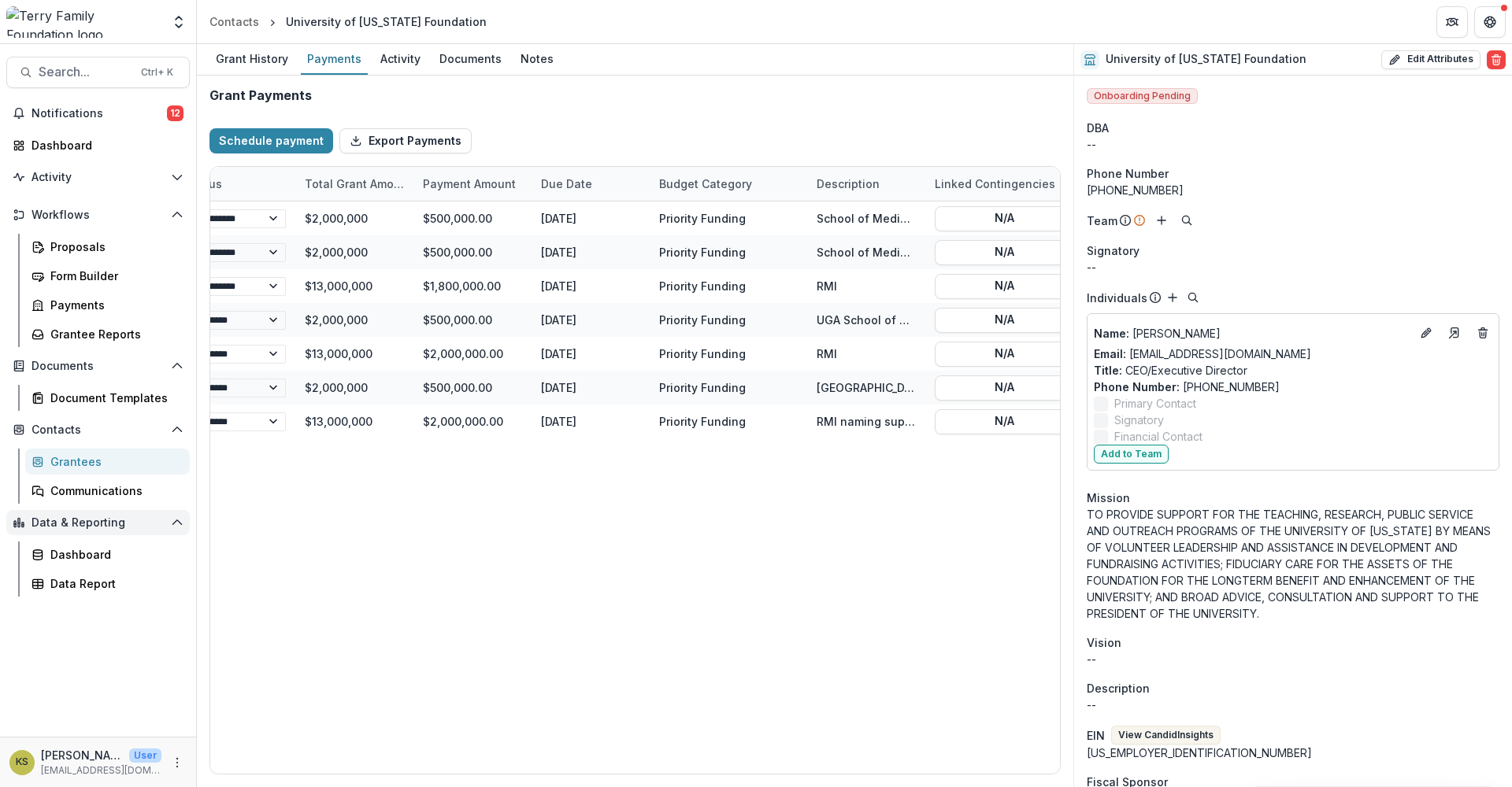
select select "****"
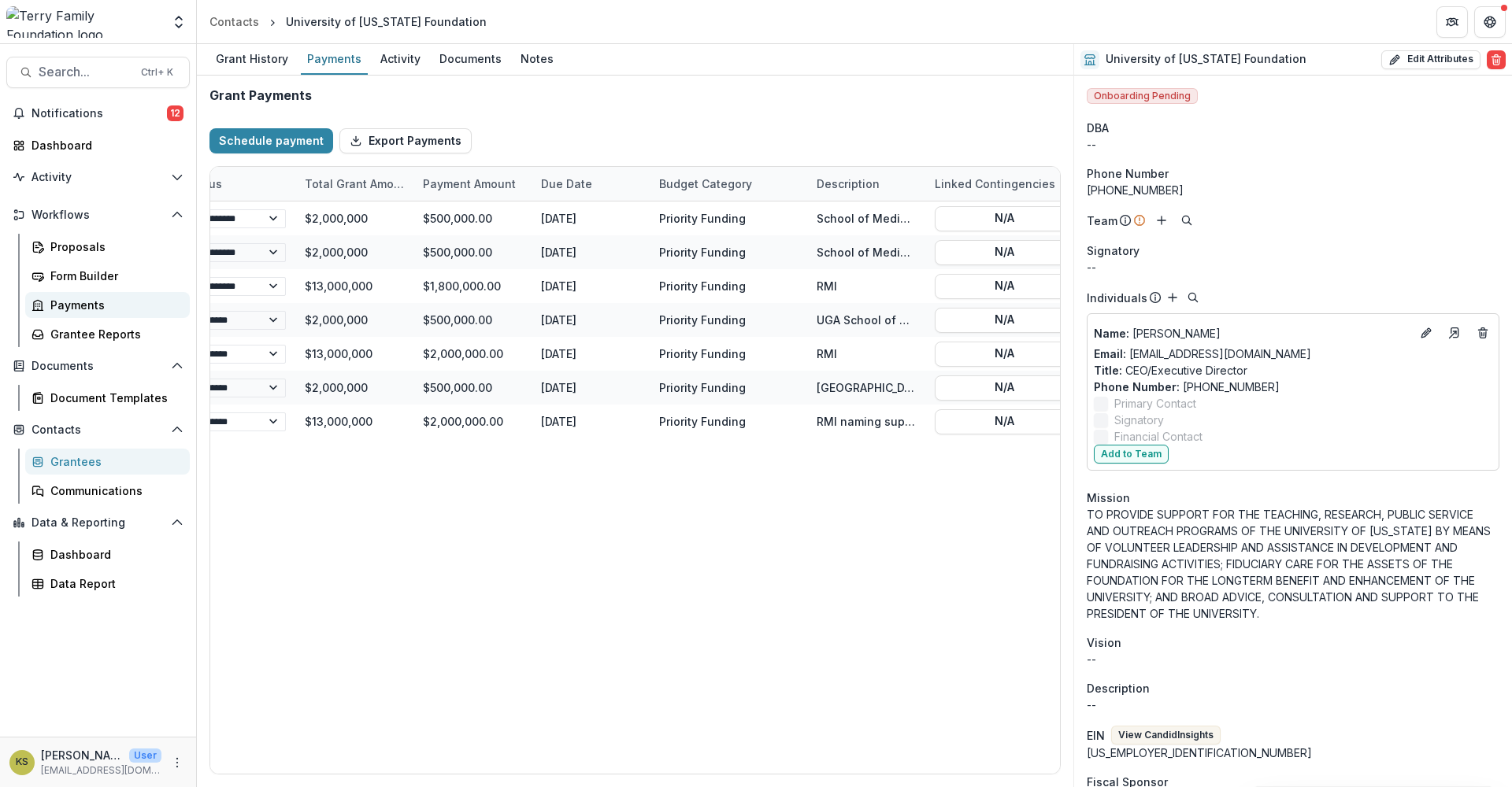
select select "****"
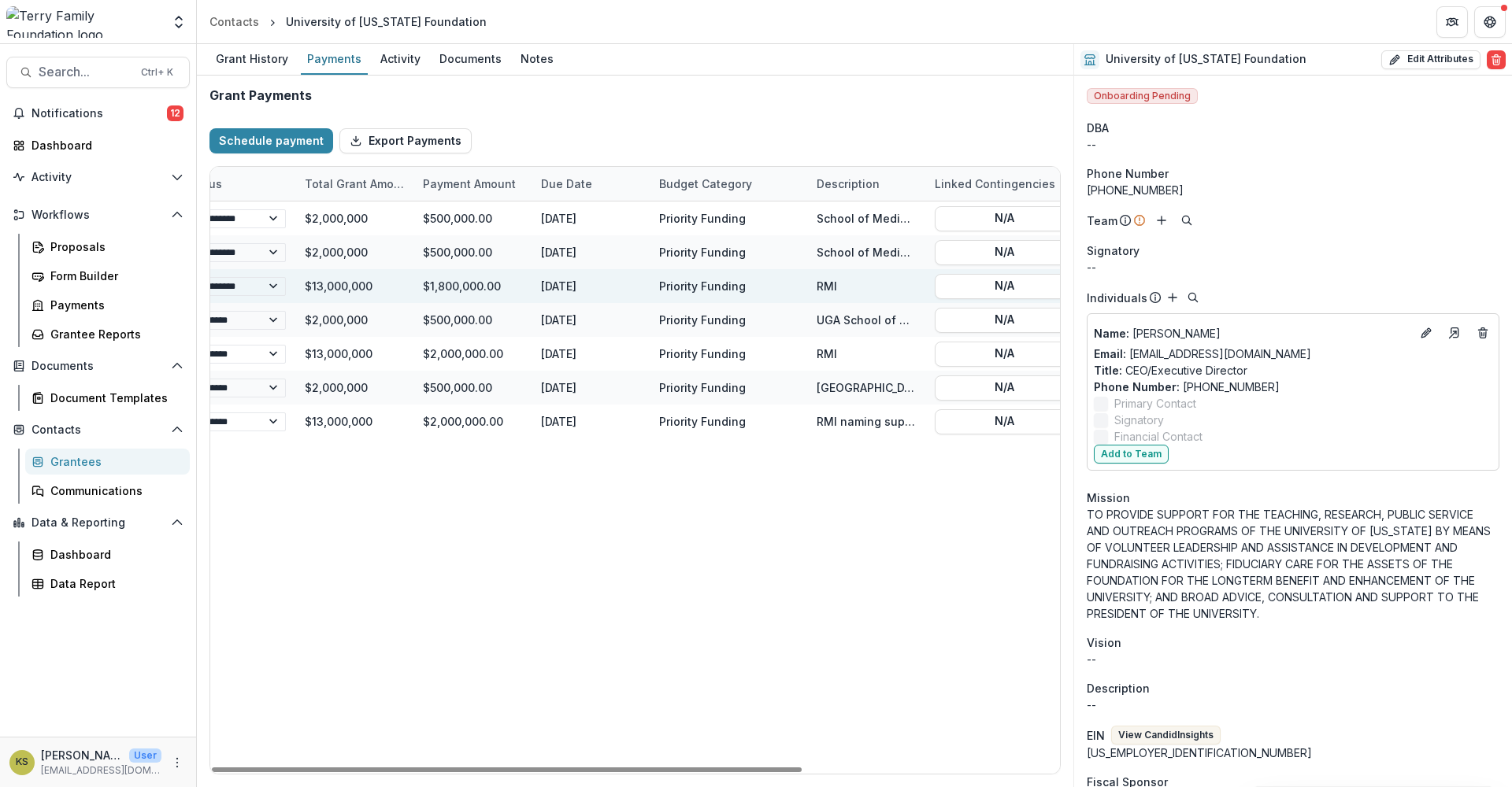
select select "****"
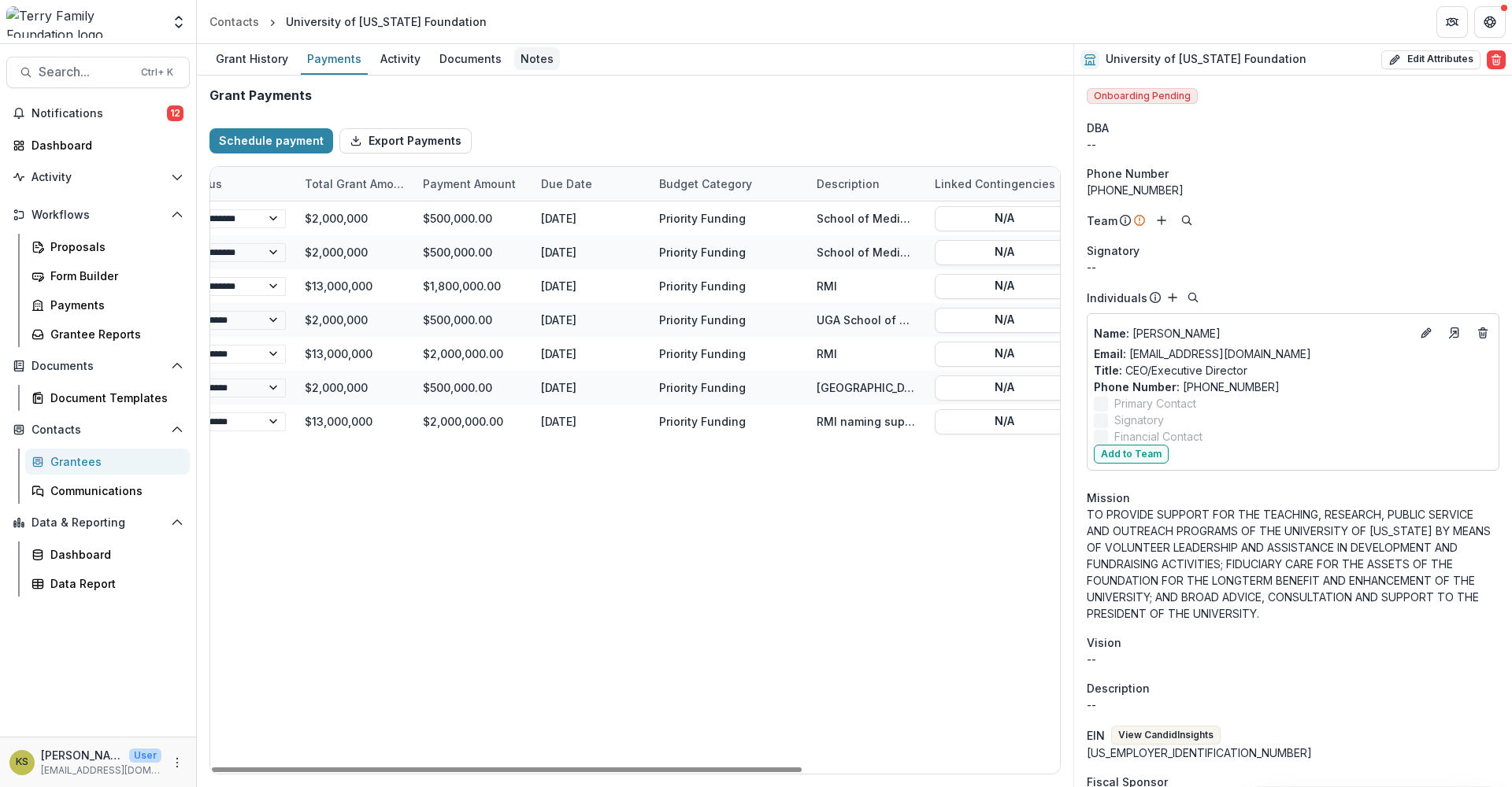
click at [535, 54] on div "Notes" at bounding box center [536, 59] width 46 height 22
select select "****"
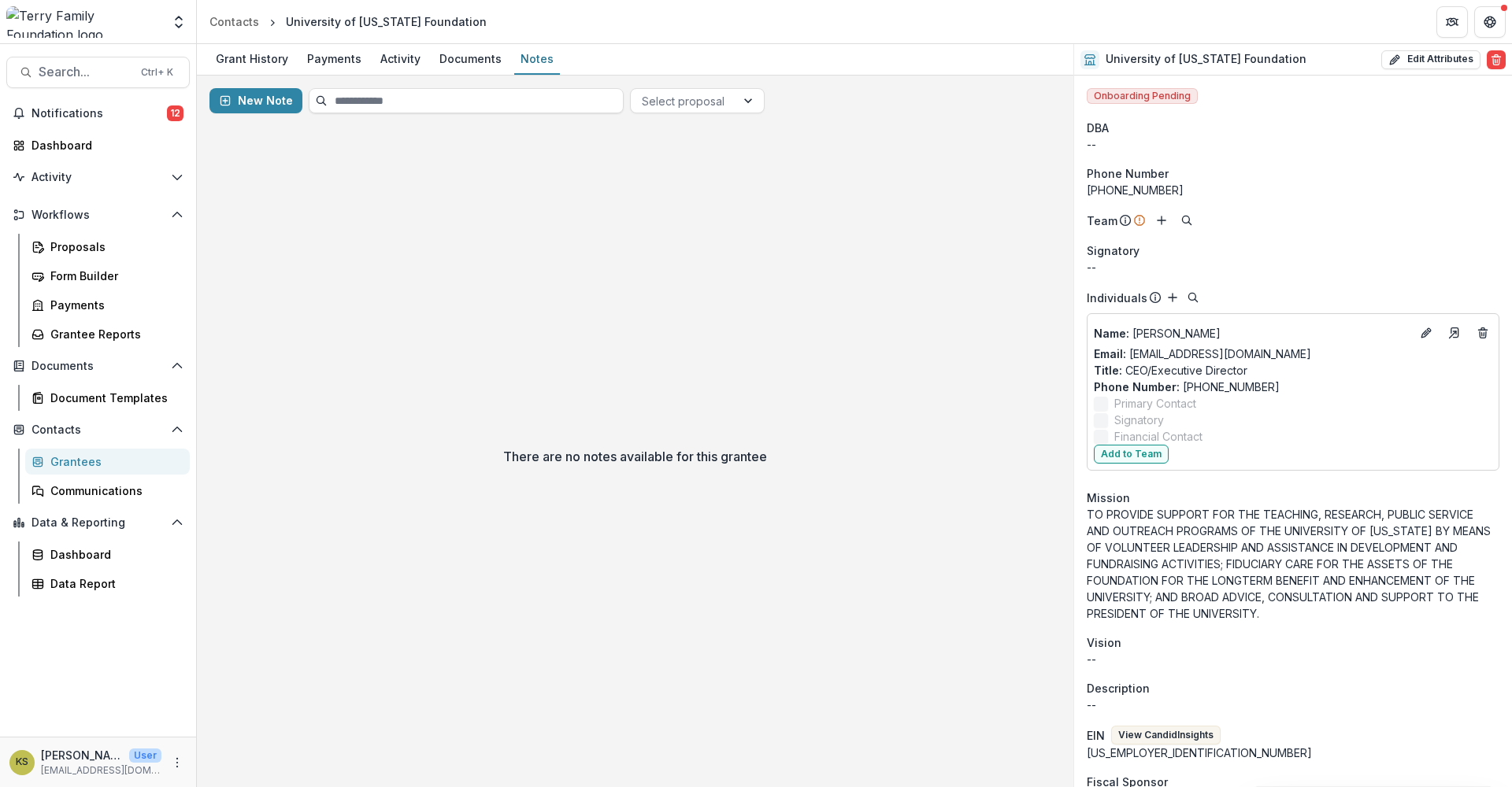
click at [75, 463] on div "Grantees" at bounding box center [114, 462] width 127 height 17
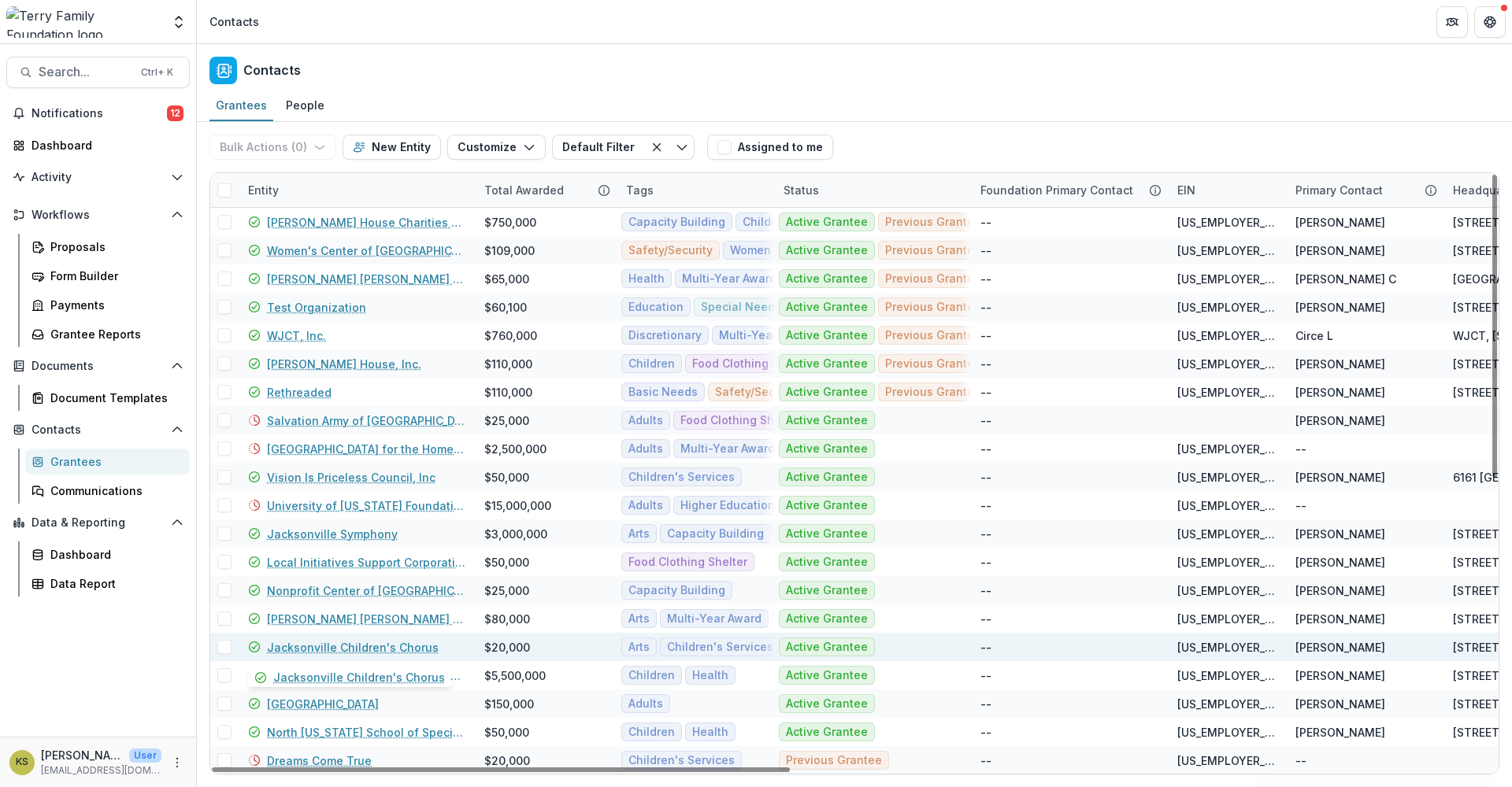
click at [392, 616] on link "Jacksonville Children's Chorus" at bounding box center [353, 647] width 172 height 17
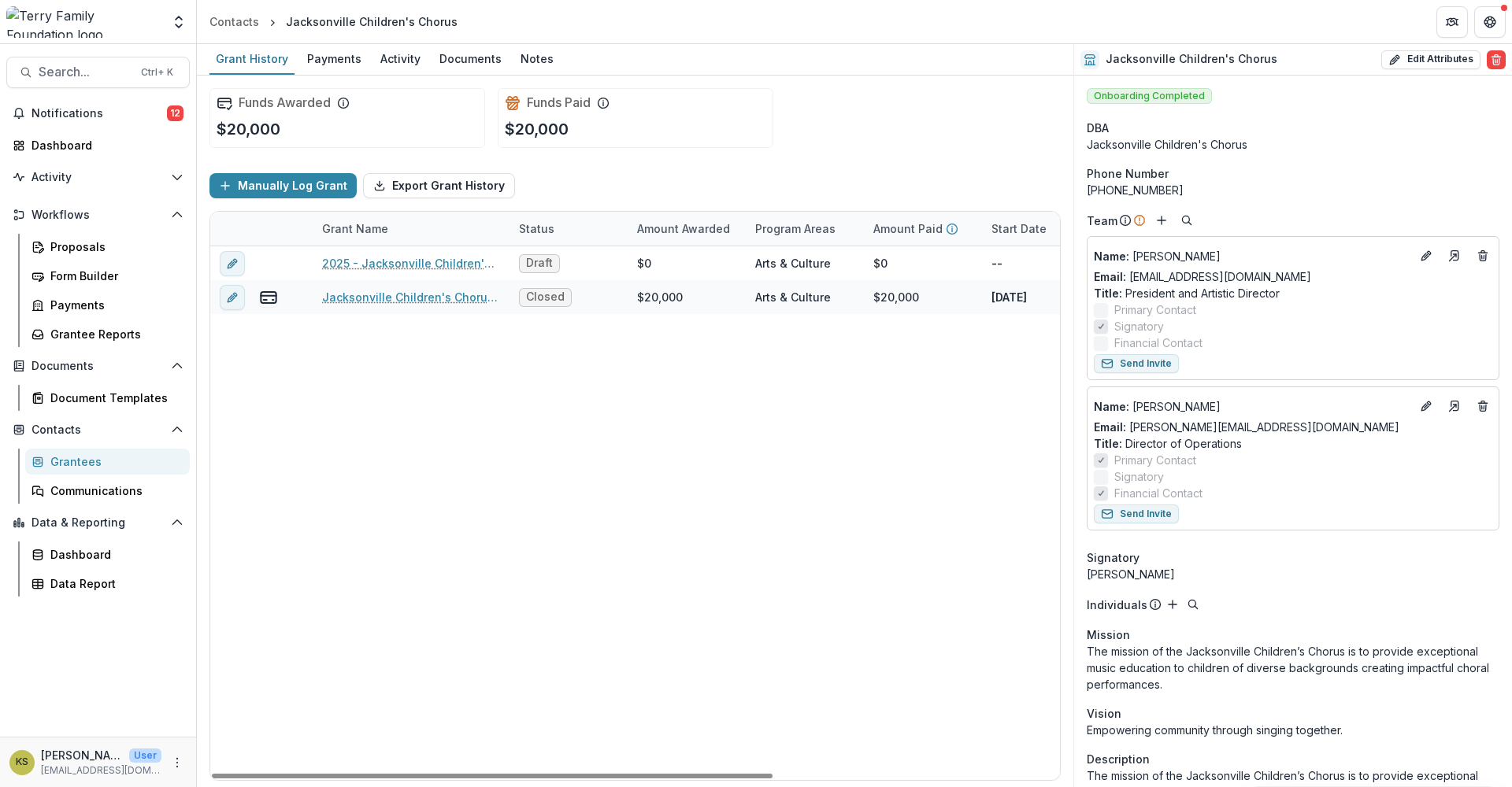
click at [66, 455] on div "Grantees" at bounding box center [114, 462] width 127 height 17
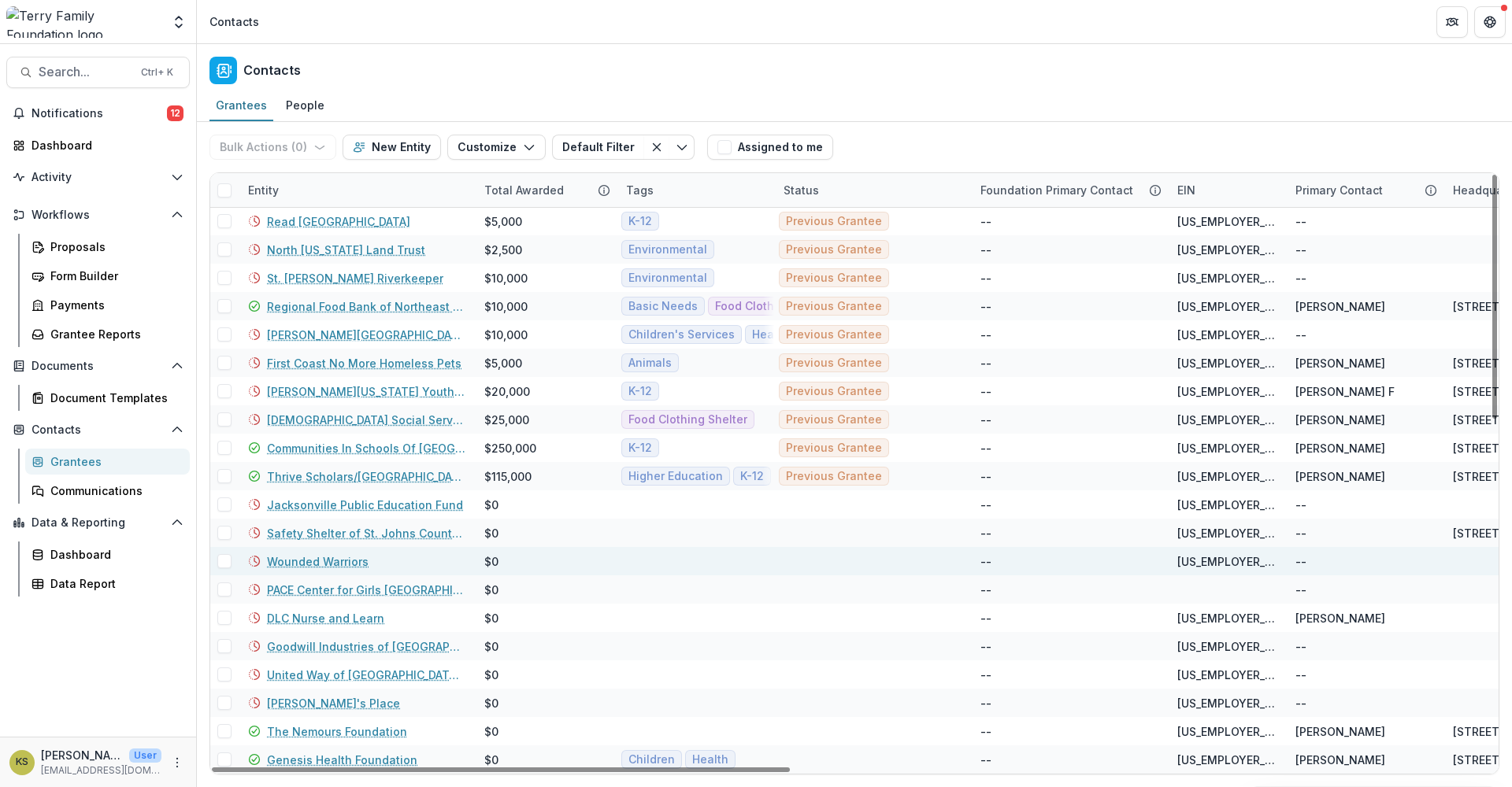
scroll to position [64, 0]
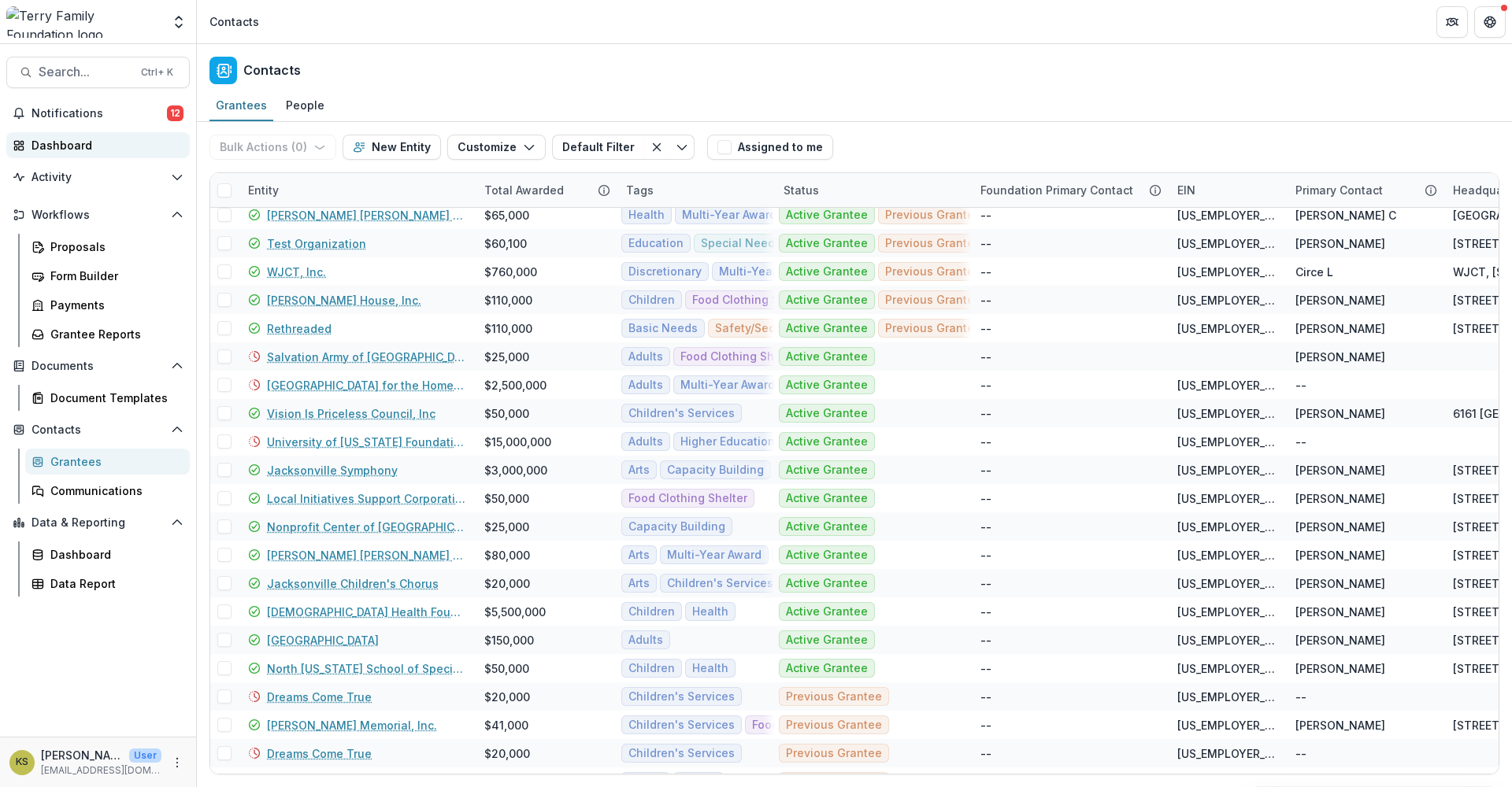
click at [83, 136] on link "Dashboard" at bounding box center [98, 145] width 184 height 26
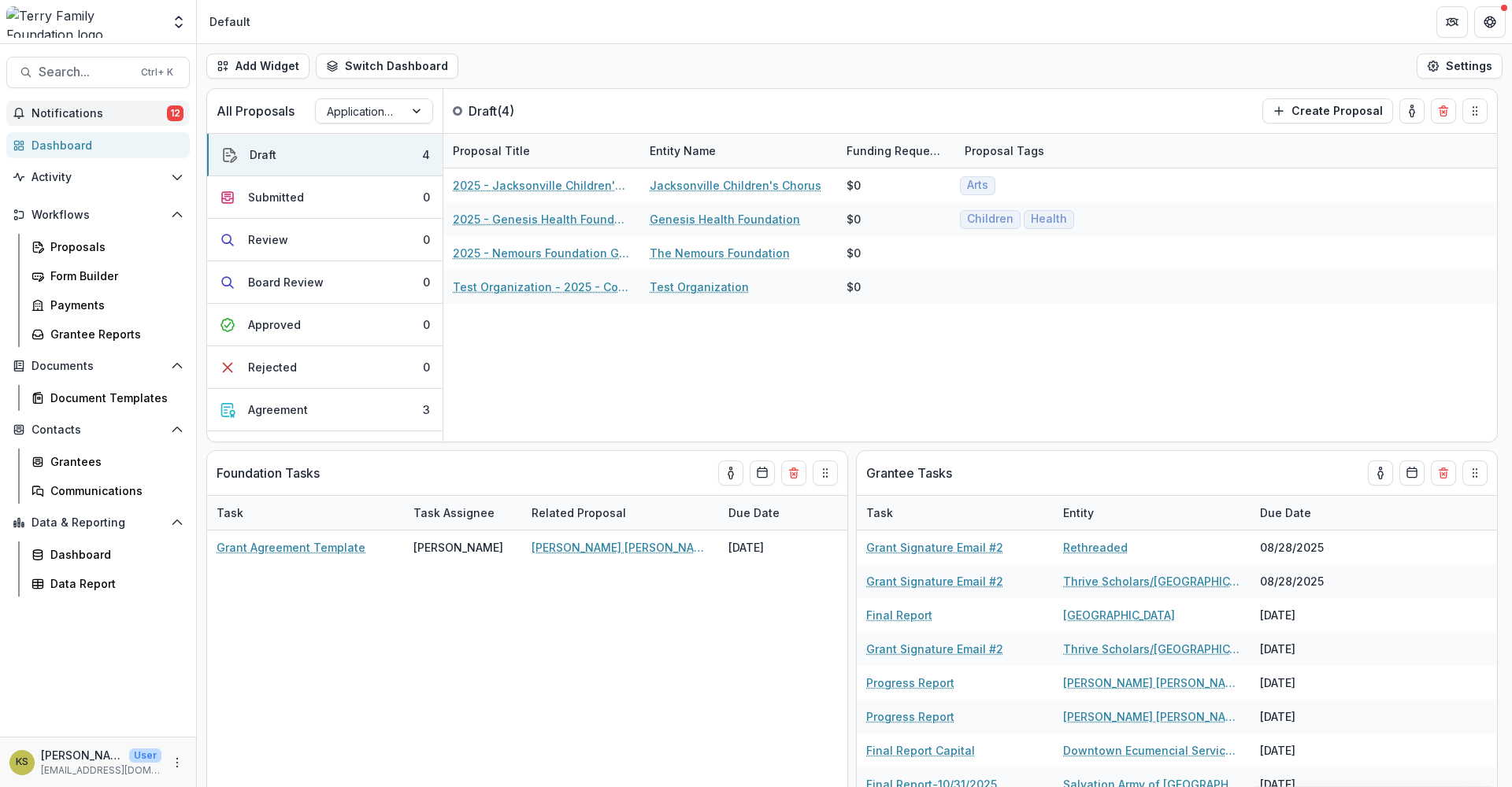
click at [95, 110] on span "Notifications" at bounding box center [99, 114] width 135 height 14
click at [331, 616] on div "Grant Agreement Template [PERSON_NAME] [PERSON_NAME] [PERSON_NAME] Fund Foundat…" at bounding box center [527, 667] width 640 height 273
click at [55, 325] on link "Grantee Reports" at bounding box center [107, 334] width 164 height 26
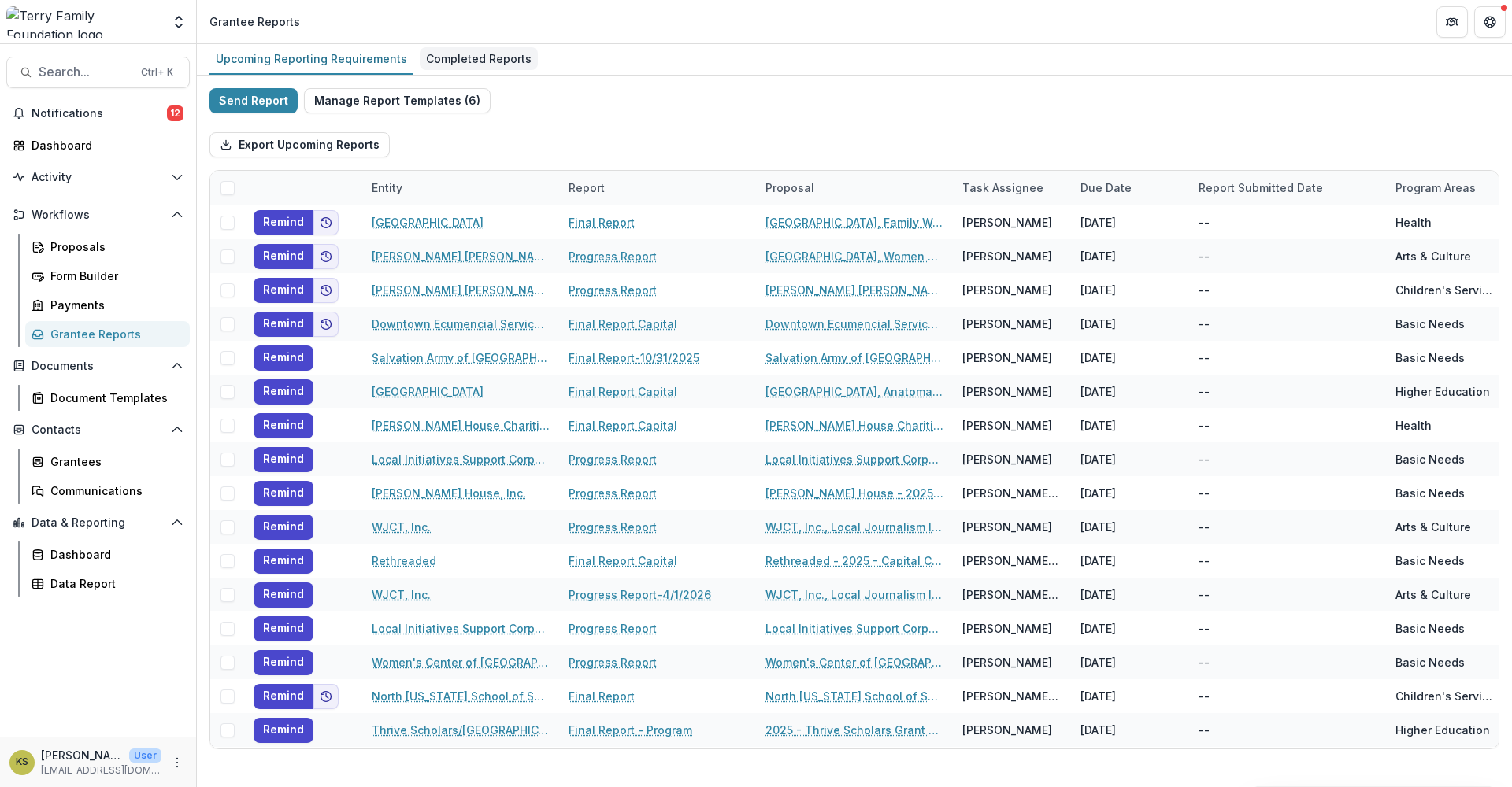
click at [475, 63] on div "Completed Reports" at bounding box center [478, 59] width 118 height 22
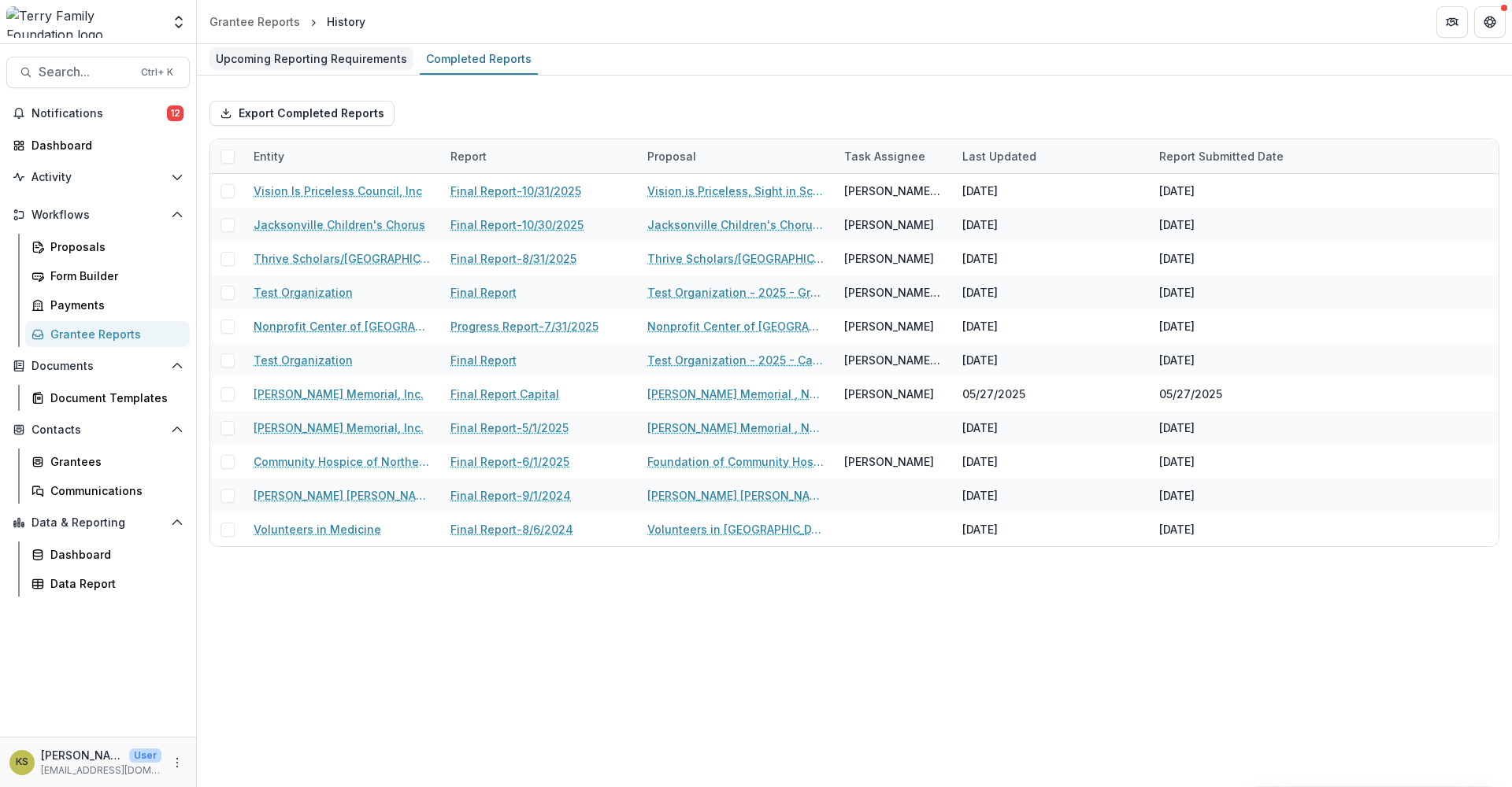
click at [363, 62] on div "Upcoming Reporting Requirements" at bounding box center [311, 59] width 204 height 22
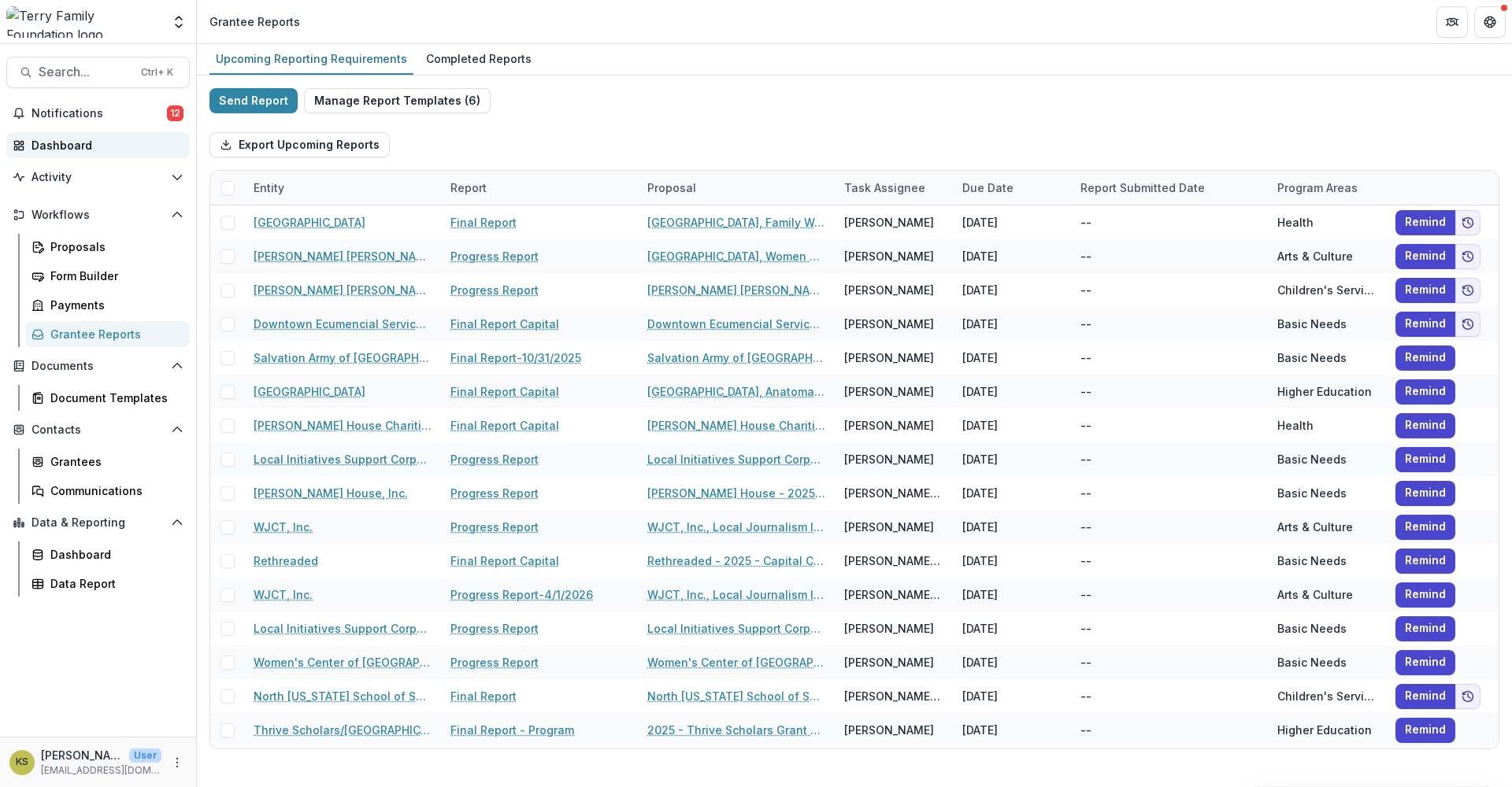
click at [91, 145] on div "Dashboard" at bounding box center [104, 145] width 146 height 17
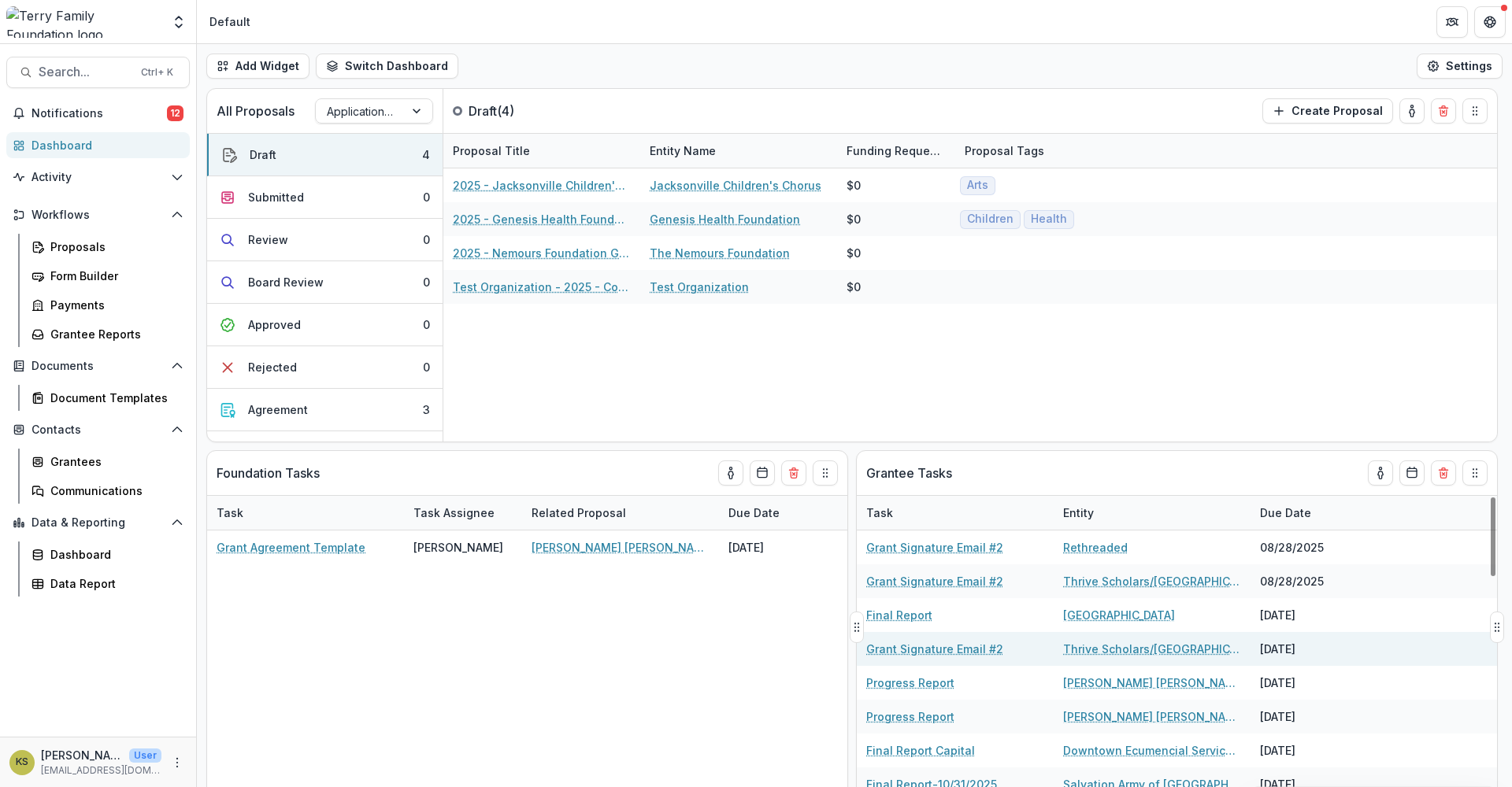
click at [924, 616] on link "Grant Signature Email #2" at bounding box center [934, 648] width 137 height 17
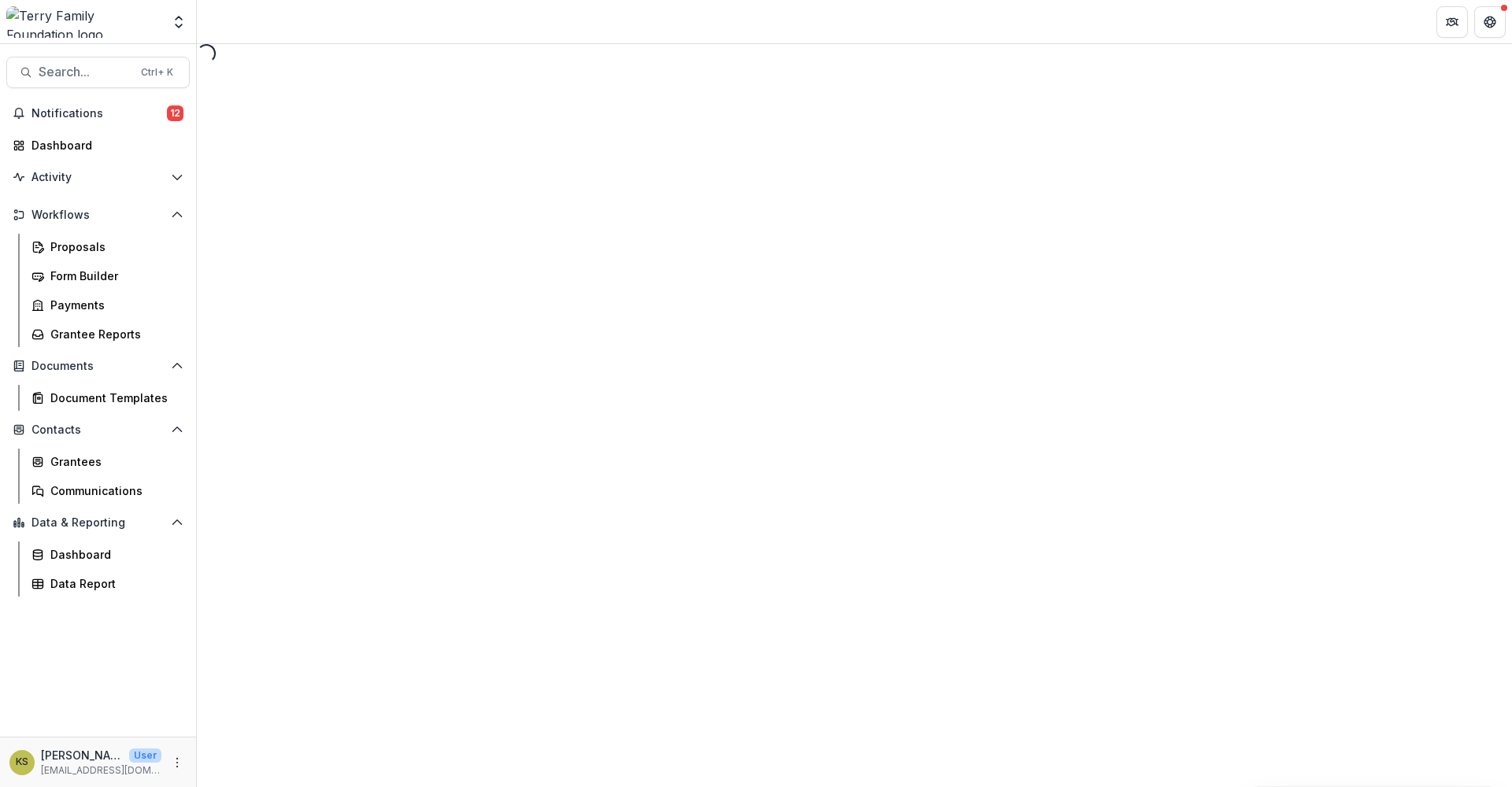
select select "********"
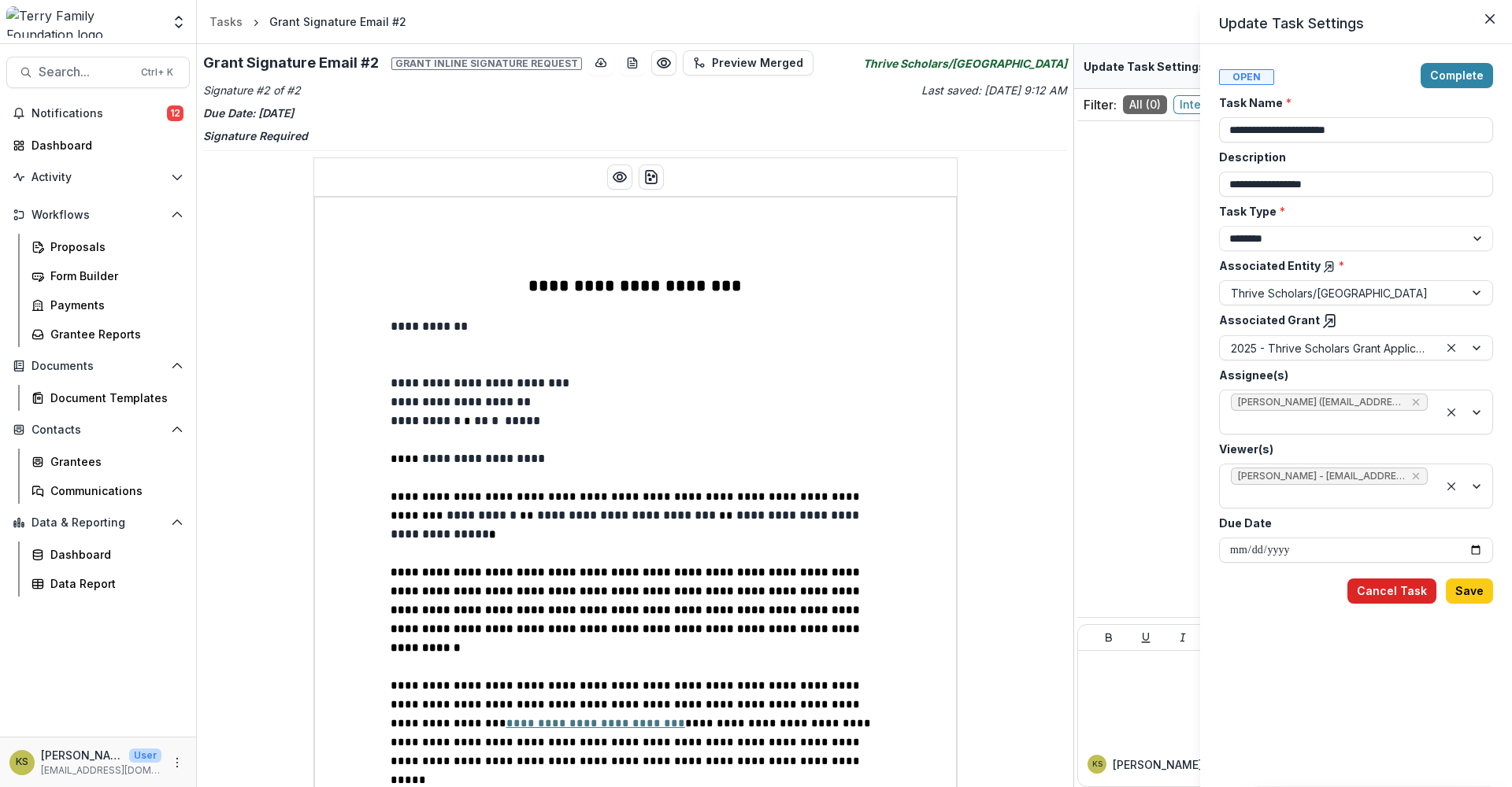
click at [1209, 594] on button "Cancel Task" at bounding box center [1391, 591] width 89 height 25
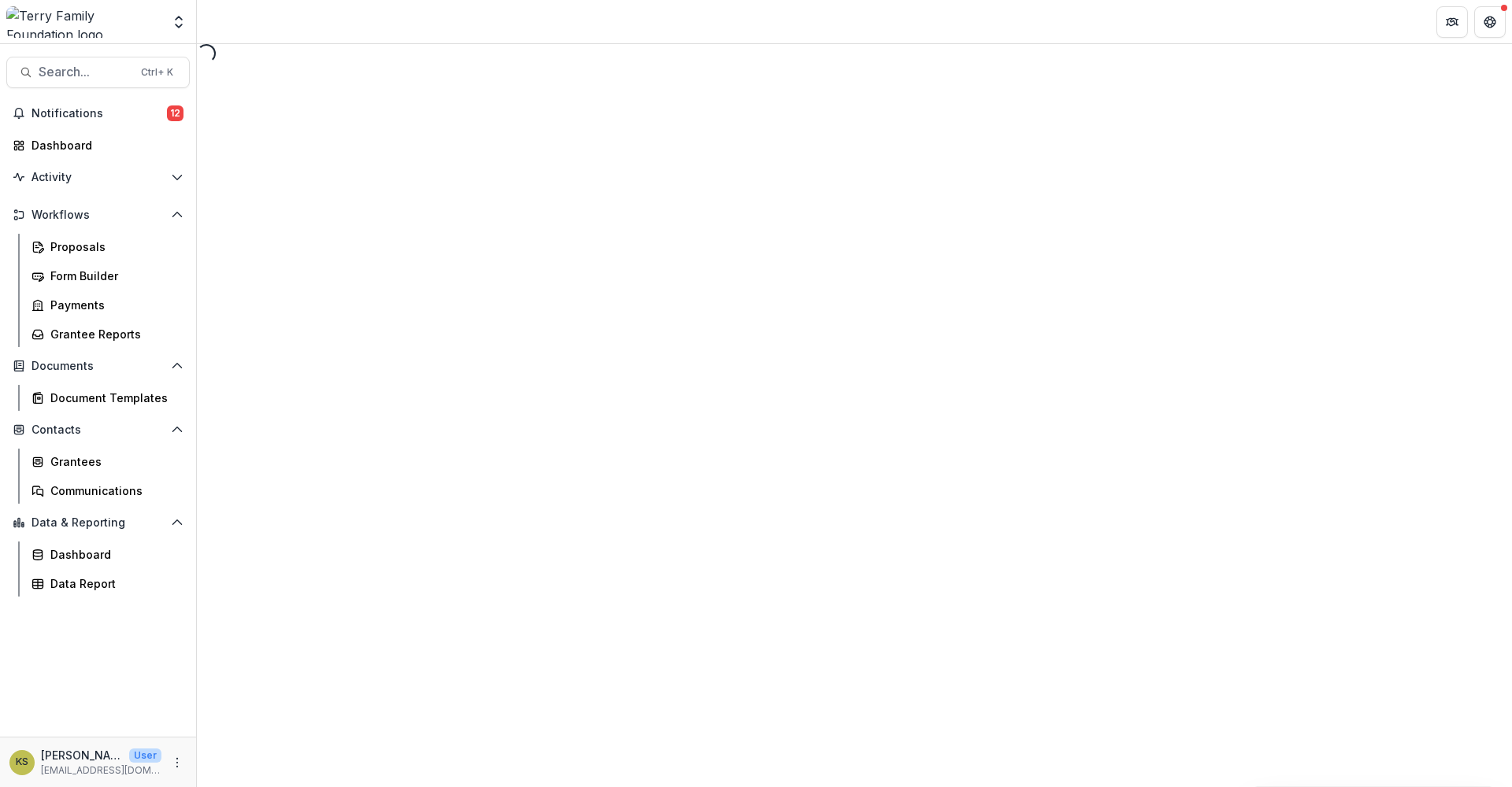
select select "********"
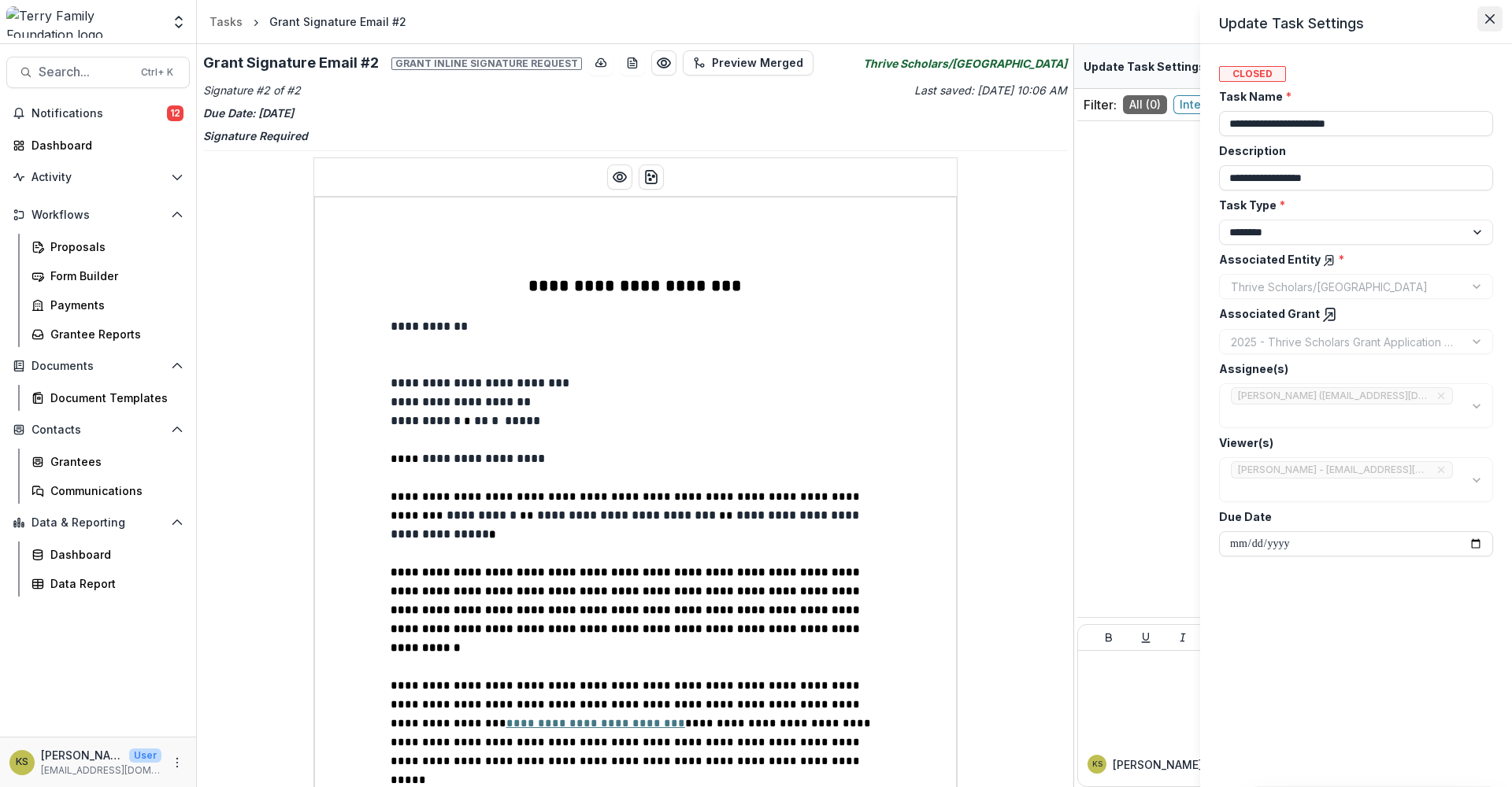
click at [1209, 18] on button "Close" at bounding box center [1489, 18] width 25 height 25
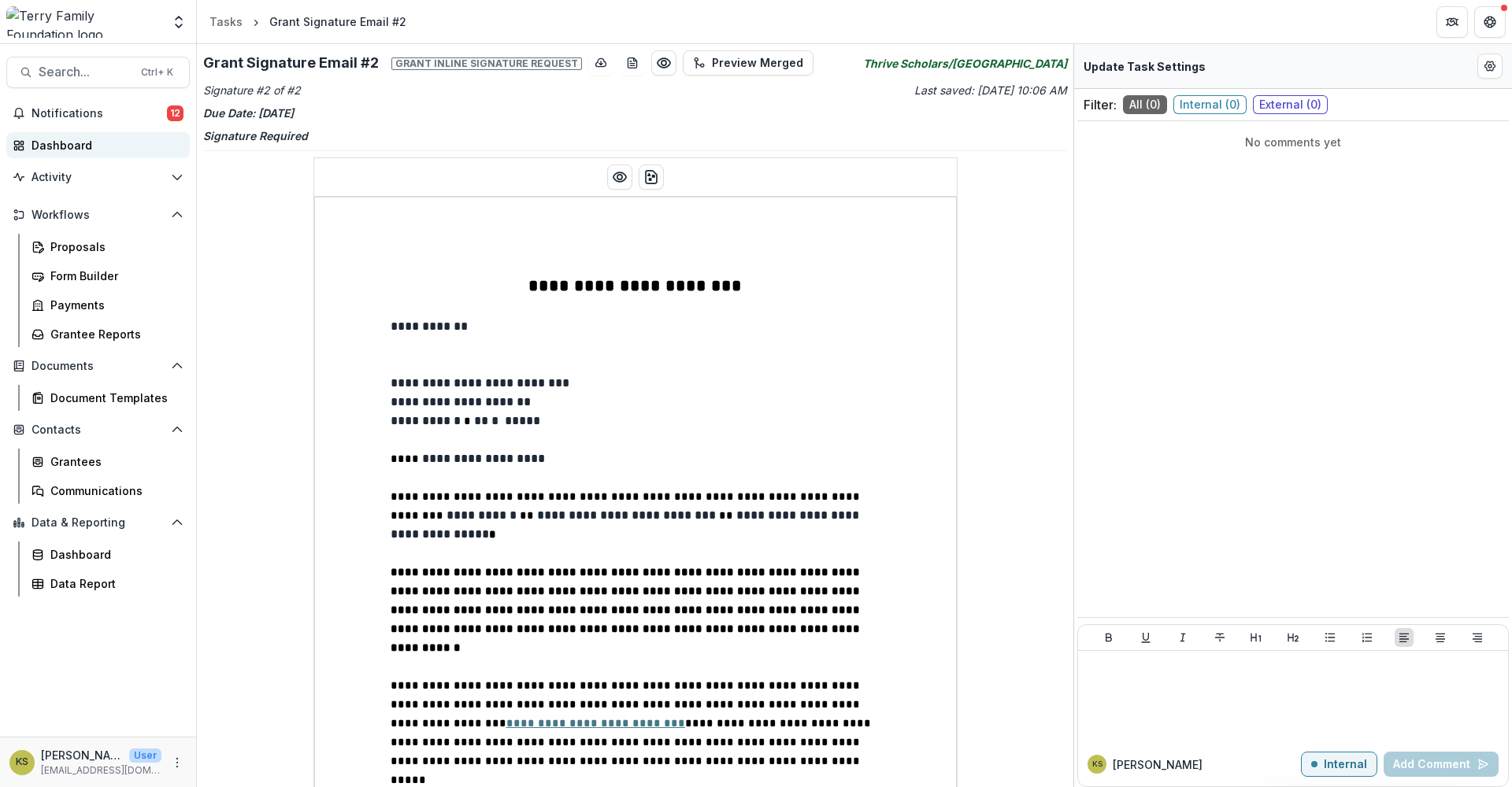
click at [55, 143] on div "Dashboard" at bounding box center [104, 145] width 146 height 17
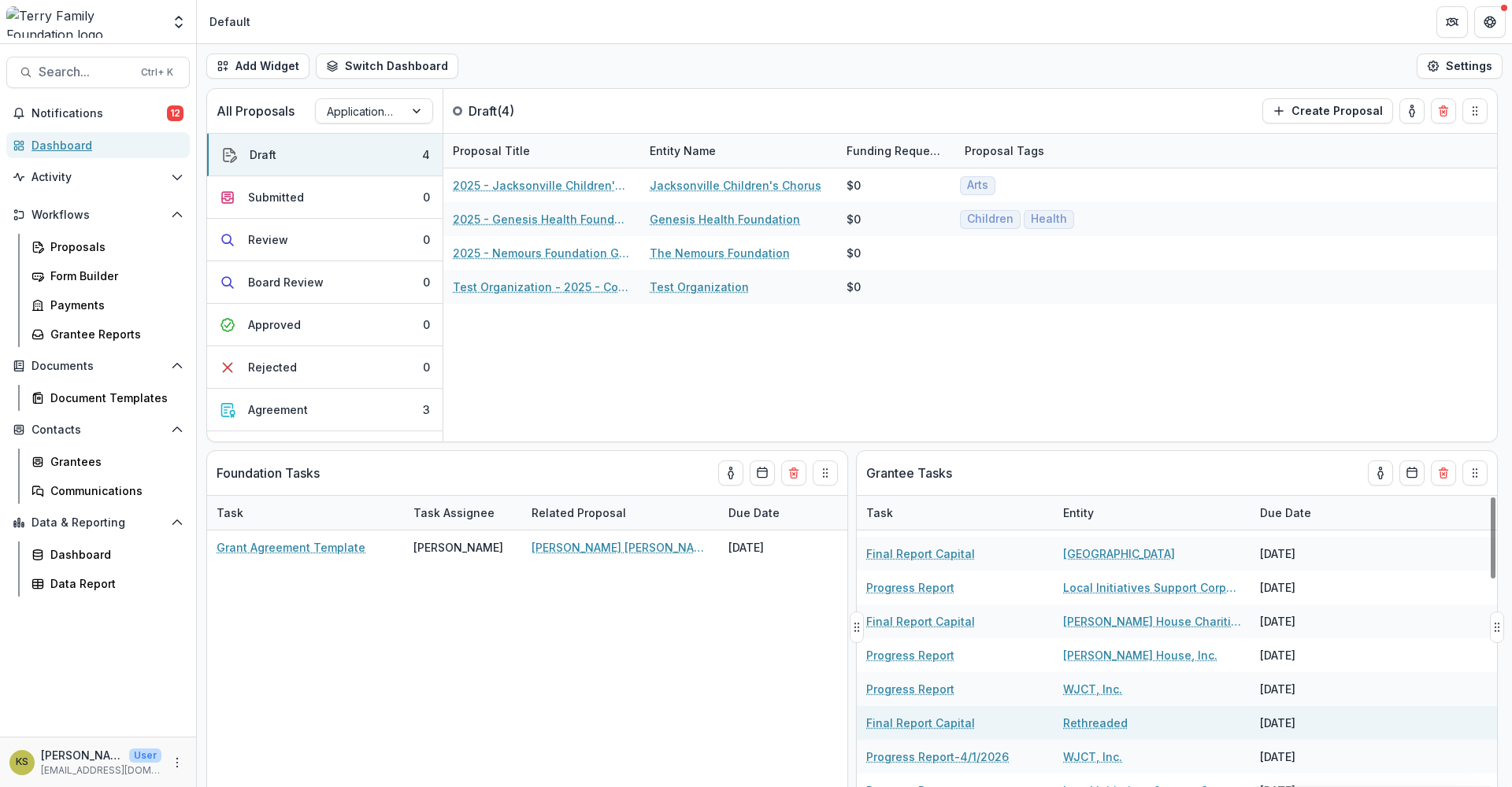
scroll to position [262, 0]
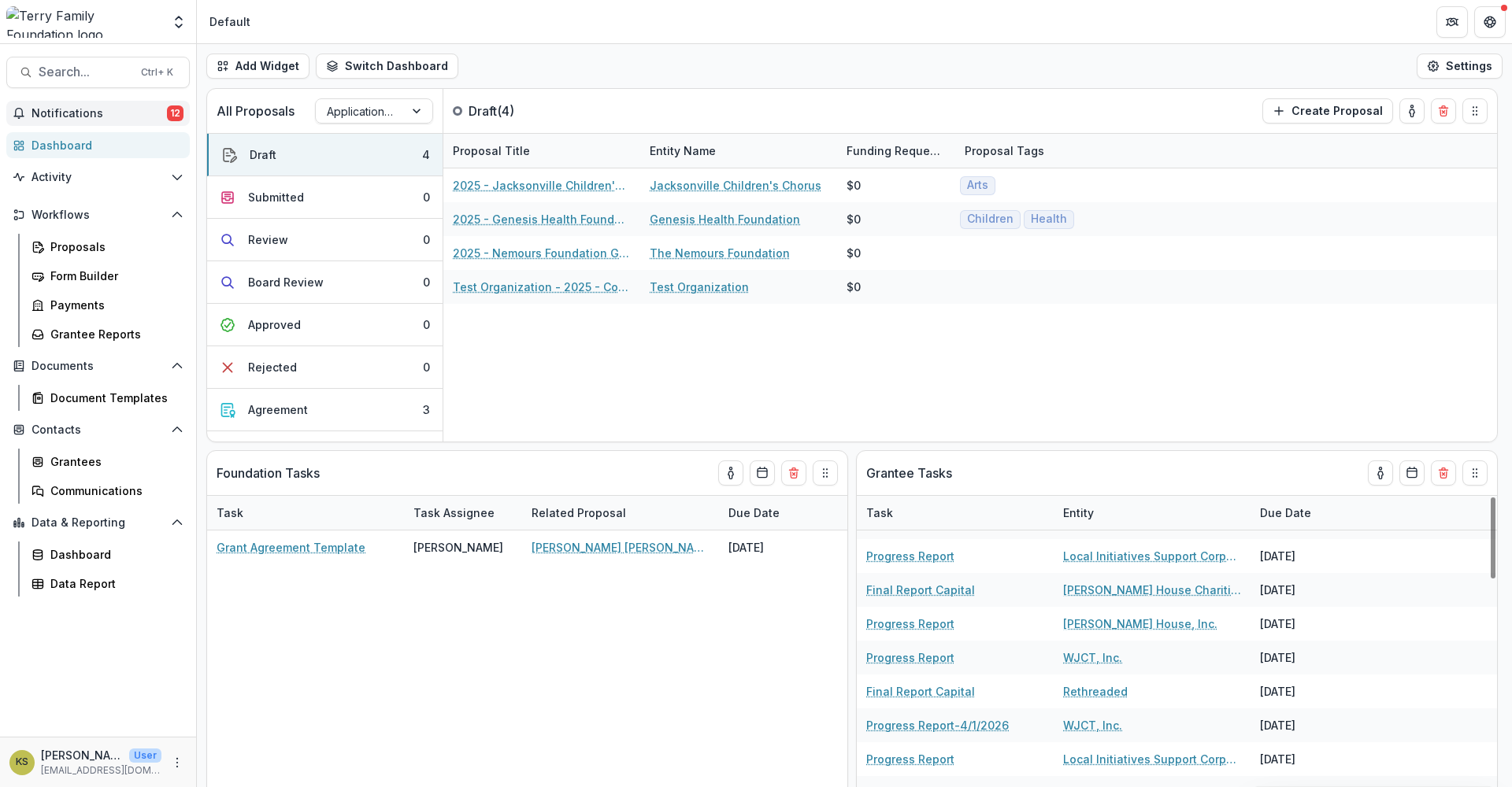
click at [57, 111] on span "Notifications" at bounding box center [99, 114] width 135 height 14
click at [639, 616] on div "Grant Agreement Template [PERSON_NAME] [PERSON_NAME] [PERSON_NAME] Fund Foundat…" at bounding box center [527, 667] width 640 height 273
